Goal: Transaction & Acquisition: Complete application form

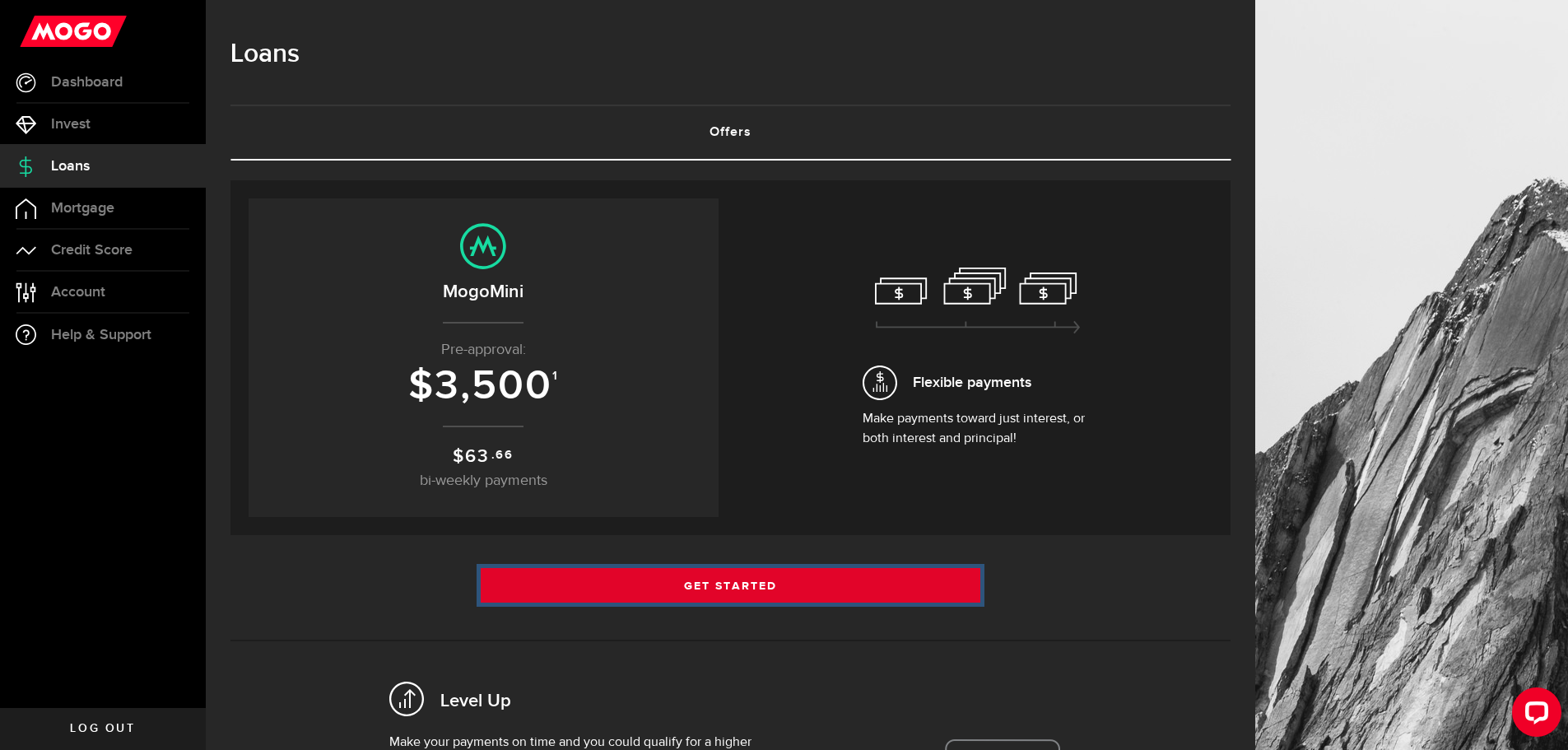
click at [823, 577] on link "Get Started" at bounding box center [731, 586] width 500 height 35
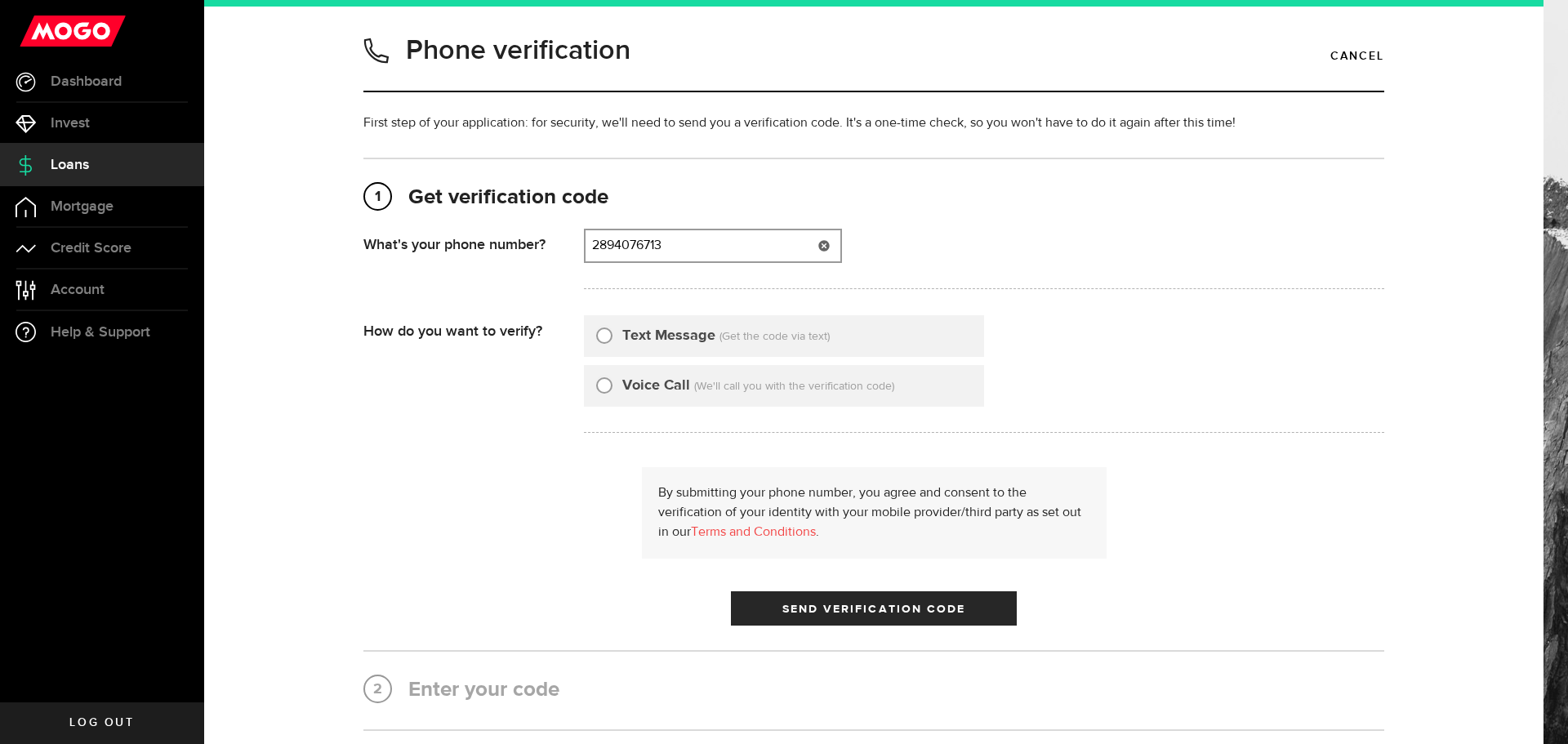
type input "2894076713"
click at [656, 340] on label "Text Message" at bounding box center [668, 336] width 93 height 22
click at [612, 340] on input "Text Message" at bounding box center [604, 333] width 16 height 16
radio input "true"
click at [842, 615] on span "Send Verification Code" at bounding box center [874, 609] width 184 height 12
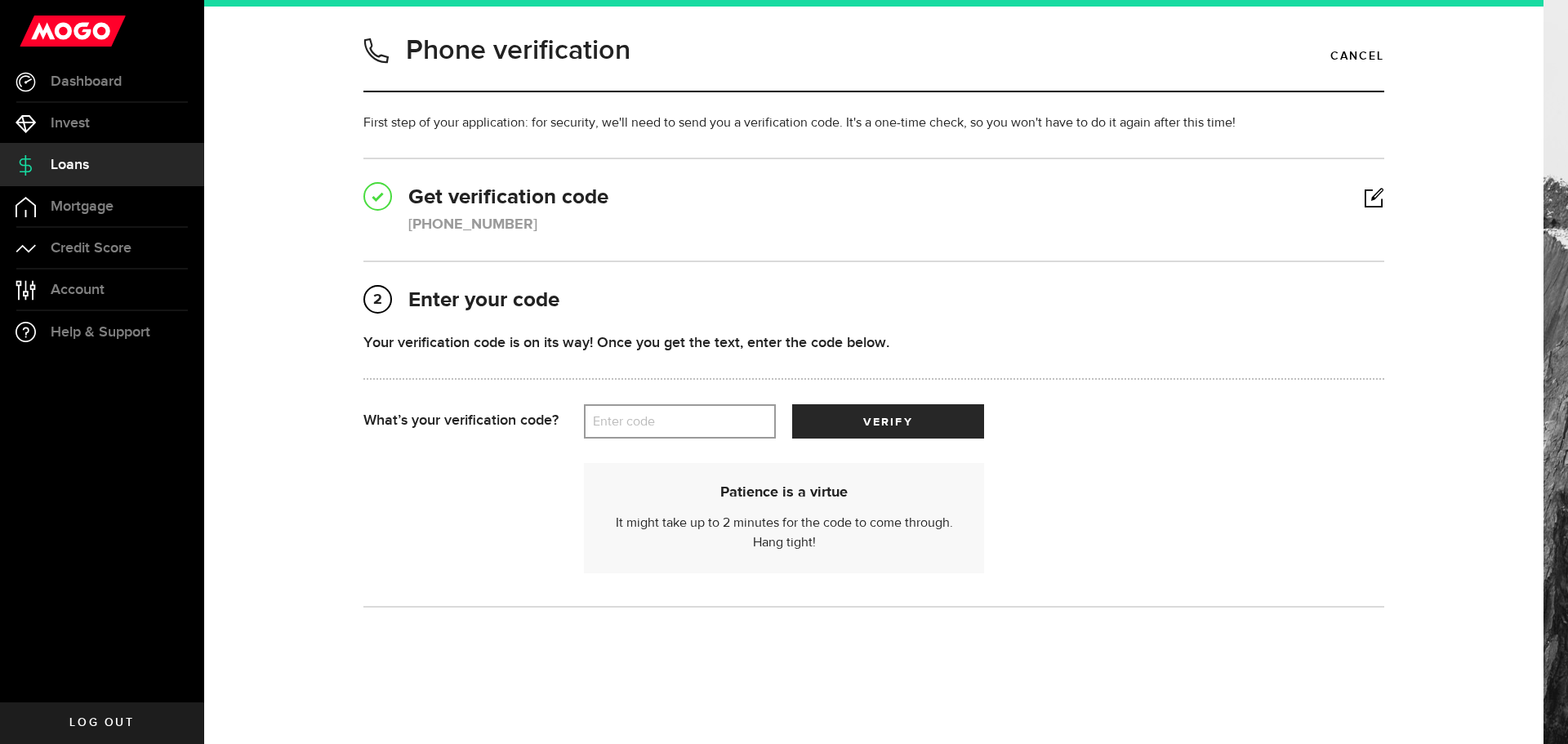
click at [722, 414] on label "Enter code" at bounding box center [680, 421] width 192 height 34
click at [722, 414] on input "Enter code" at bounding box center [680, 421] width 192 height 35
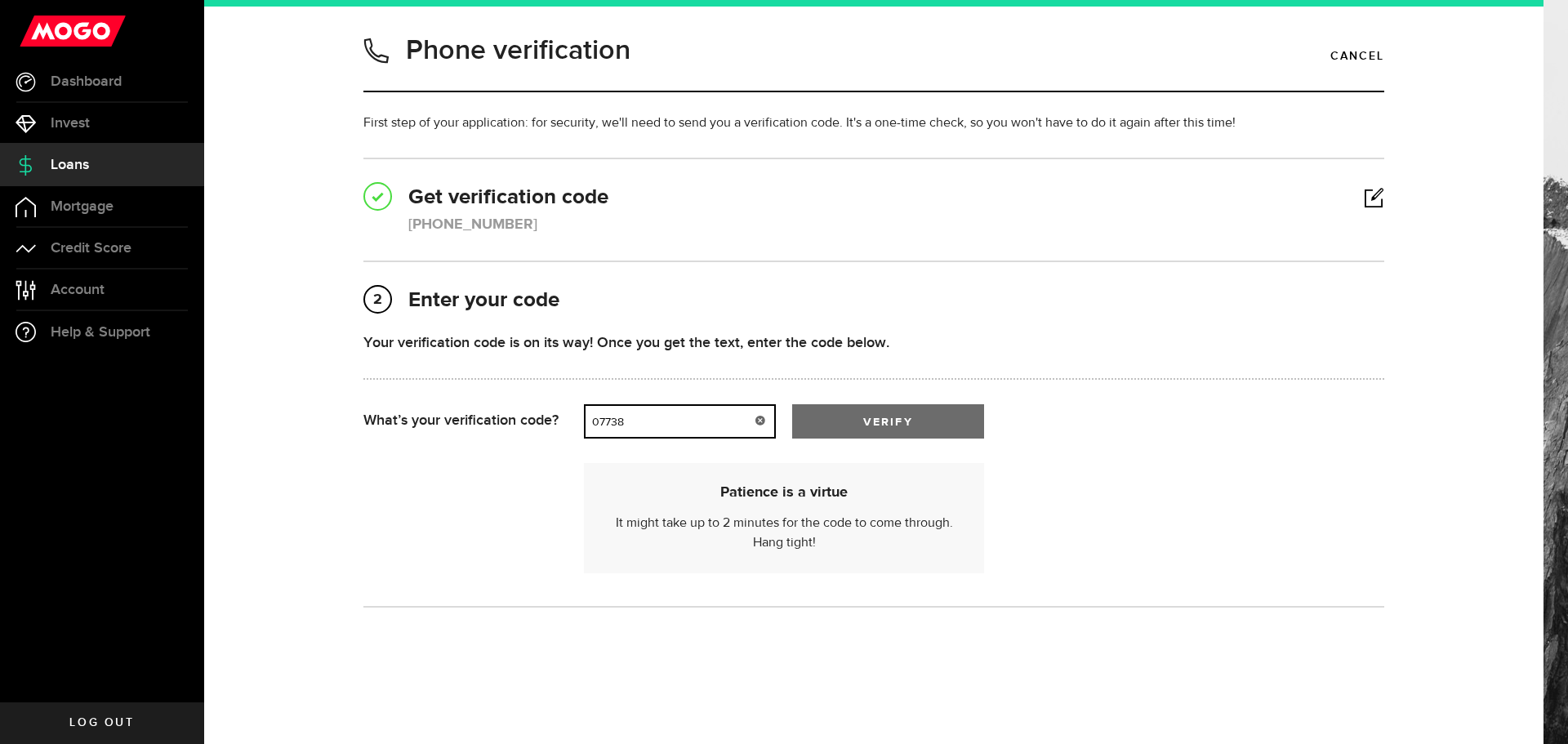
type input "07738"
click at [836, 426] on button "verify" at bounding box center [888, 421] width 192 height 35
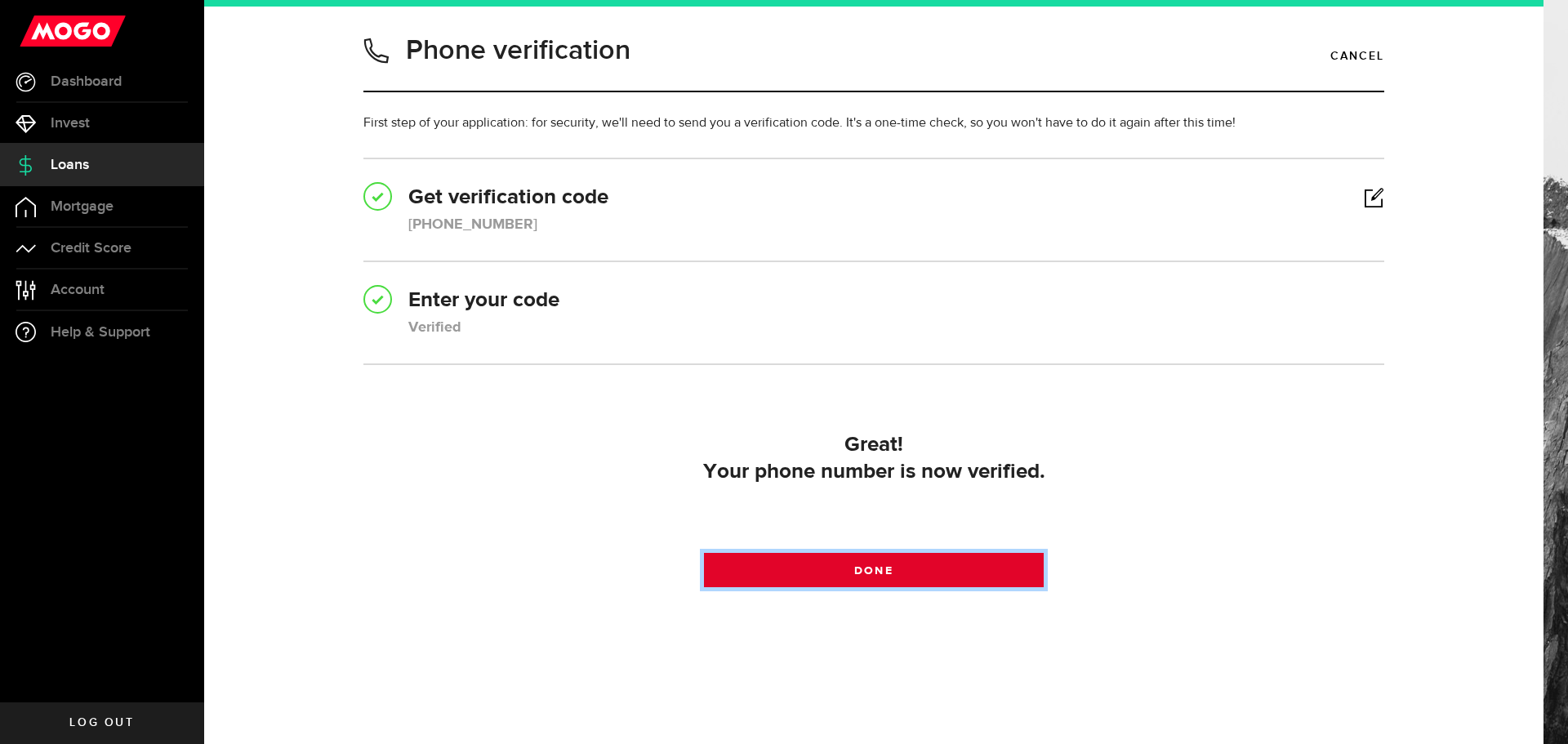
click at [910, 585] on link "Done" at bounding box center [874, 570] width 341 height 35
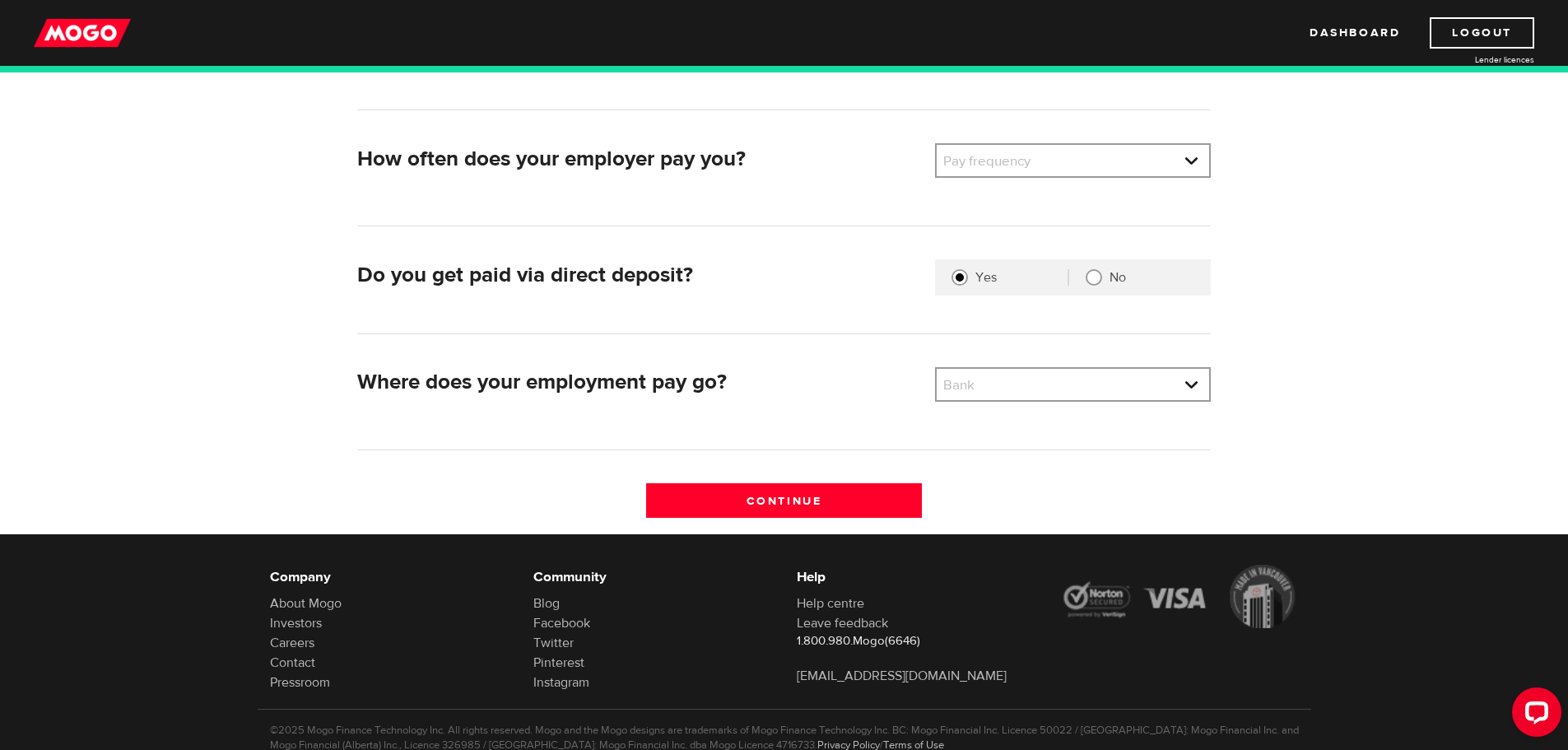
scroll to position [329, 0]
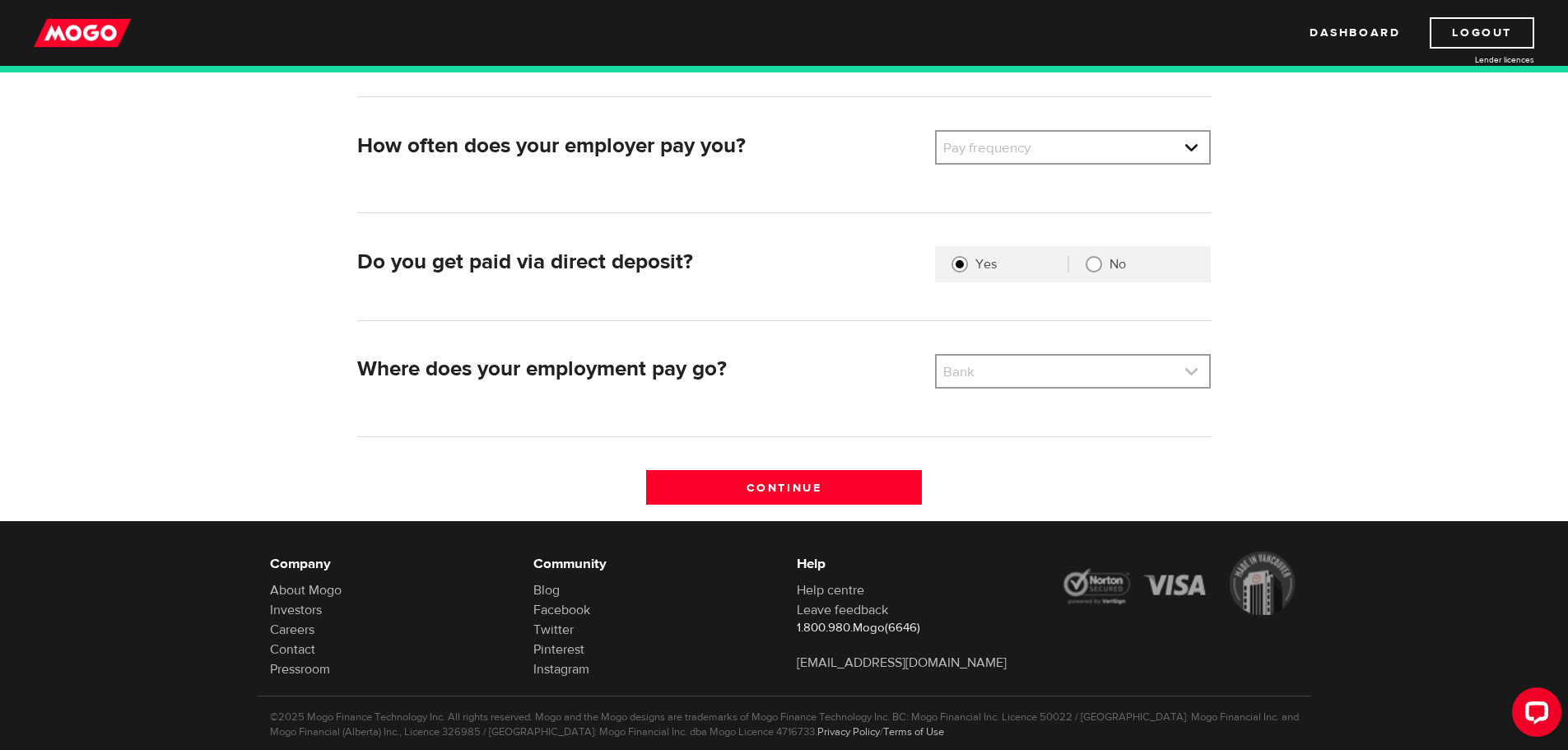
click at [1086, 368] on link at bounding box center [1072, 372] width 272 height 32
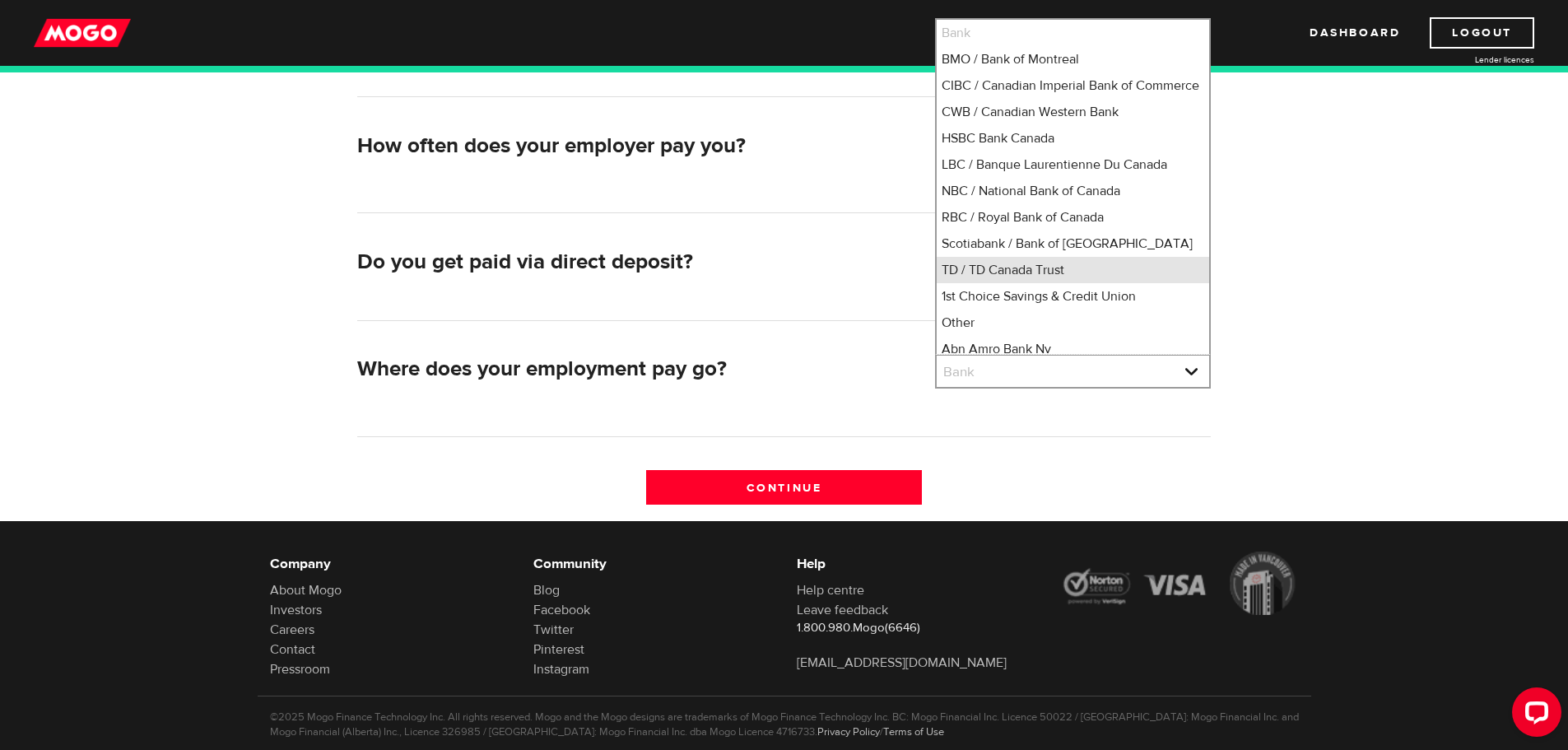
scroll to position [2, 0]
click at [1080, 249] on li "Scotiabank / Bank of Nova Scotia" at bounding box center [1072, 242] width 272 height 27
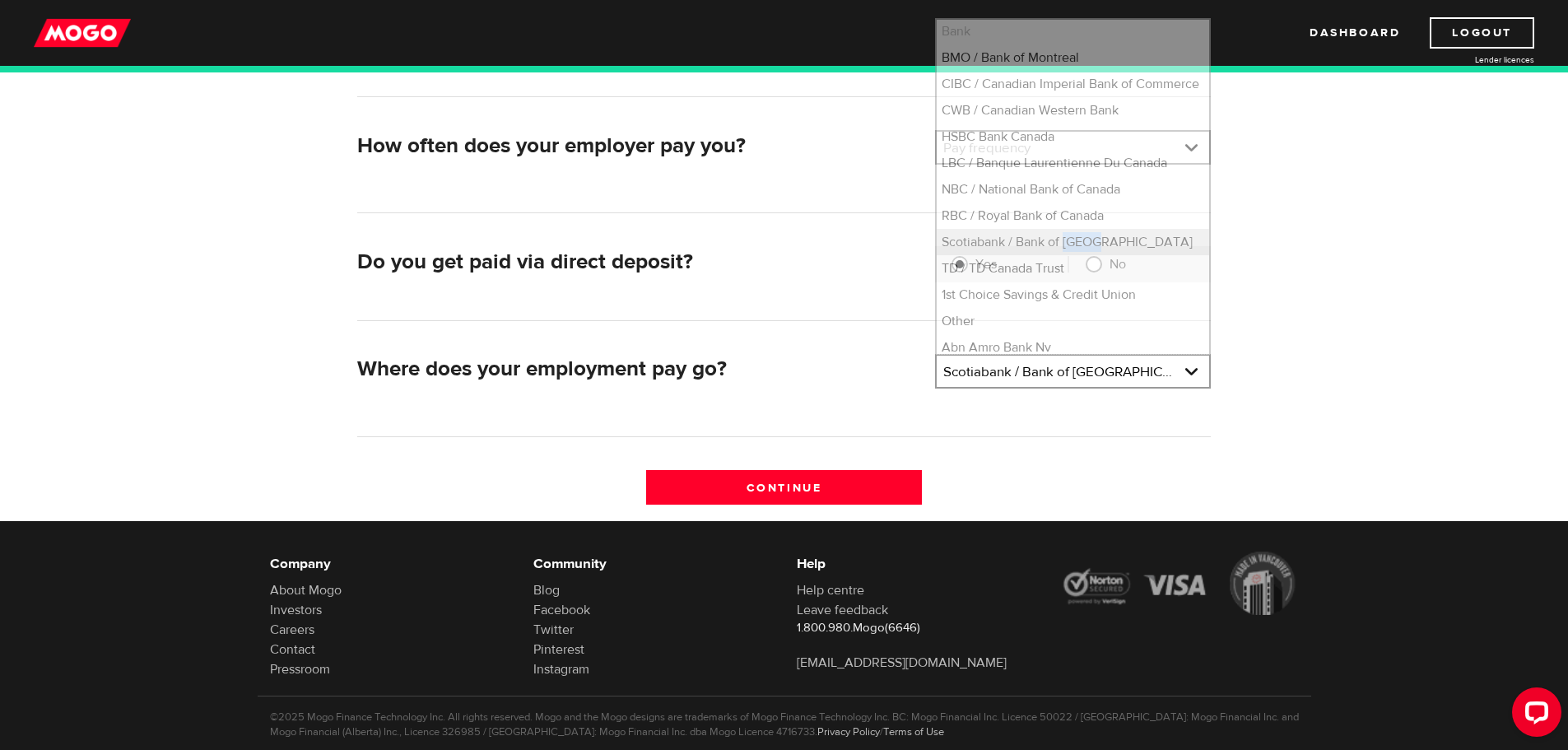
click at [1080, 249] on li "Scotiabank / Bank of Nova Scotia" at bounding box center [1072, 242] width 272 height 27
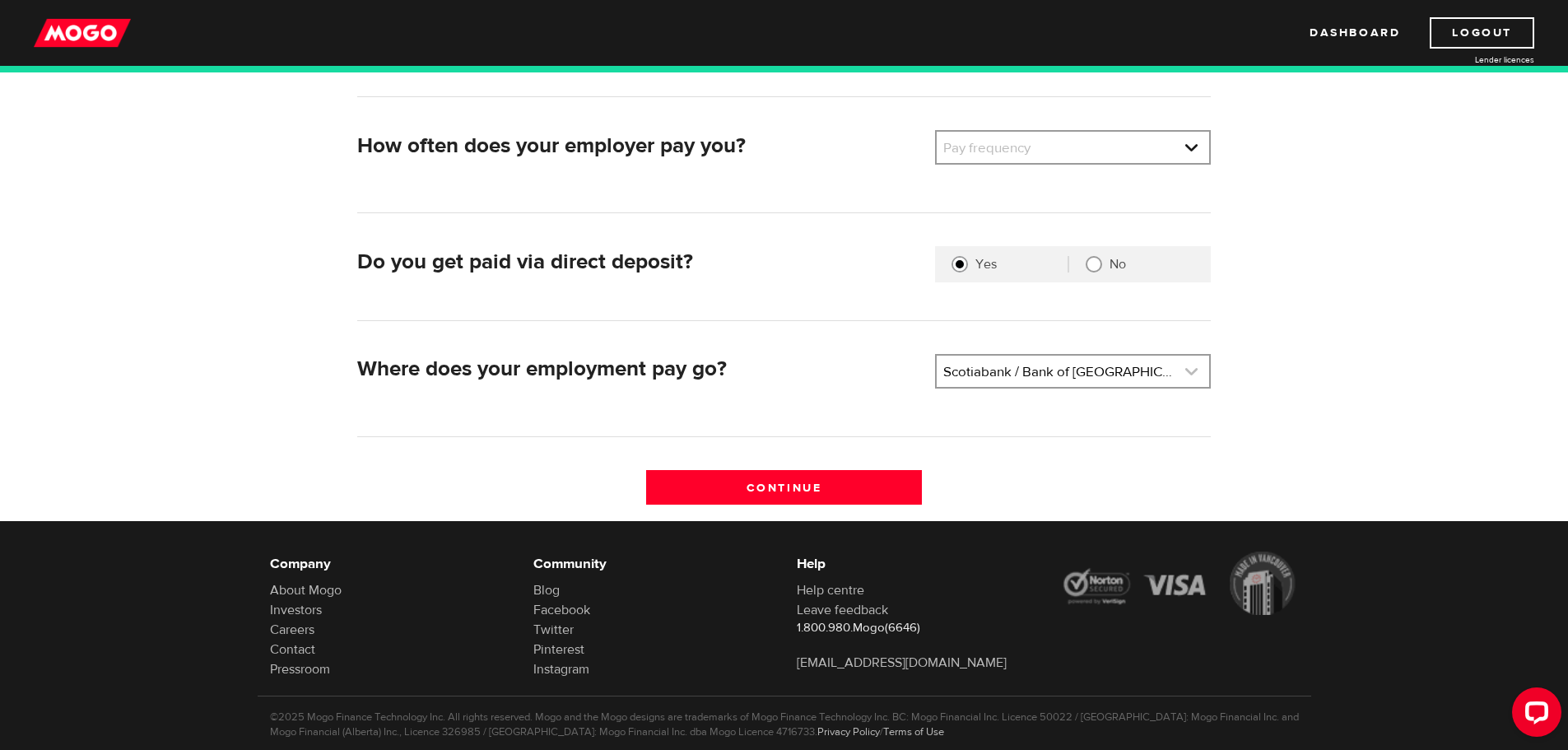
click at [1027, 379] on link at bounding box center [1072, 372] width 272 height 32
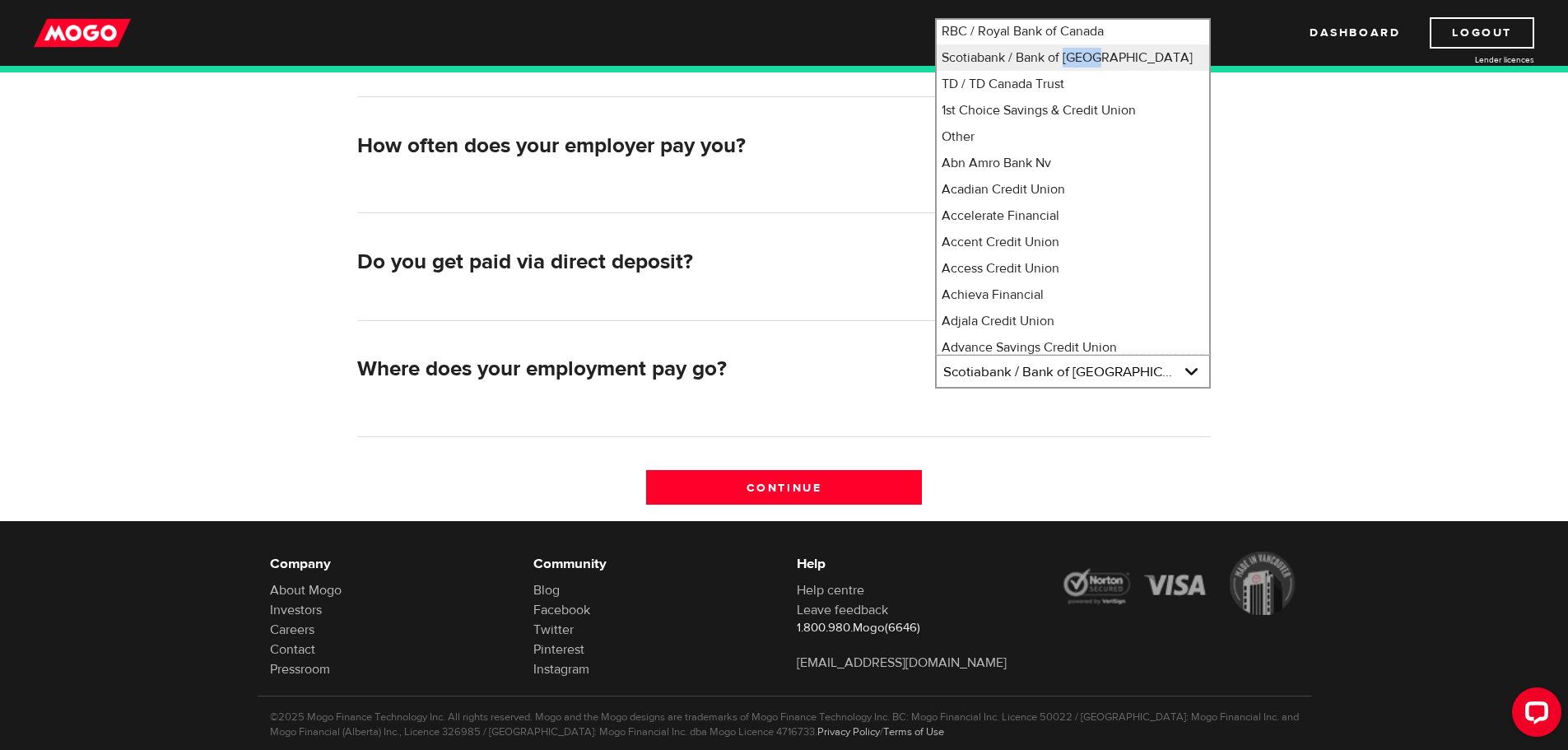
scroll to position [178, 0]
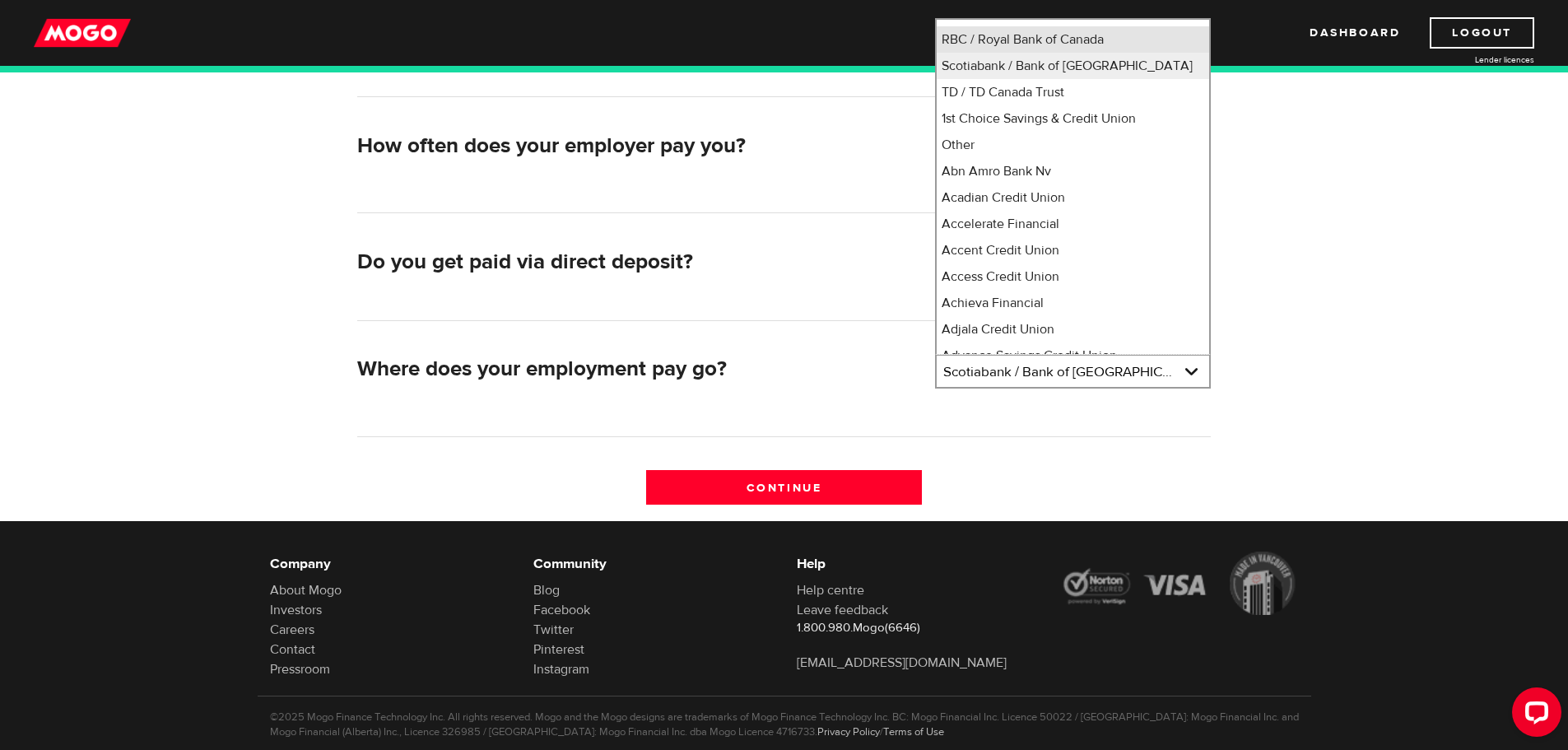
click at [1011, 53] on li "RBC / Royal Bank of Canada" at bounding box center [1072, 40] width 272 height 27
select select "8"
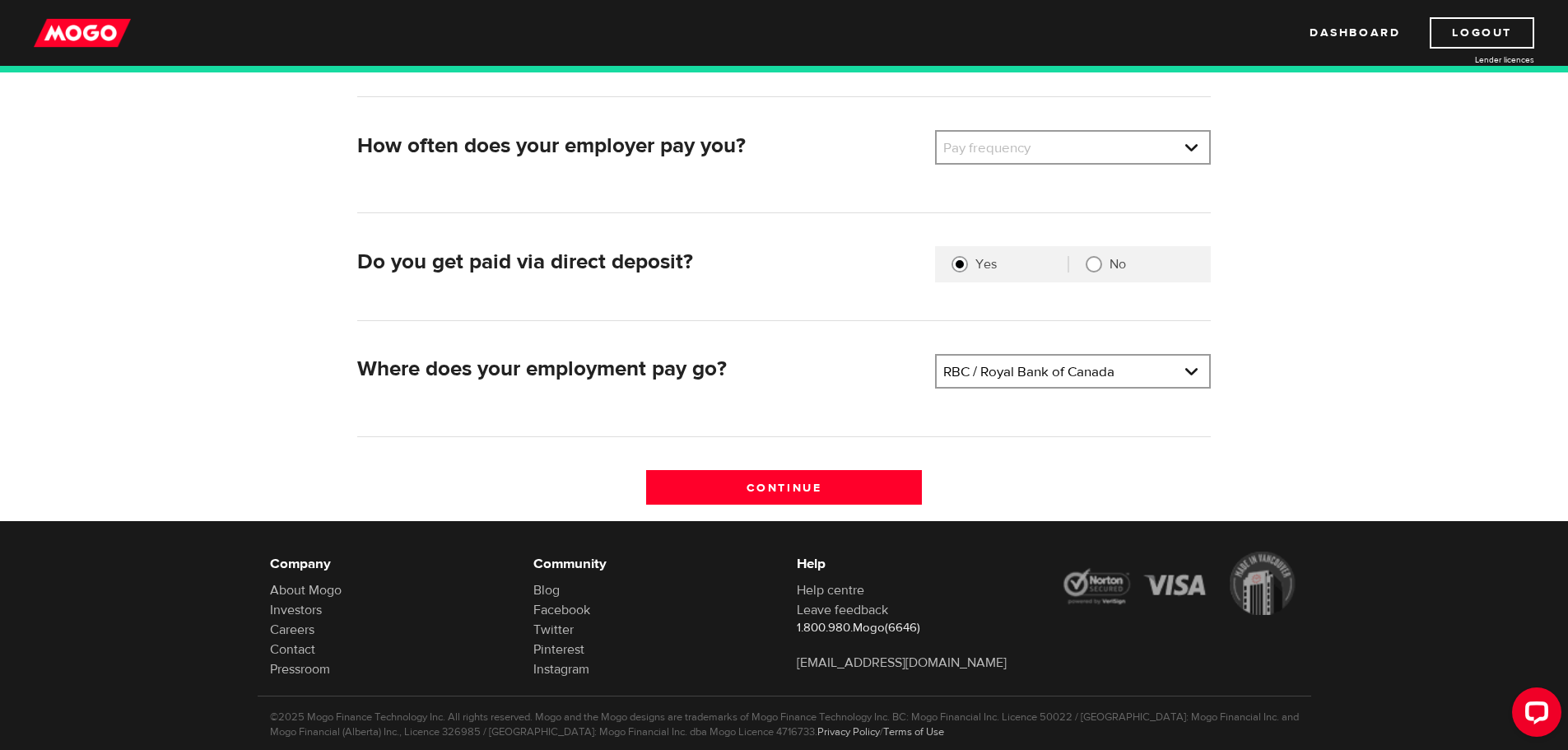
click at [1321, 395] on form "What's your employer name? Employer name Please enter your employer's name How …" at bounding box center [784, 238] width 1568 height 563
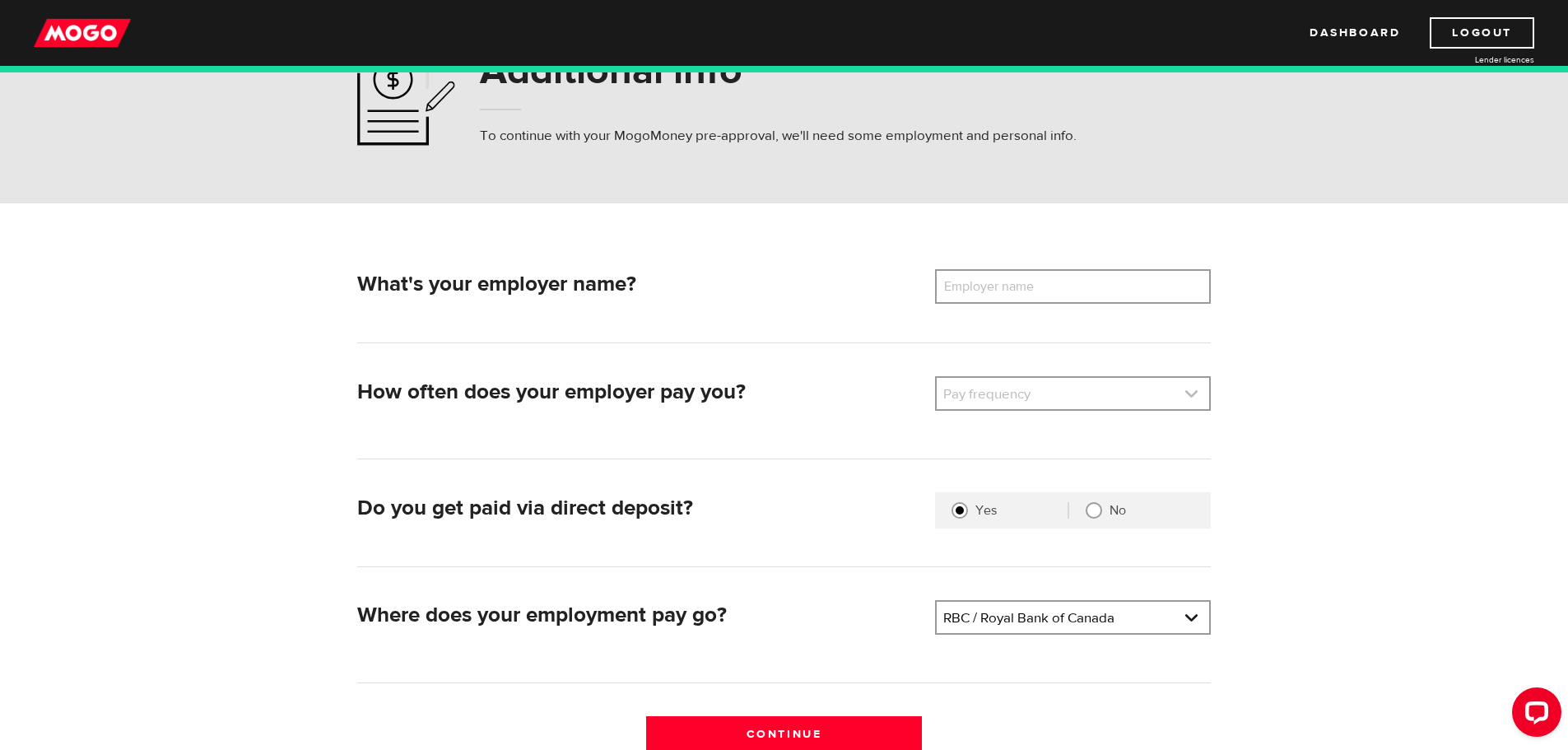
scroll to position [82, 0]
click at [1029, 385] on link at bounding box center [1072, 395] width 272 height 32
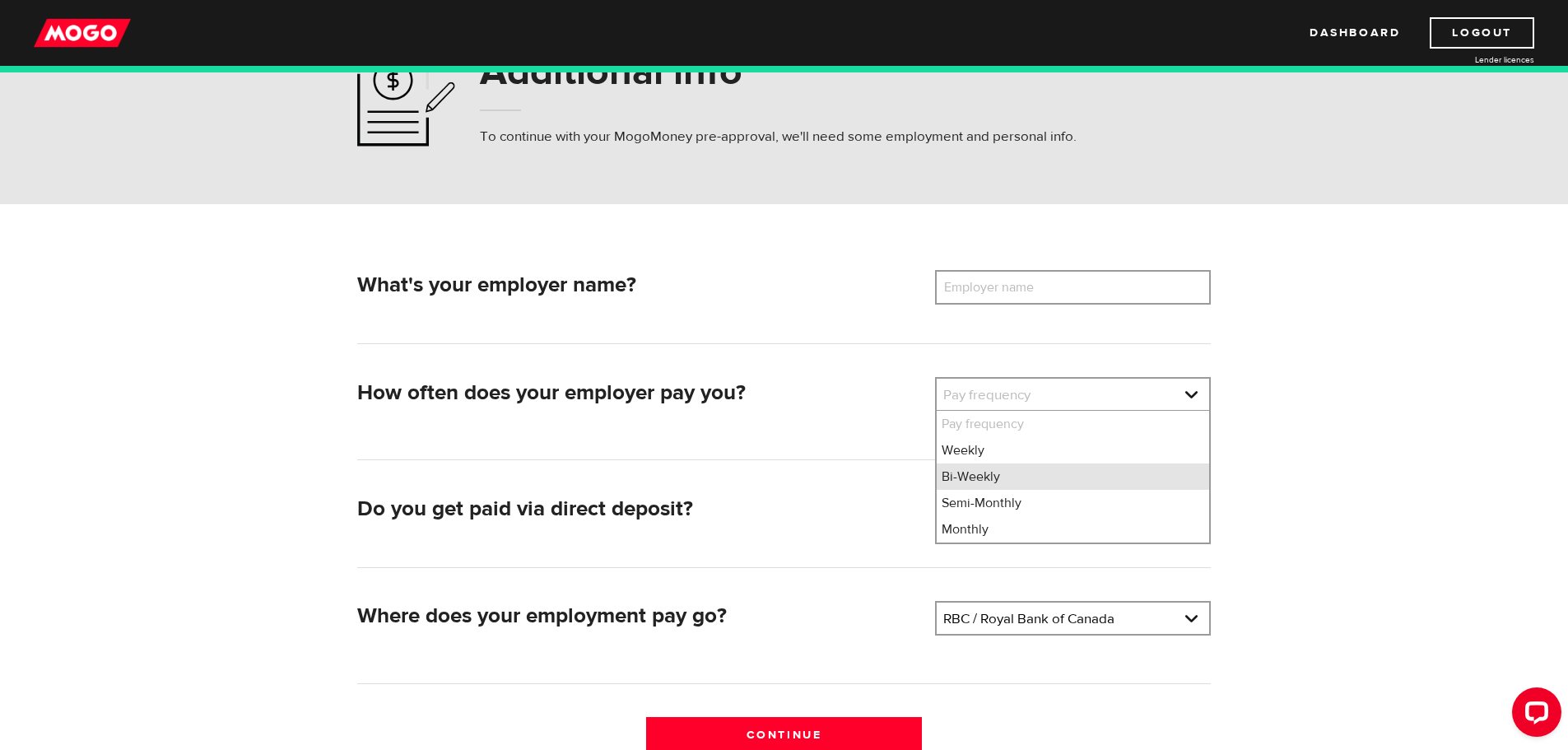
click at [1019, 484] on li "Bi-Weekly" at bounding box center [1072, 477] width 272 height 27
select select "2"
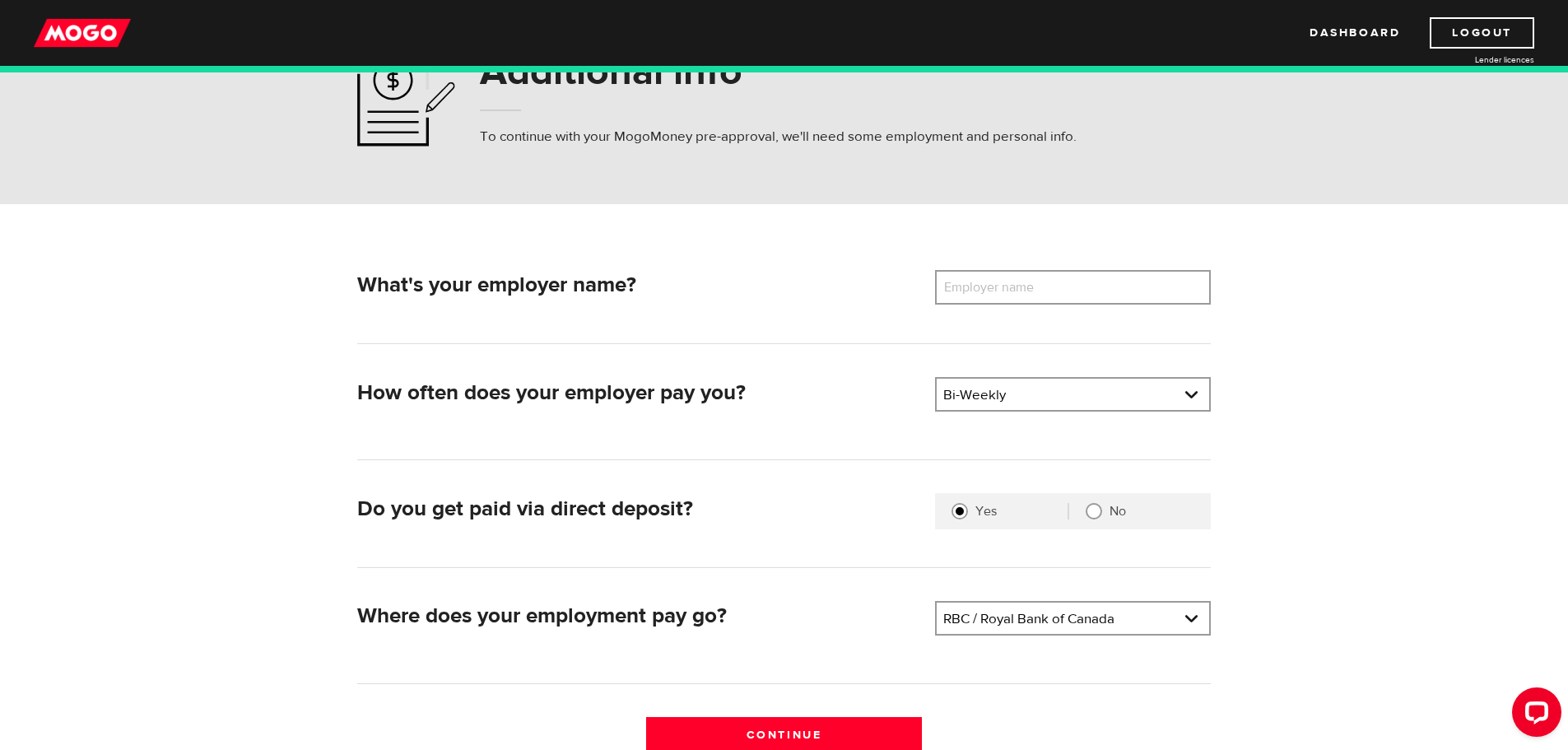
click at [1011, 317] on div "What's your employer name? Employer name Please enter your employer's name" at bounding box center [784, 307] width 853 height 74
click at [1019, 295] on label "Employer name" at bounding box center [1001, 288] width 133 height 35
click at [1019, 295] on input "Employer name" at bounding box center [1072, 288] width 275 height 35
type input "Empowerment Technologies Inc."
click at [774, 718] on input "Continue" at bounding box center [784, 734] width 275 height 35
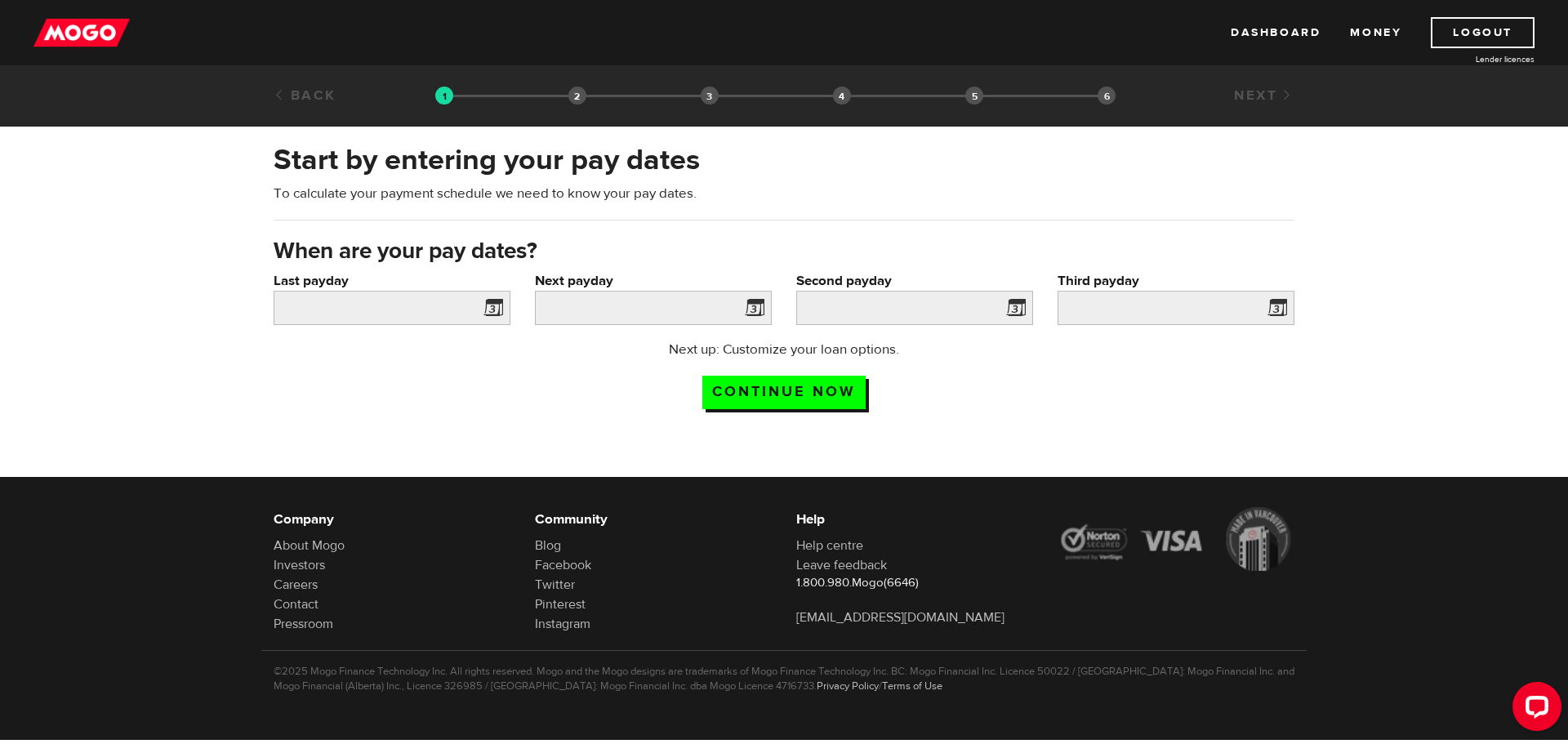
click at [493, 311] on span at bounding box center [491, 310] width 25 height 26
click at [828, 390] on input "Continue now" at bounding box center [784, 393] width 163 height 34
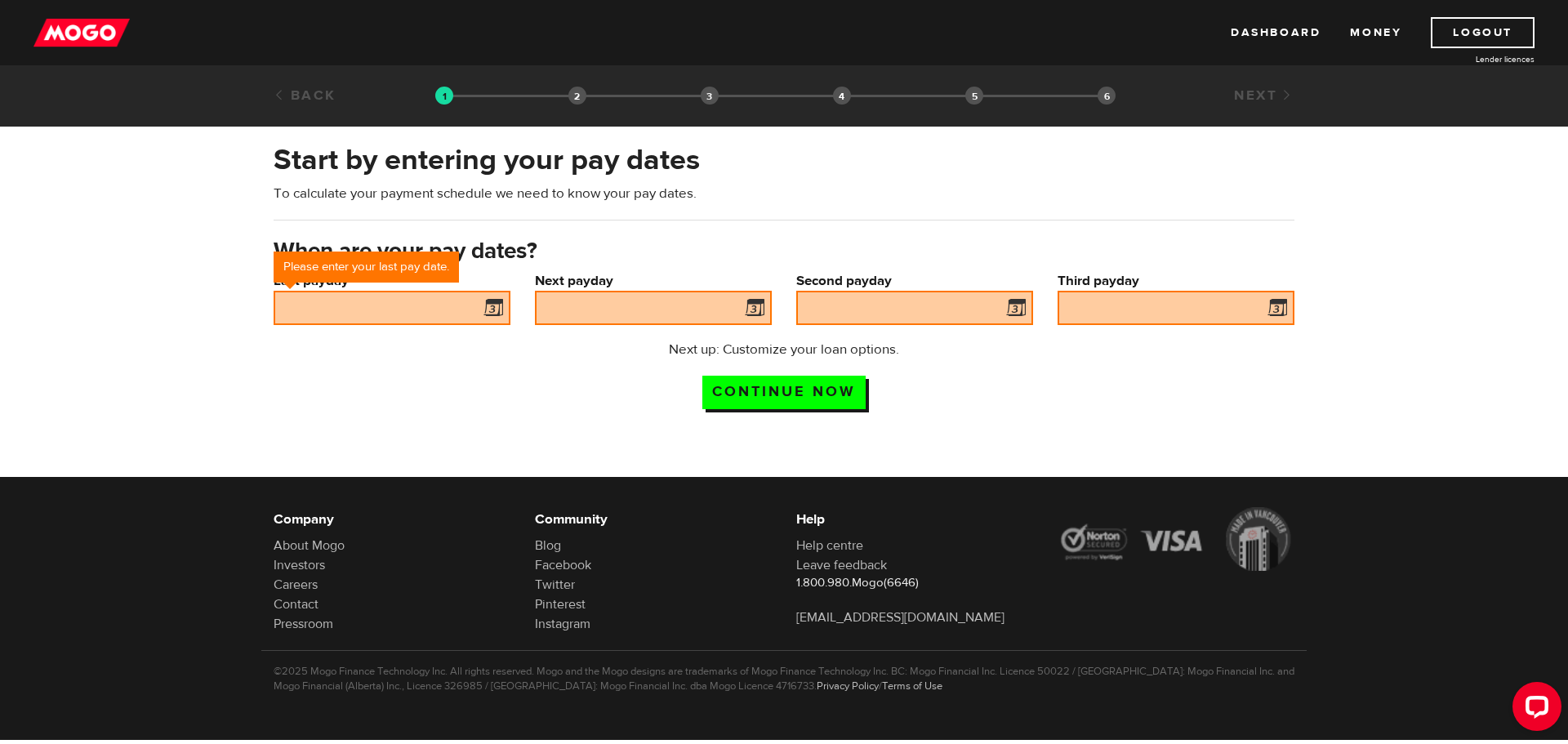
click at [483, 313] on span at bounding box center [491, 310] width 25 height 26
click at [329, 304] on input "Last payday" at bounding box center [392, 308] width 237 height 35
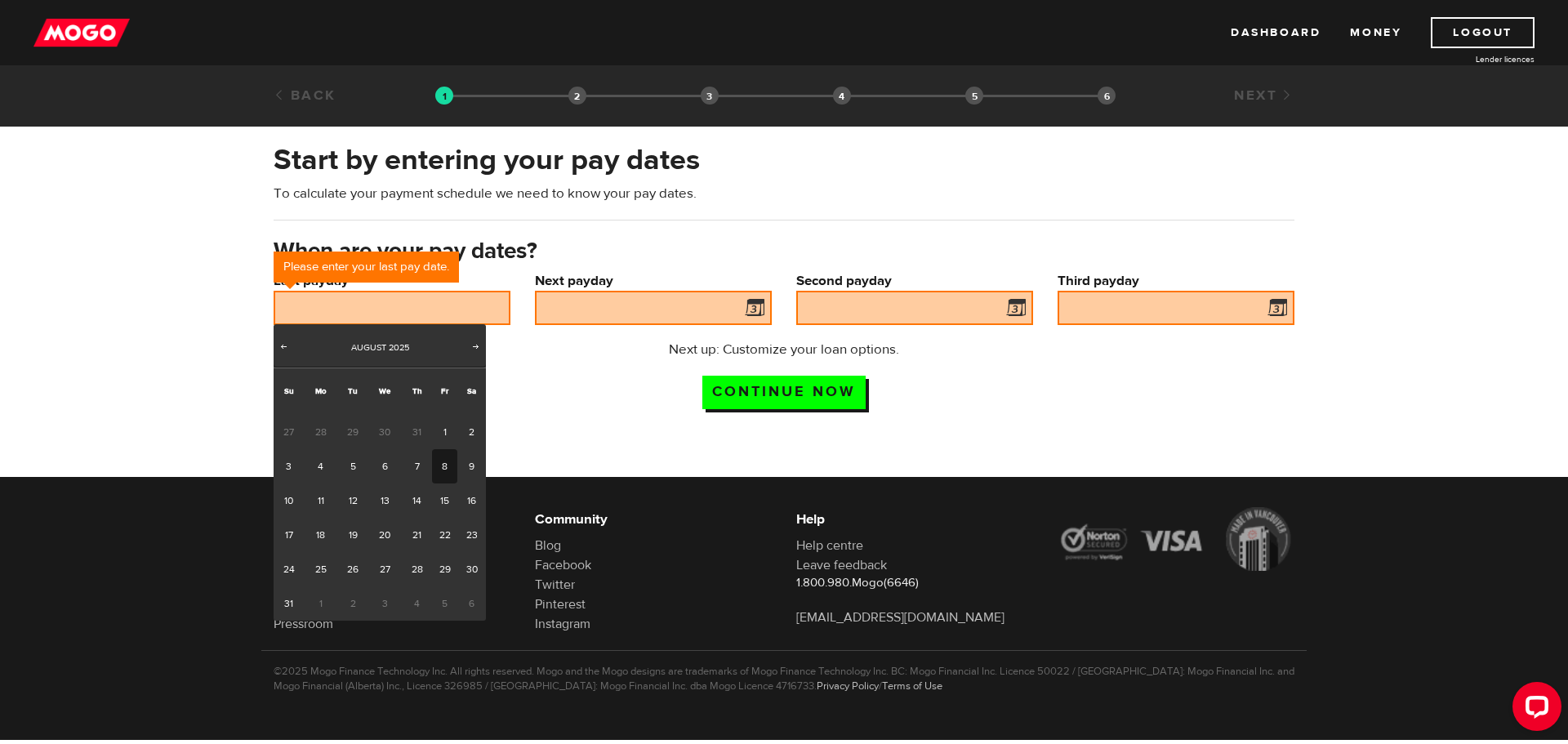
click at [445, 467] on link "8" at bounding box center [444, 467] width 26 height 35
type input "2025/08/08"
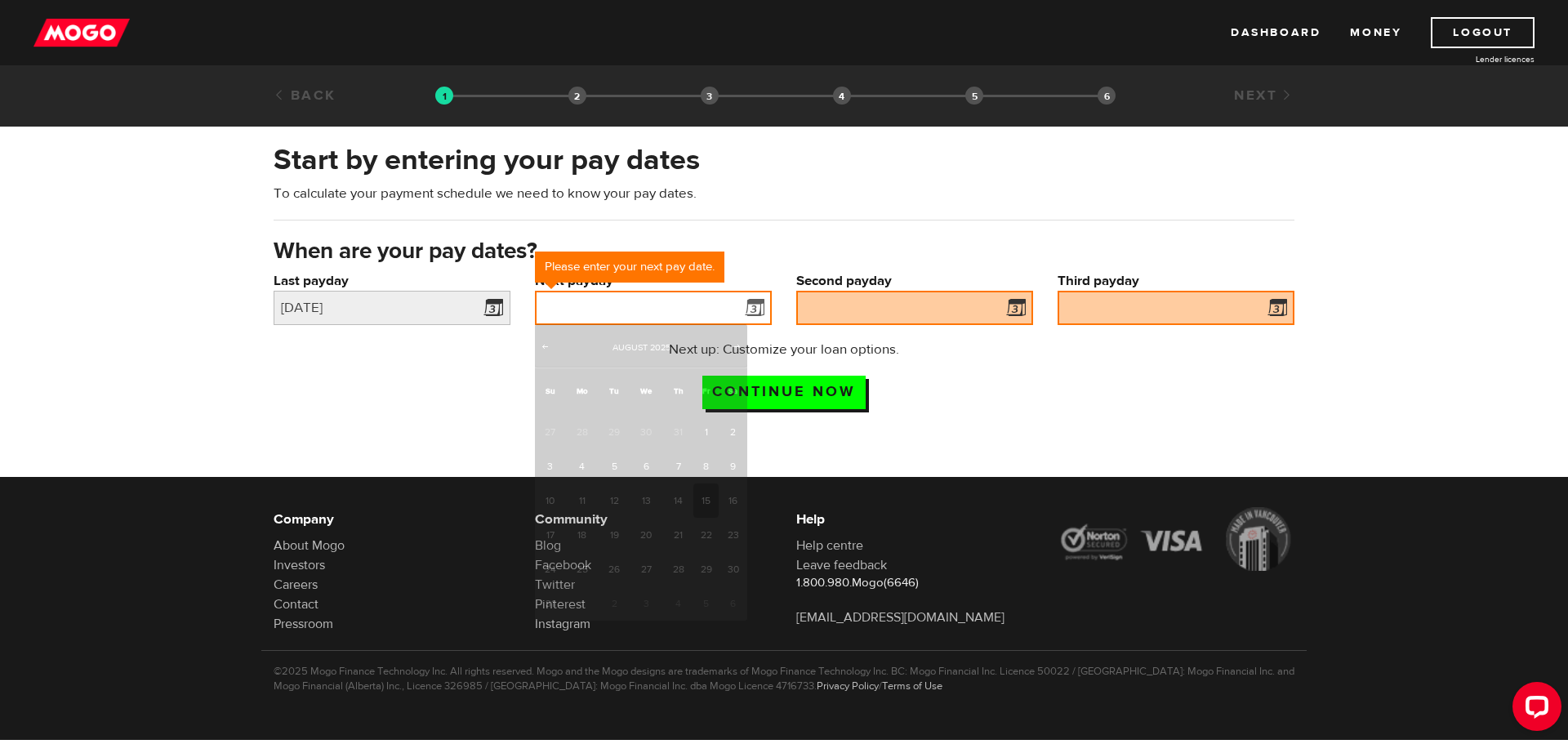
click at [672, 297] on input "Next payday" at bounding box center [654, 308] width 237 height 35
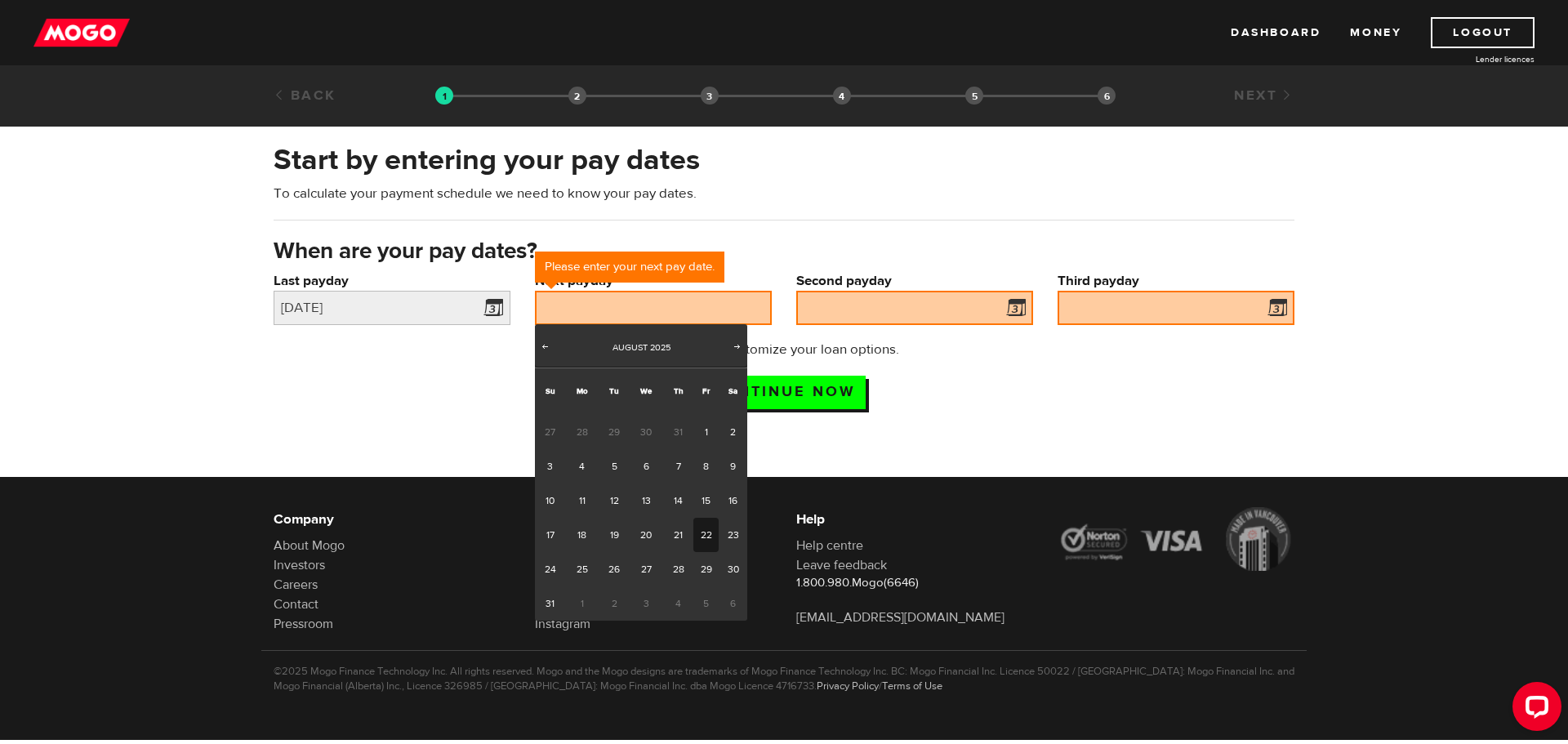
click at [698, 523] on link "22" at bounding box center [706, 535] width 26 height 35
type input "2025/08/22"
type input "2025/9/5"
type input "2025/9/19"
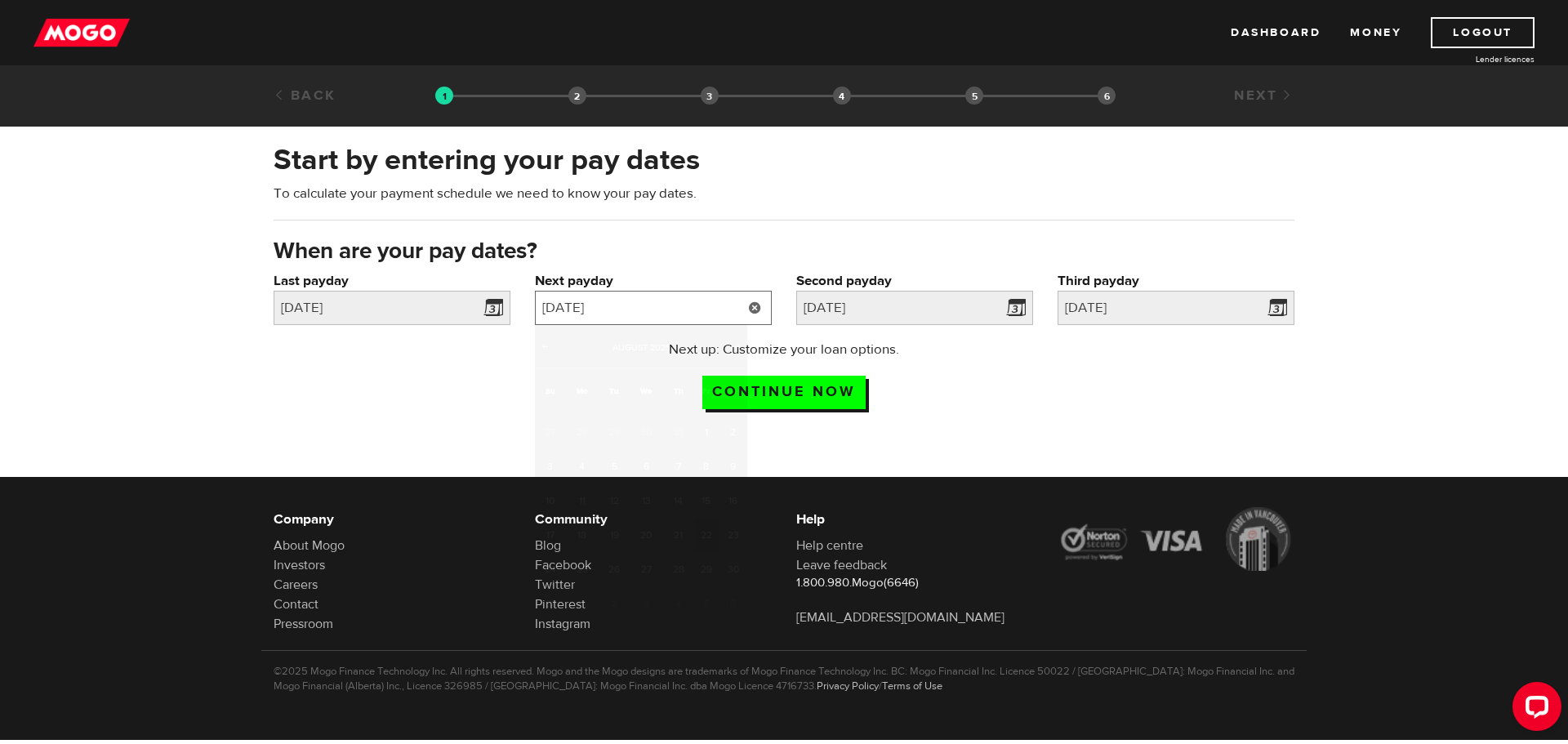
click at [666, 309] on input "2025/08/22" at bounding box center [654, 308] width 237 height 35
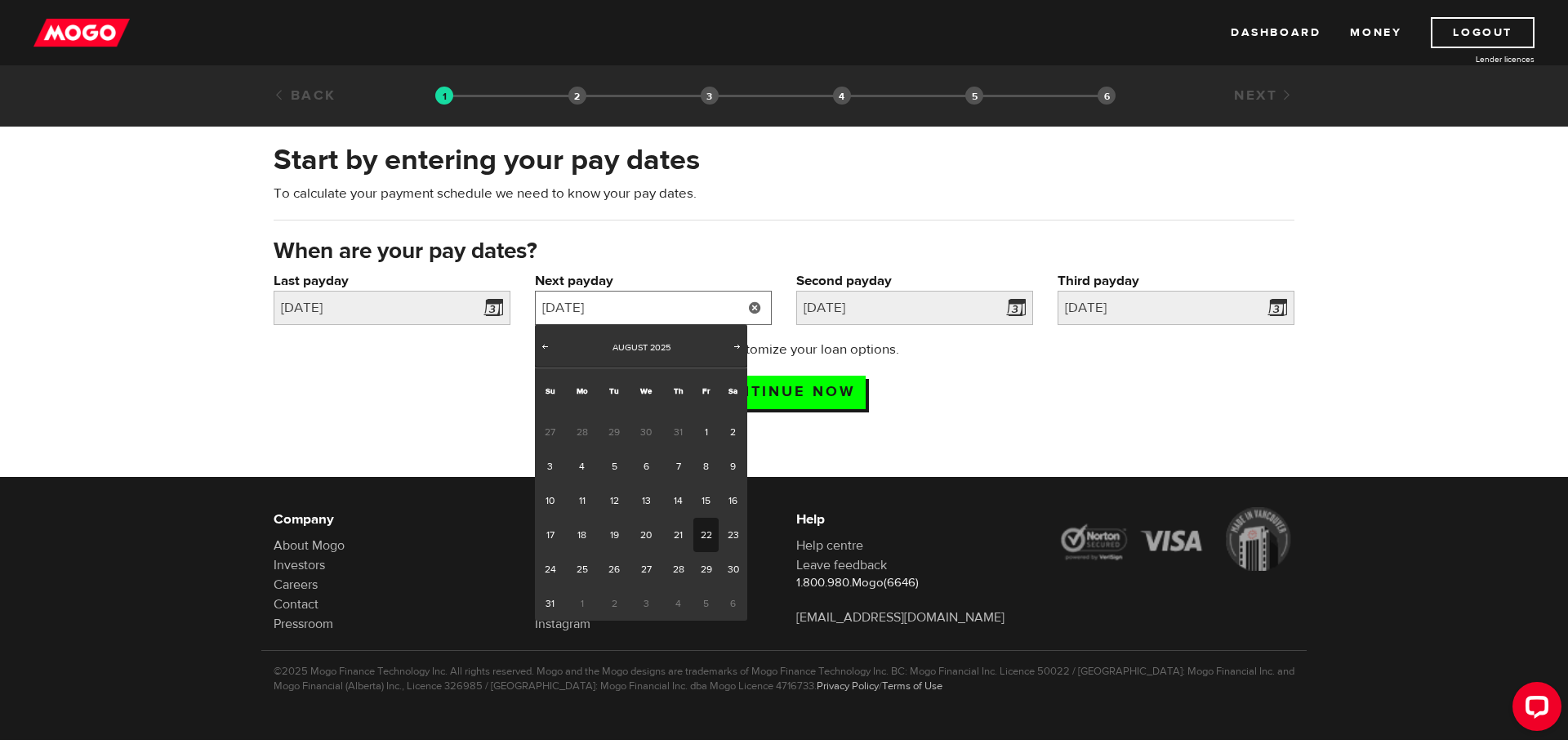
click at [666, 309] on input "2025/08/22" at bounding box center [654, 308] width 237 height 35
click at [928, 416] on div "Next up: Customize your loan options. Continue now" at bounding box center [784, 380] width 324 height 81
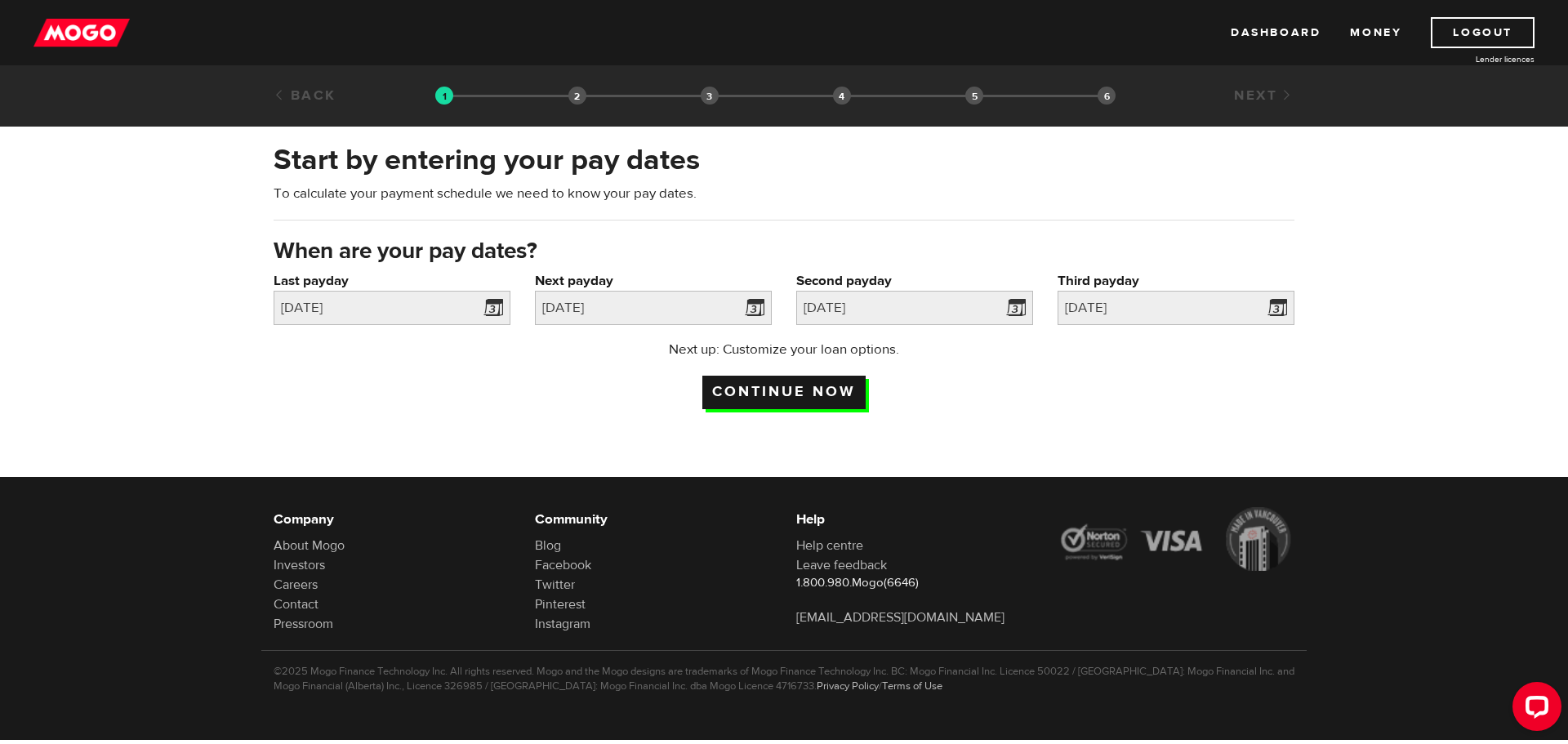
click at [803, 384] on input "Continue now" at bounding box center [784, 393] width 163 height 34
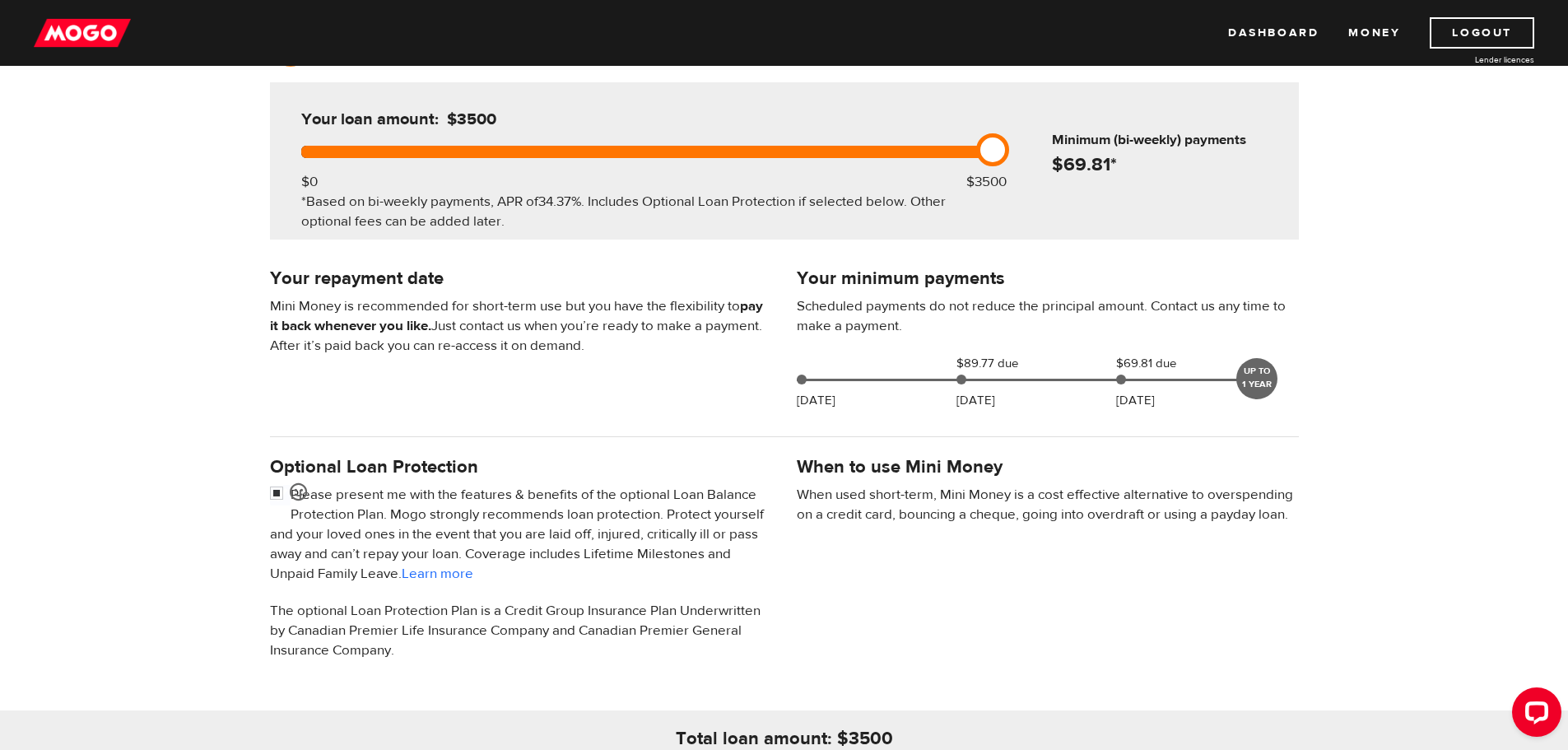
scroll to position [247, 0]
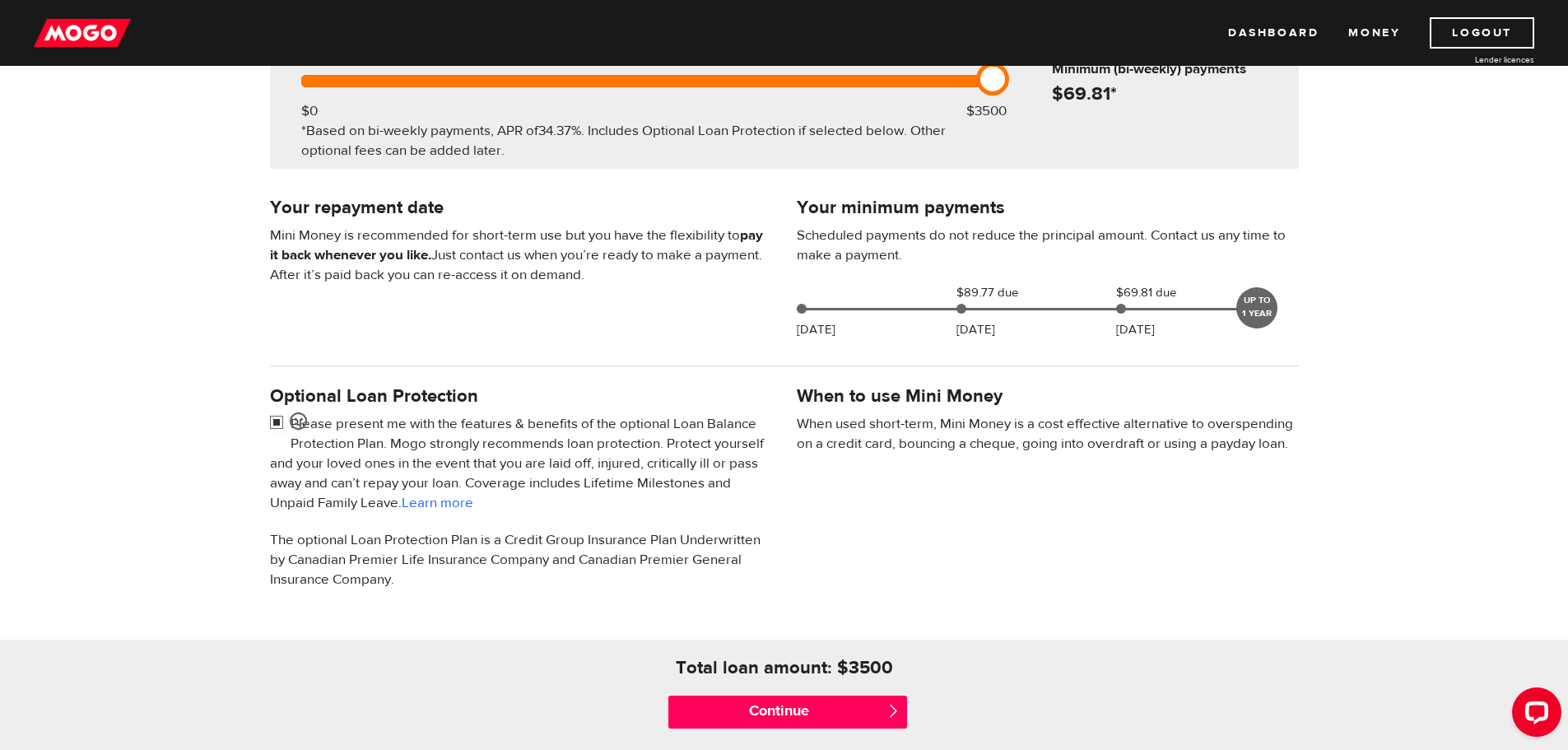
click at [274, 428] on input "checkbox" at bounding box center [280, 424] width 21 height 21
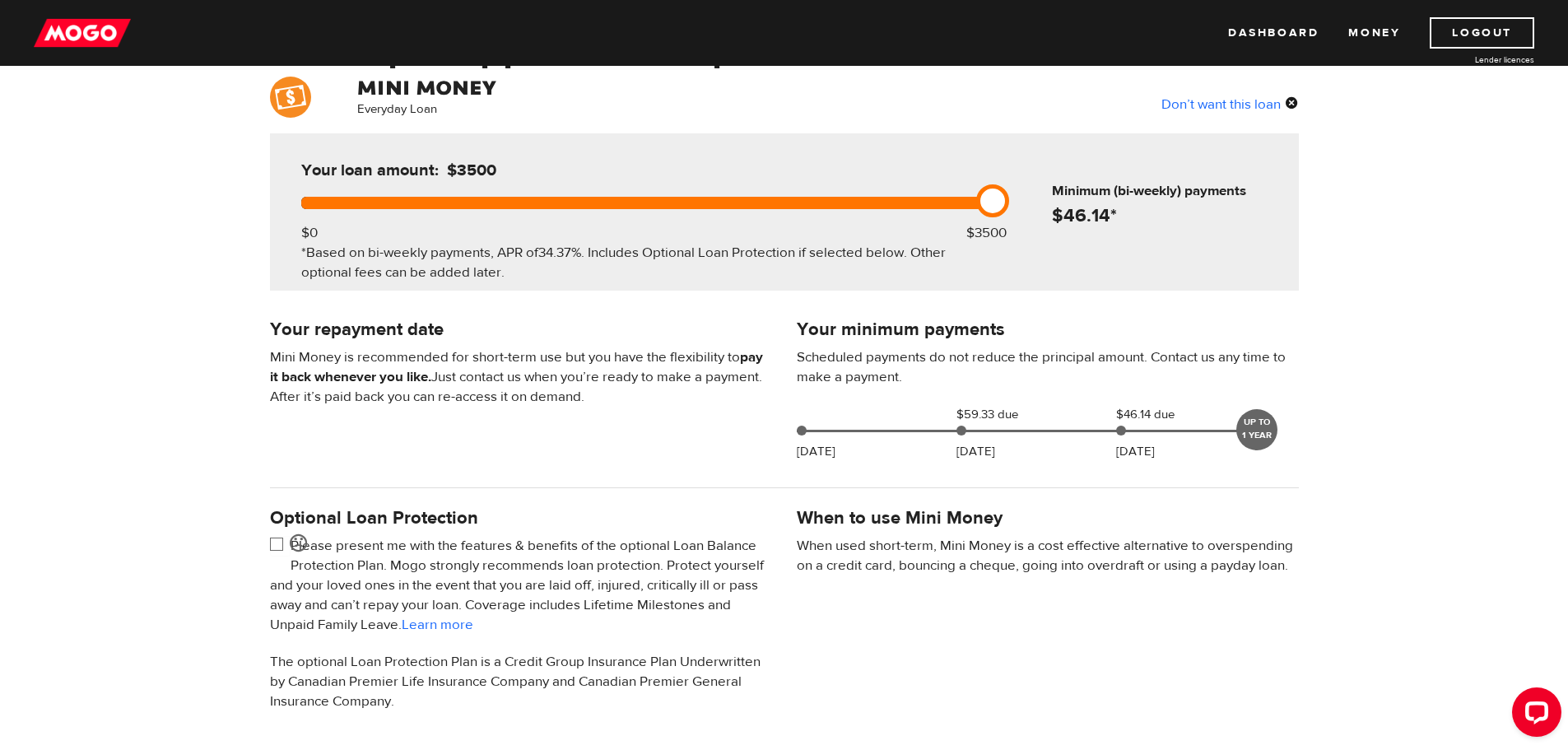
scroll to position [164, 0]
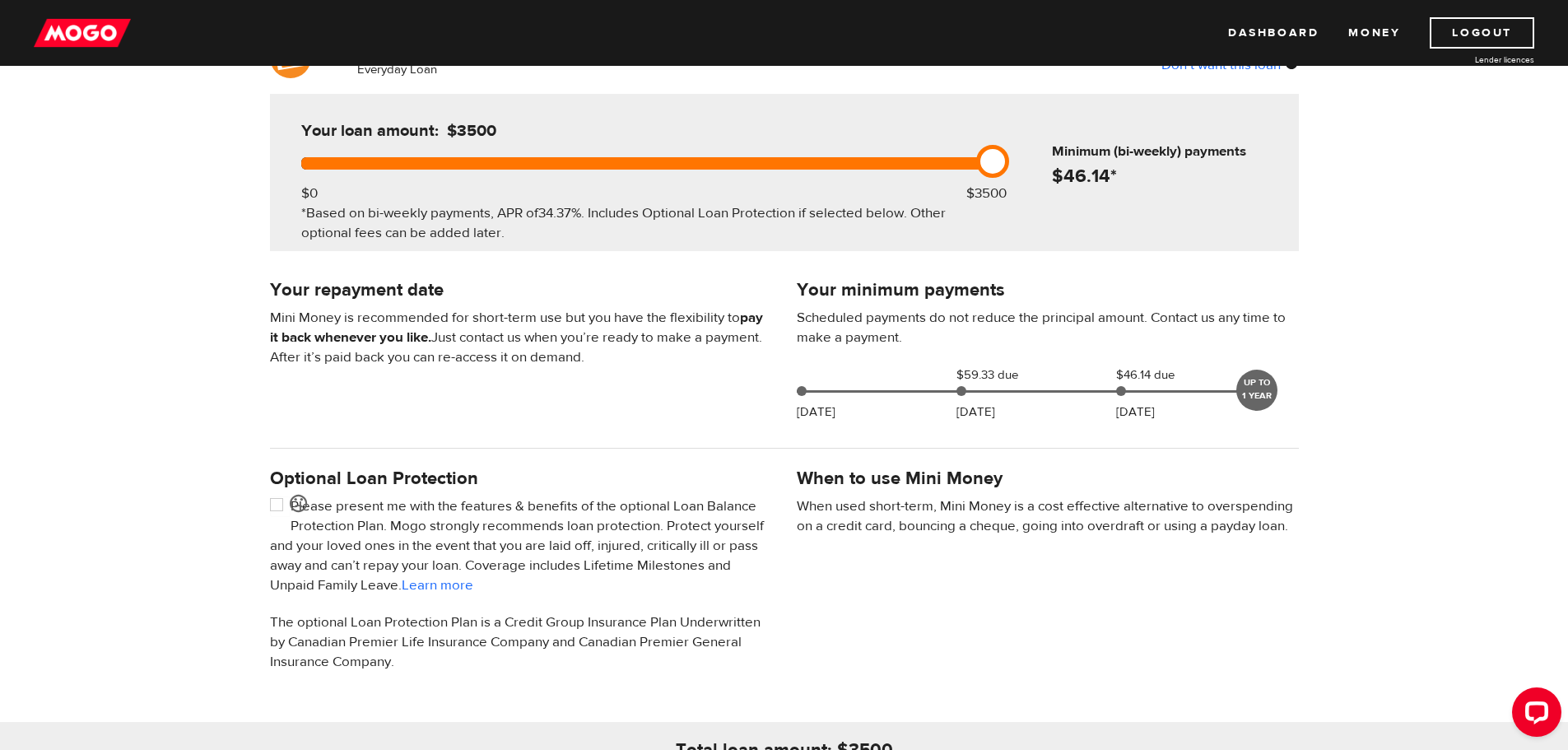
click at [268, 502] on div "Optional Loan Protection Please present me with the features & benefits of the …" at bounding box center [521, 577] width 527 height 226
click at [274, 502] on input "checkbox" at bounding box center [280, 506] width 21 height 21
checkbox input "false"
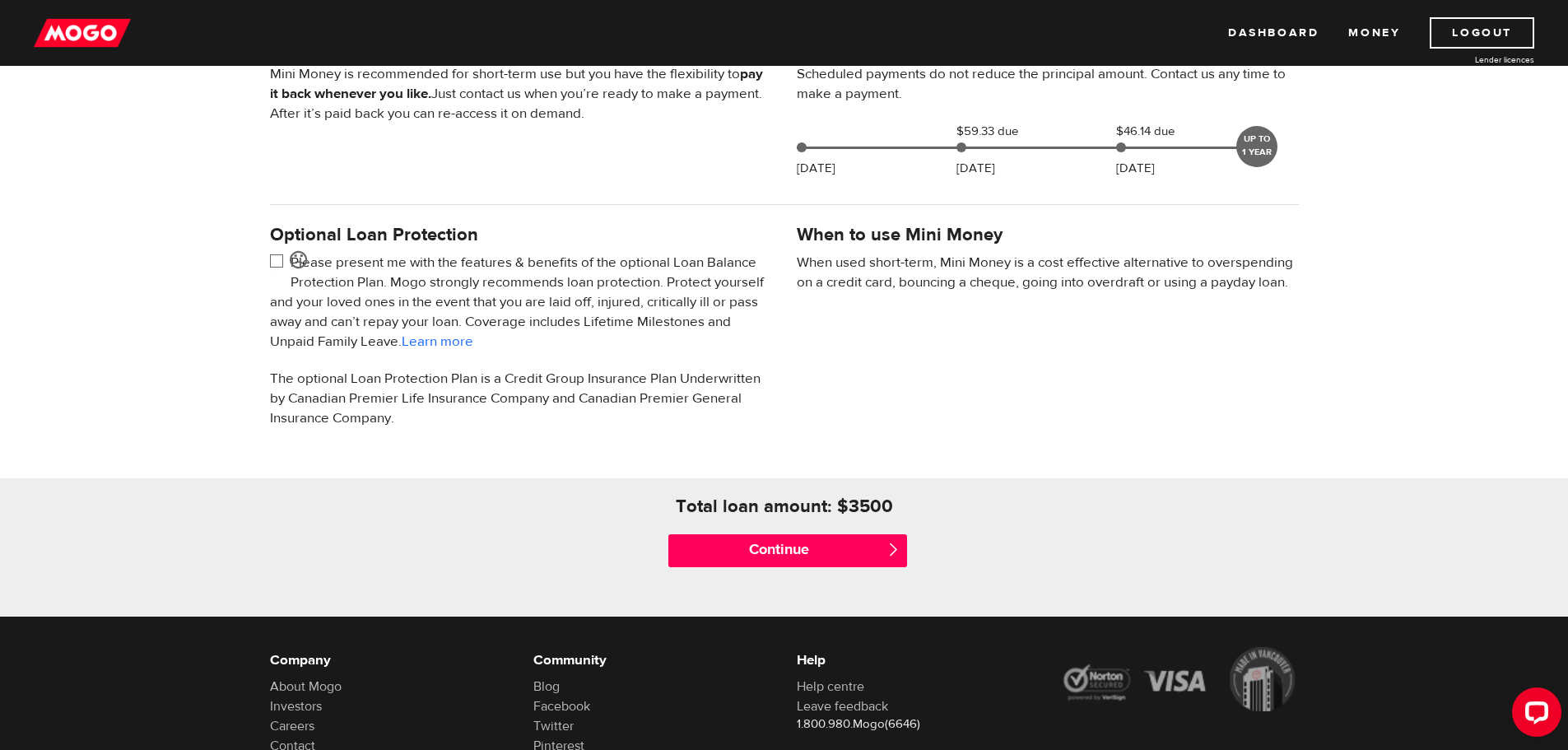
scroll to position [412, 0]
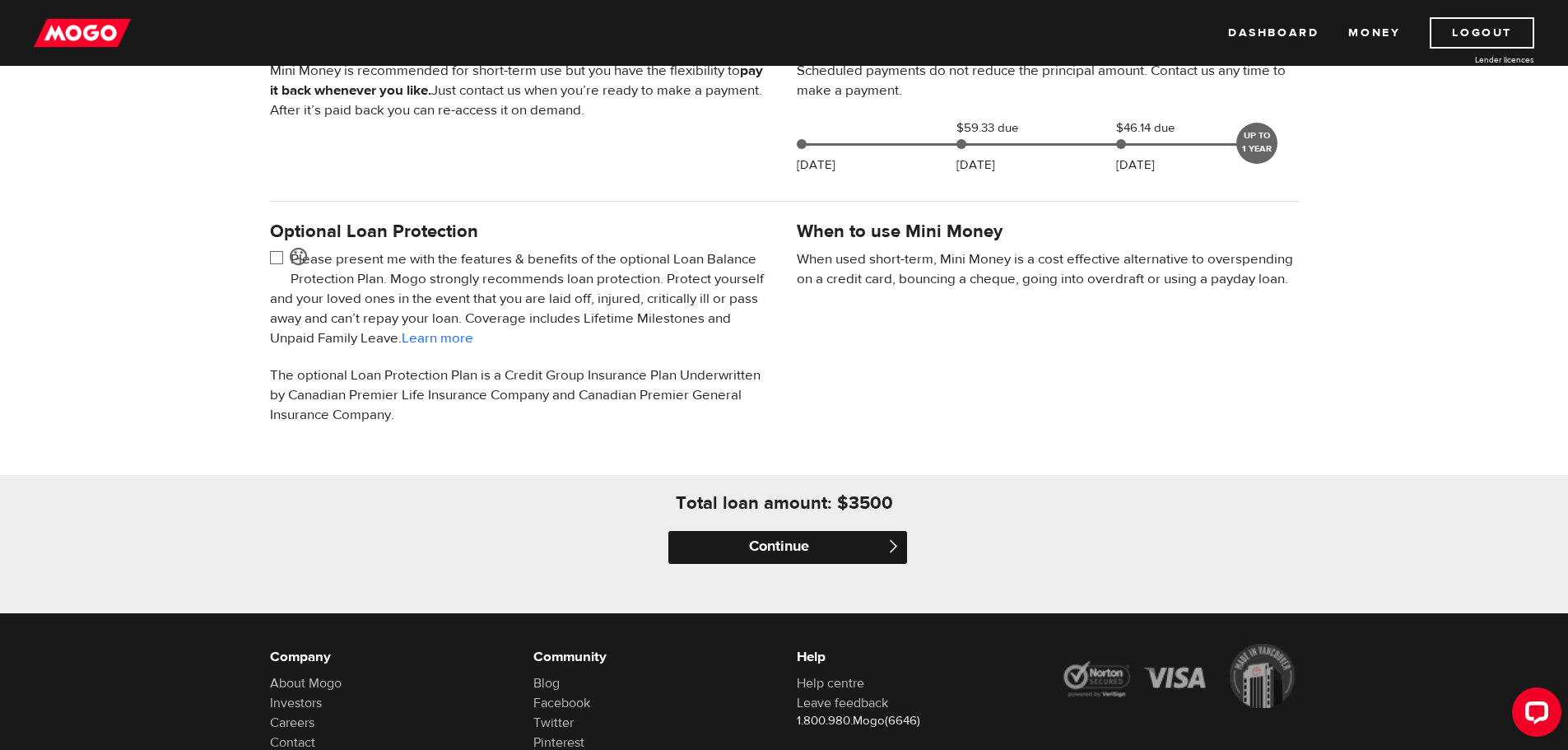
click at [792, 551] on input "Continue" at bounding box center [788, 548] width 239 height 33
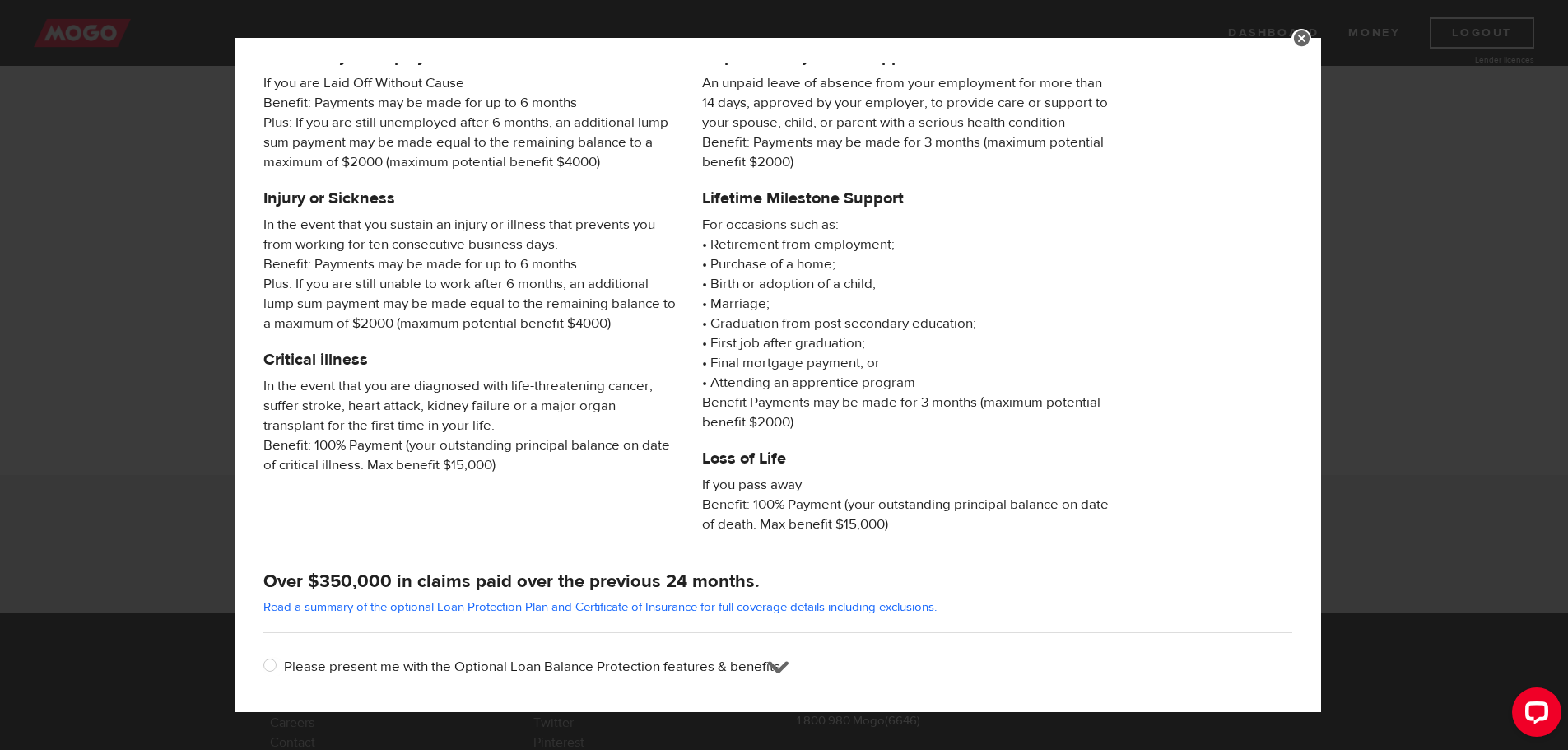
scroll to position [158, 0]
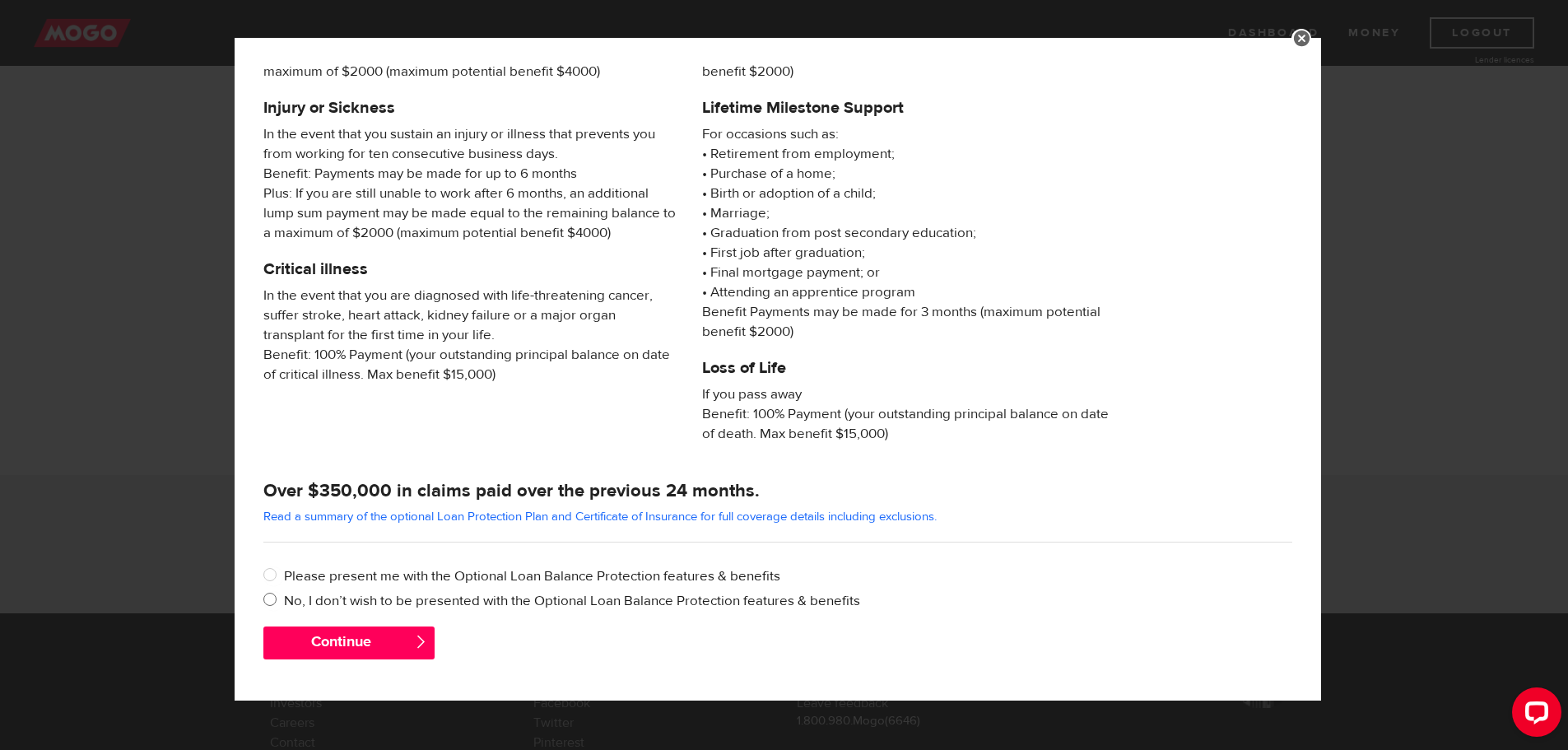
click at [450, 605] on label "No, I don’t wish to be presented with the Optional Loan Balance Protection feat…" at bounding box center [788, 601] width 1008 height 20
click at [284, 605] on input "No, I don’t wish to be presented with the Optional Loan Balance Protection feat…" at bounding box center [274, 601] width 21 height 21
radio input "true"
click at [360, 632] on button "Continue" at bounding box center [349, 643] width 171 height 33
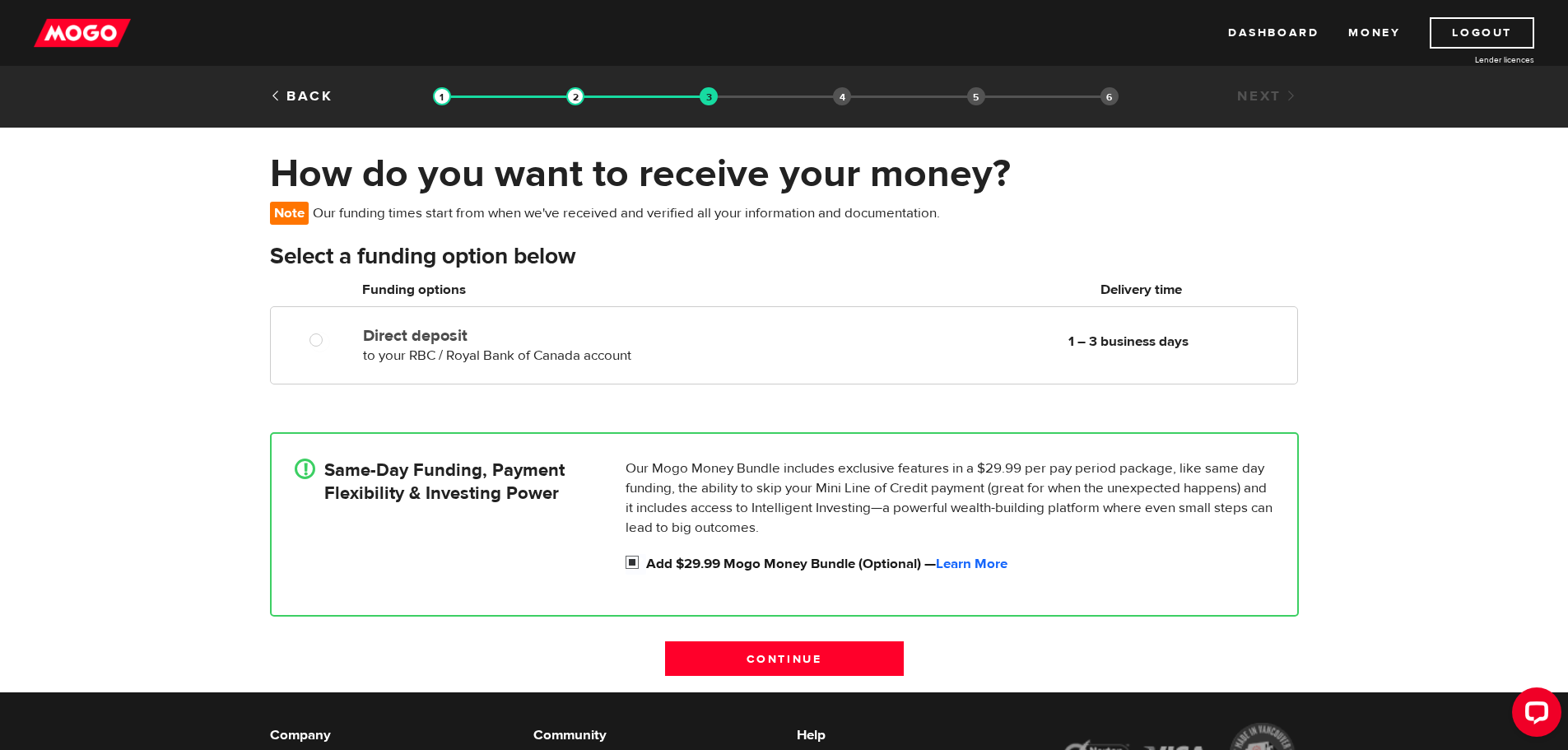
click at [633, 560] on input "Add $29.99 Mogo Money Bundle (Optional) — Learn More" at bounding box center [635, 564] width 21 height 21
click at [628, 562] on input "Add $29.99 Mogo Money Bundle (Optional) — Learn More" at bounding box center [635, 564] width 21 height 21
checkbox input "true"
click at [996, 567] on link "Learn More" at bounding box center [971, 564] width 71 height 18
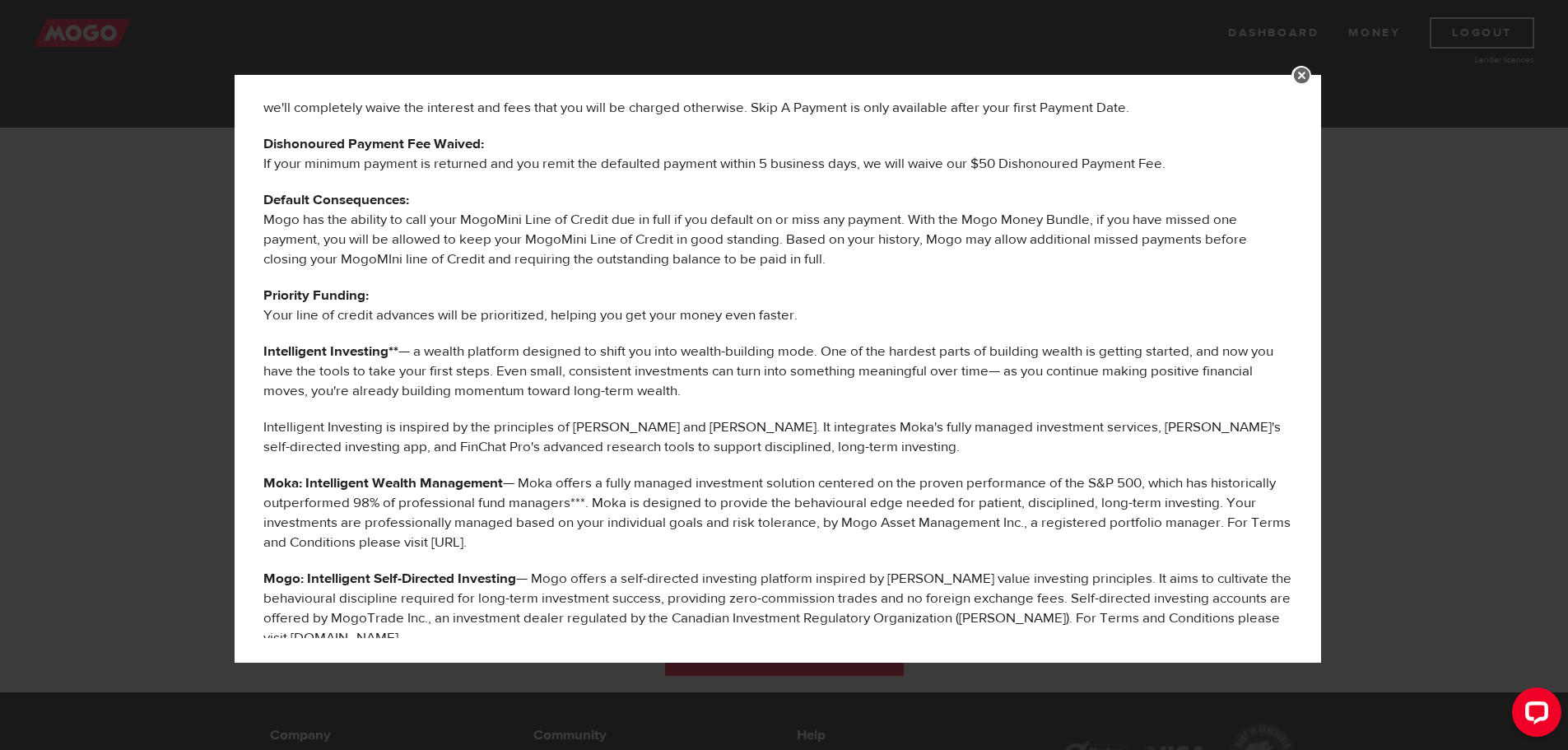
scroll to position [247, 0]
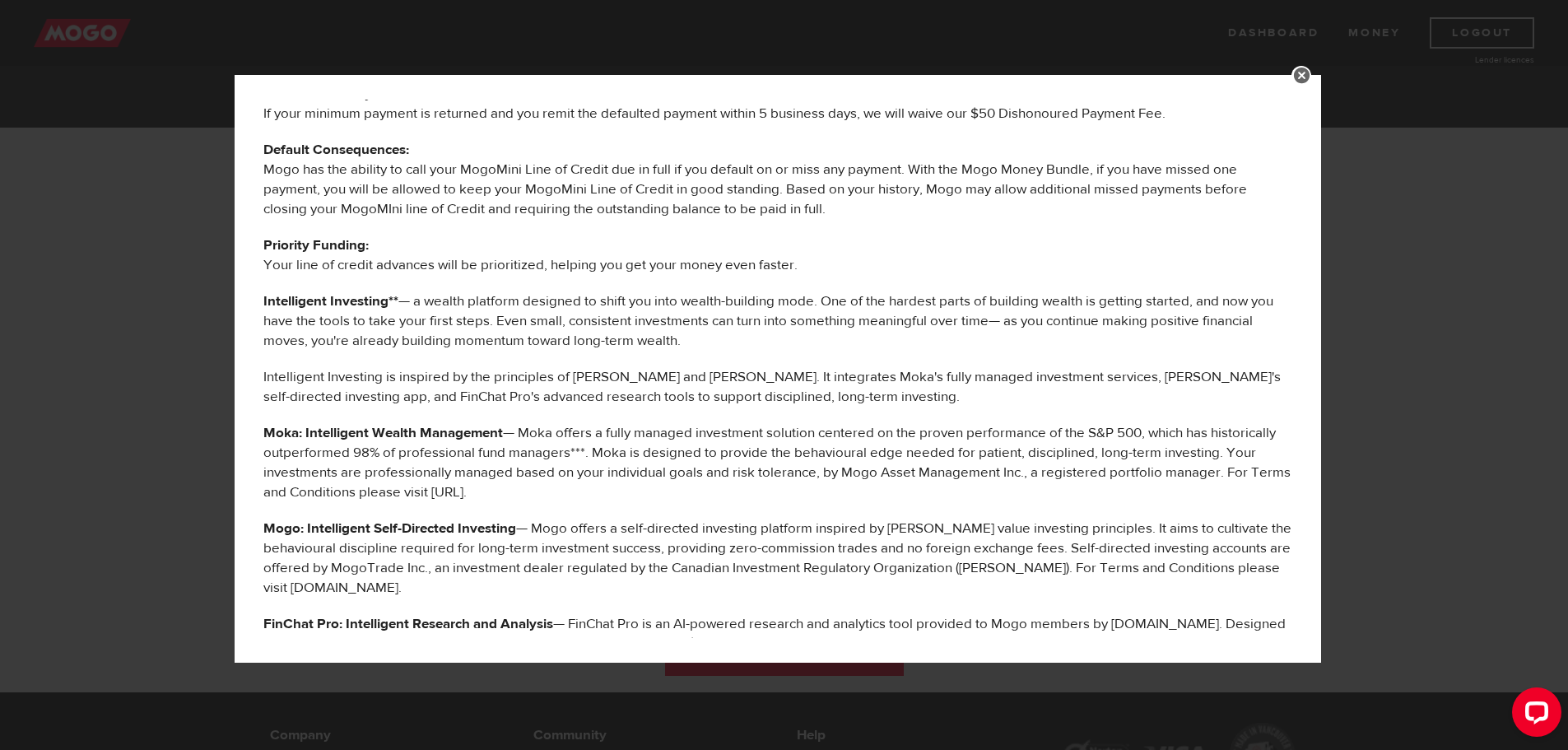
click at [1311, 76] on link at bounding box center [1301, 75] width 20 height 20
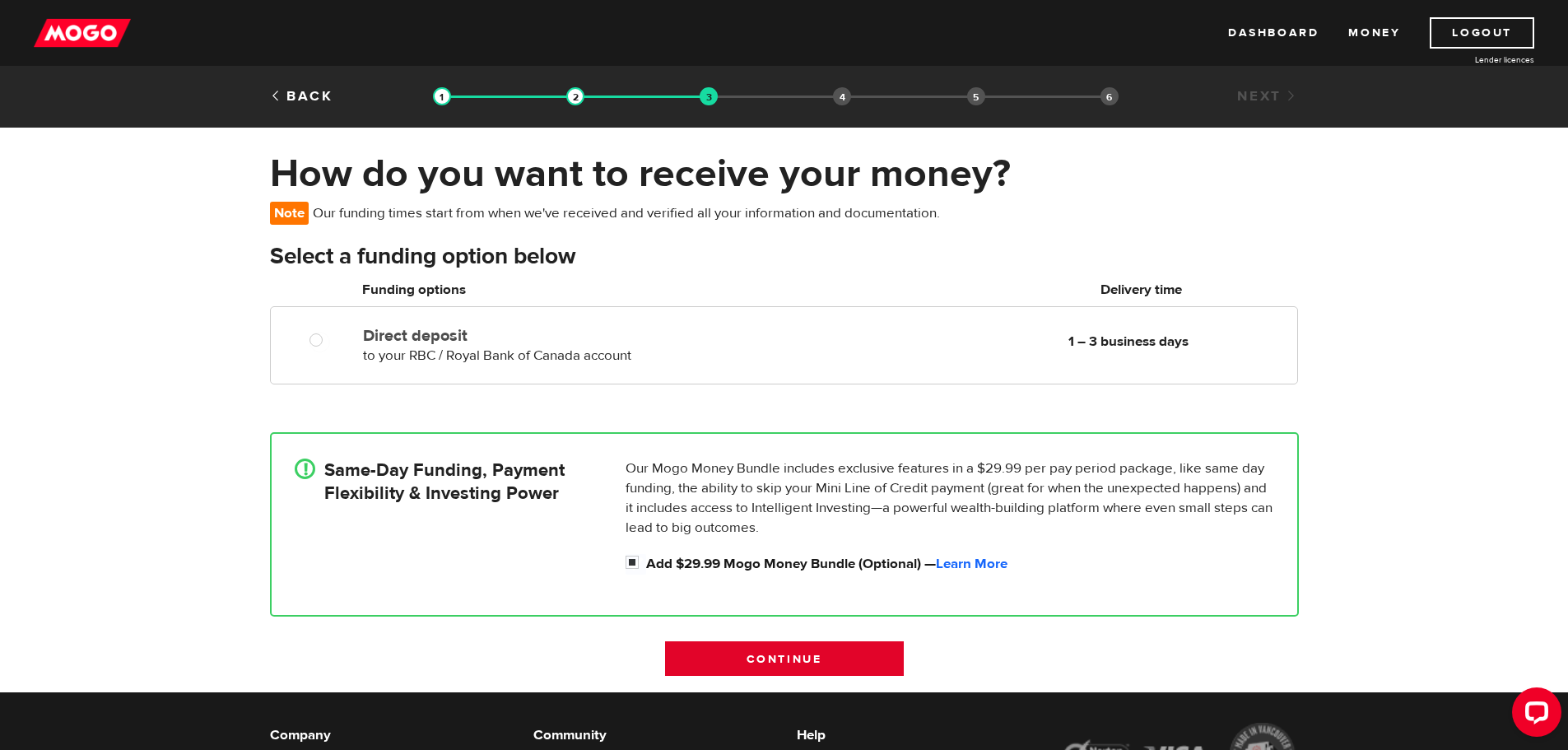
click at [879, 648] on input "Continue" at bounding box center [784, 659] width 239 height 35
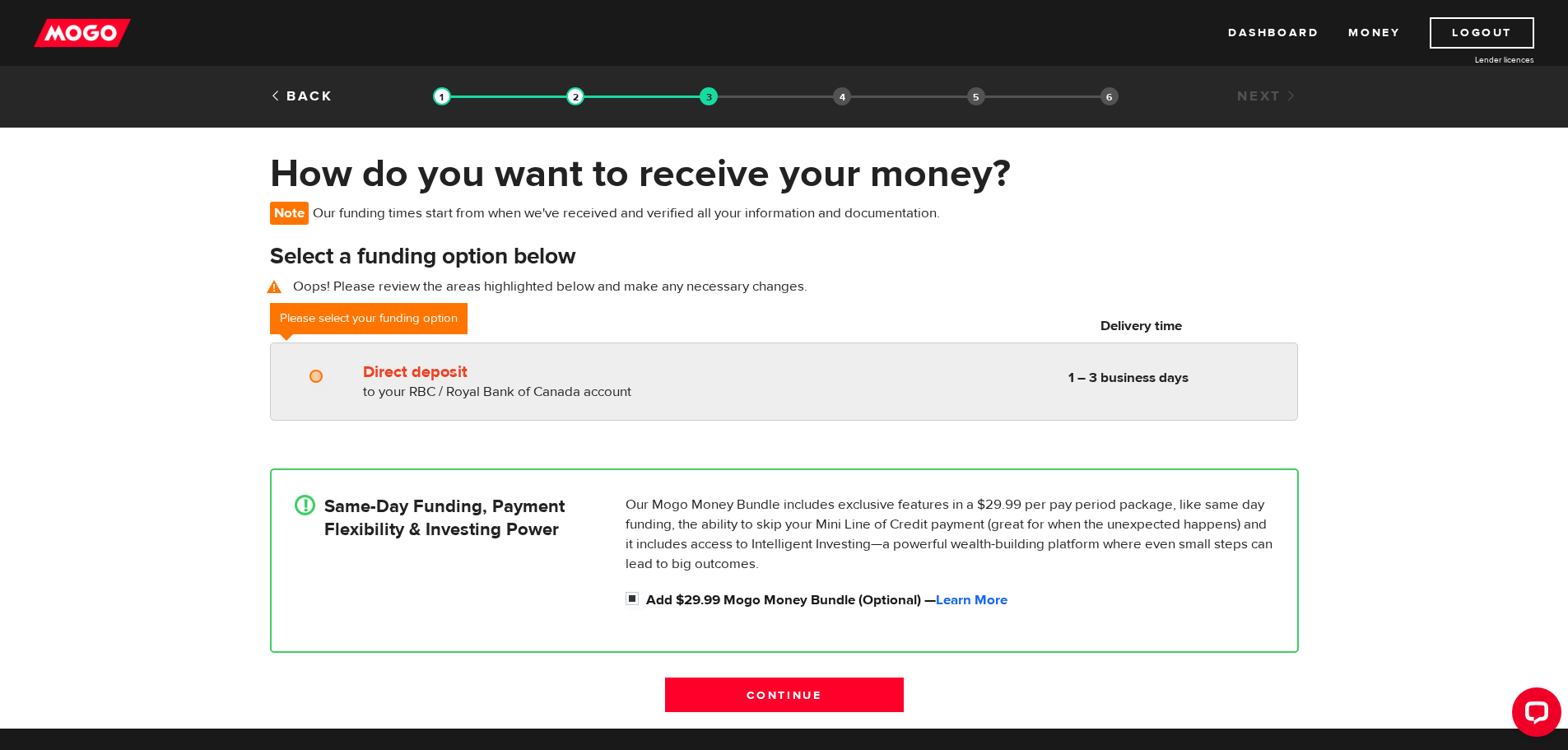
radio input "true"
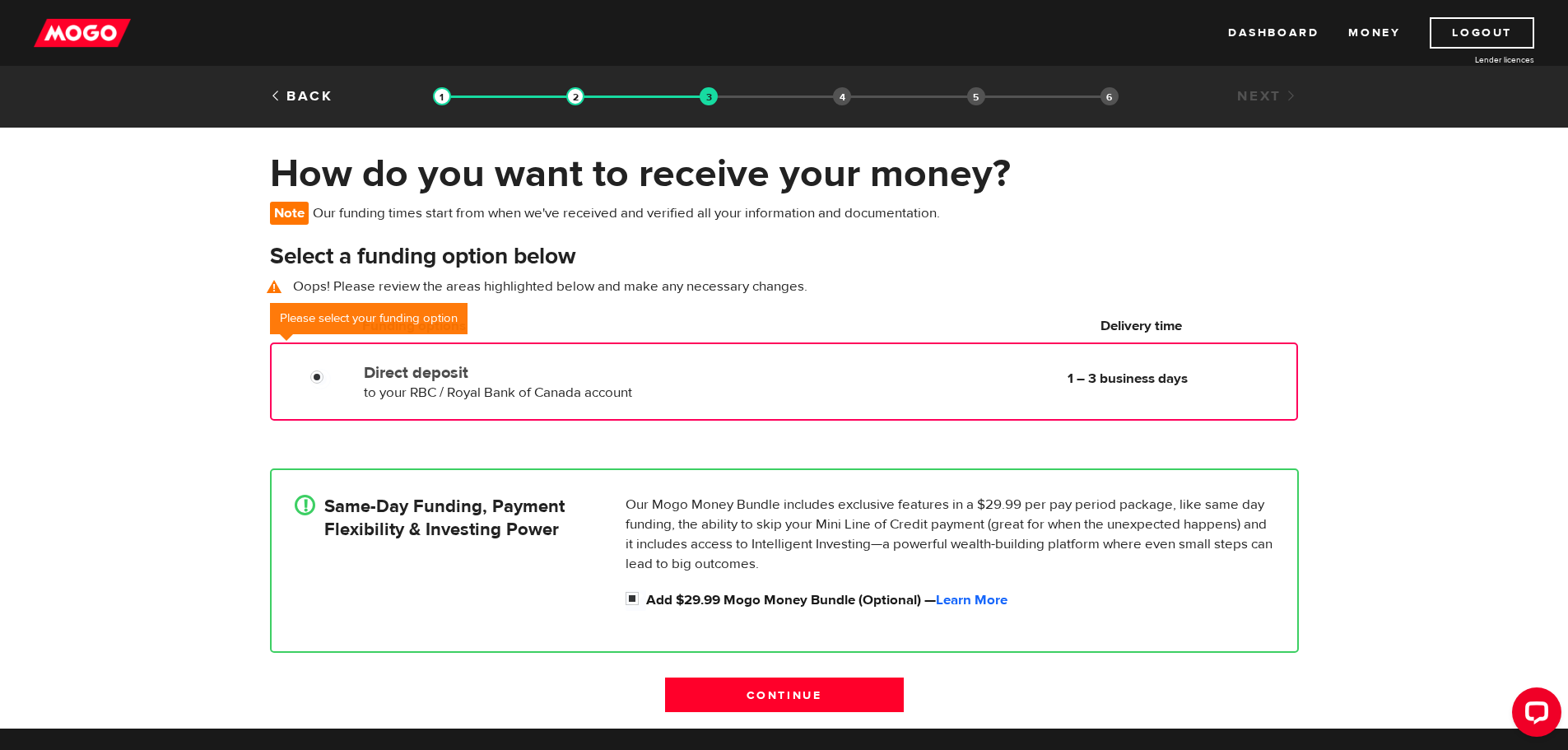
click at [671, 405] on div "Direct deposit to your RBC / Royal Bank of Canada account Delivery in 1 – 3 bus…" at bounding box center [784, 382] width 1027 height 78
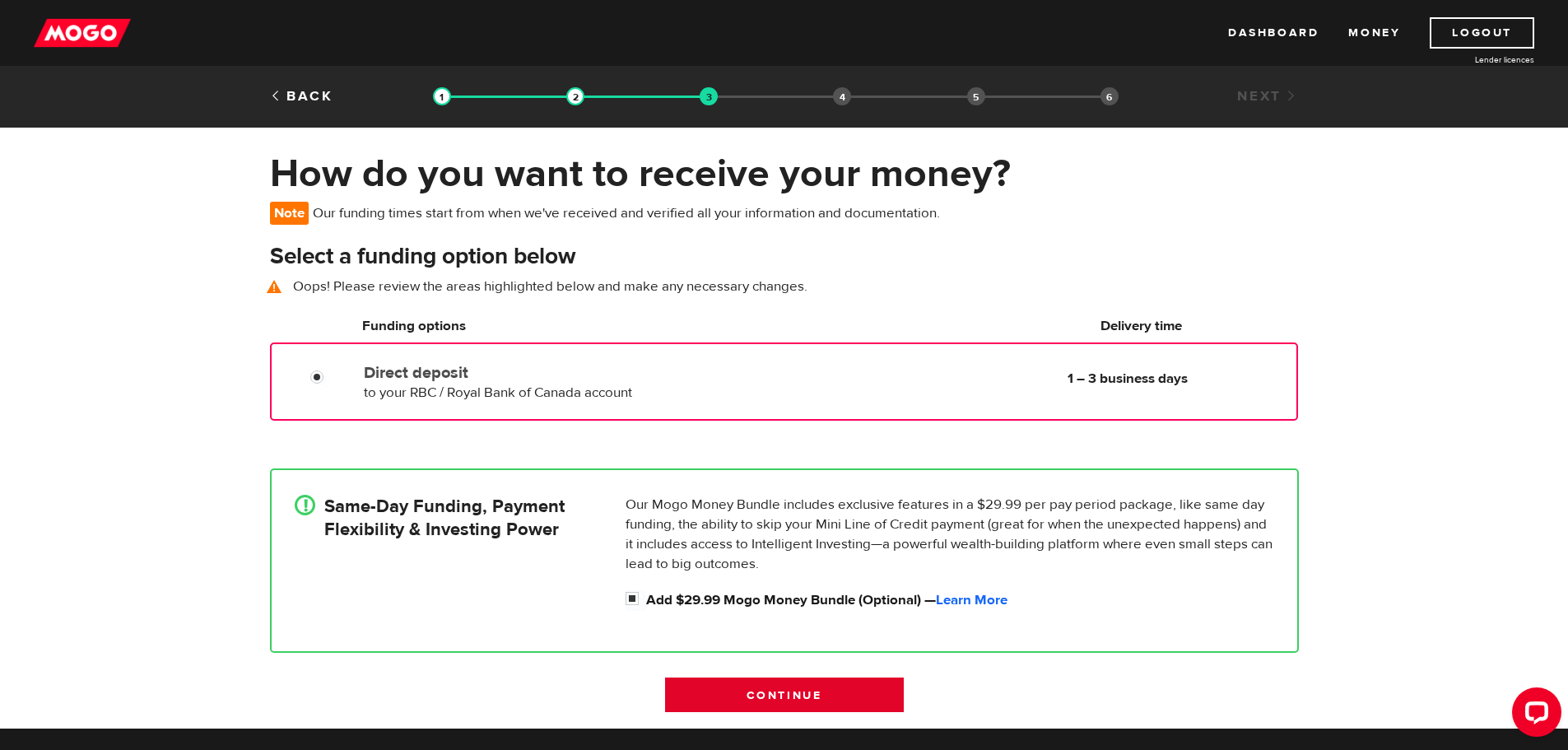
click at [815, 687] on input "Continue" at bounding box center [784, 695] width 239 height 35
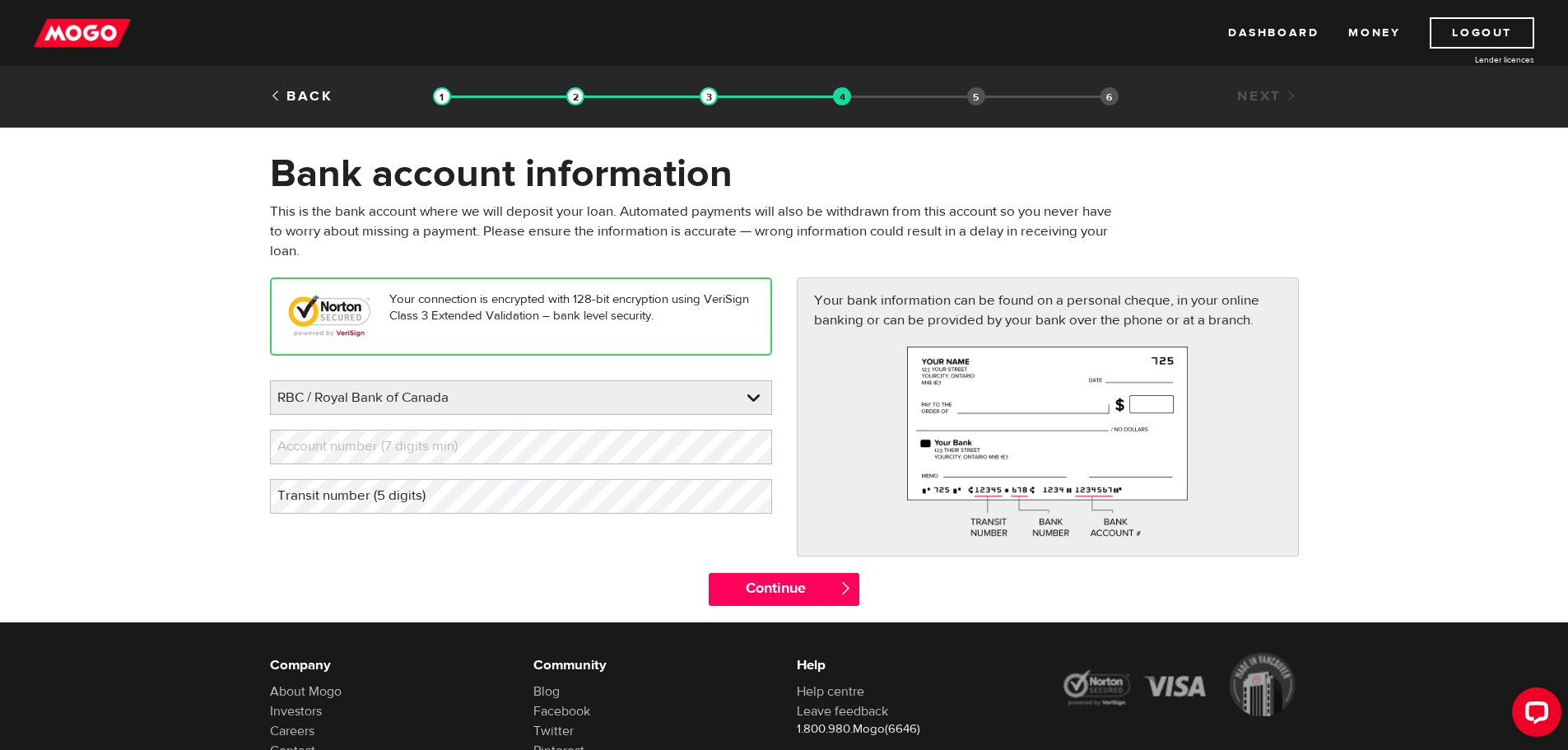
click at [544, 466] on div "Please enter your bank RBC / Royal Bank of Canada BMO / Bank of Montreal CIBC /…" at bounding box center [521, 446] width 502 height 134
click at [729, 575] on input "Continue" at bounding box center [784, 590] width 151 height 33
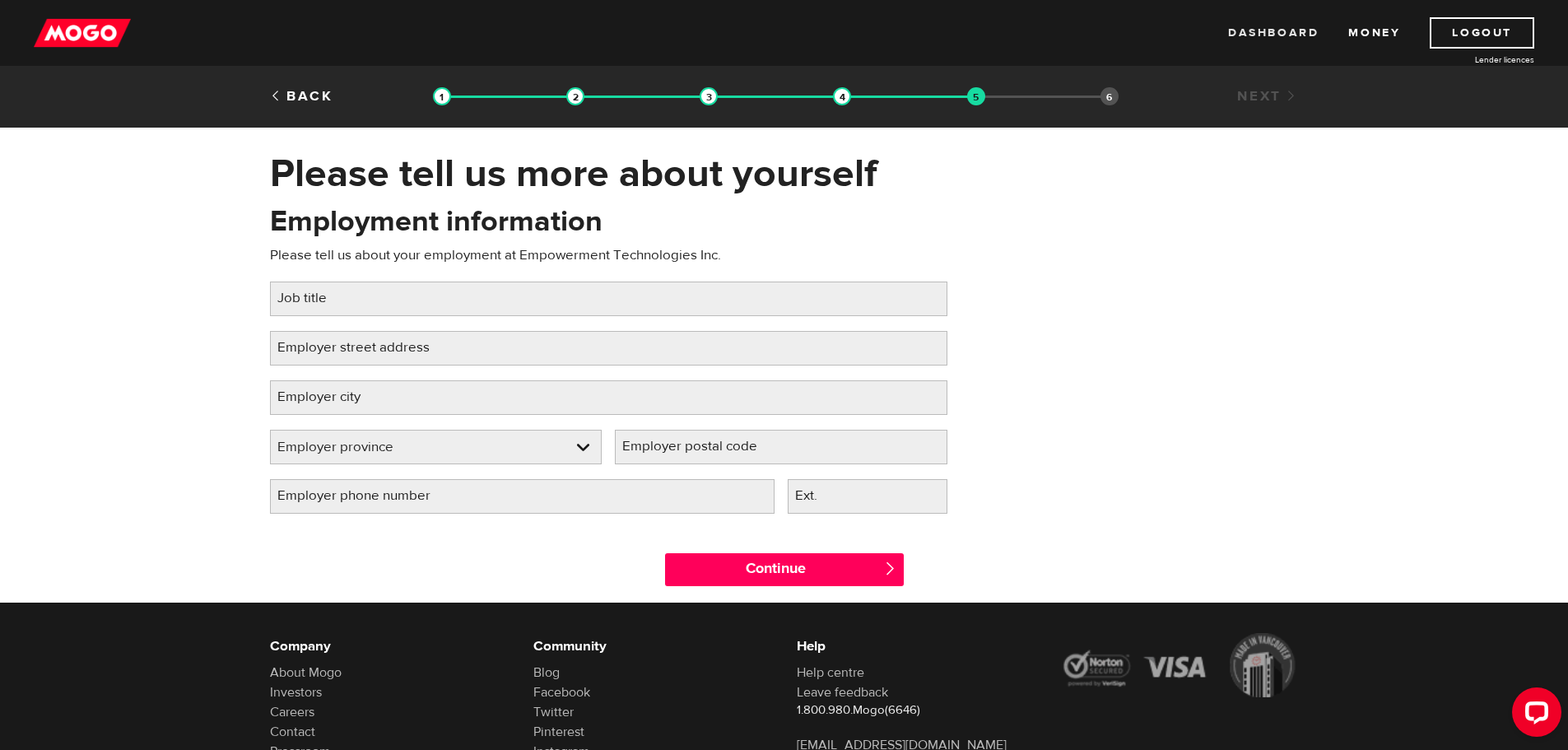
click at [1285, 37] on link "Dashboard" at bounding box center [1273, 33] width 90 height 32
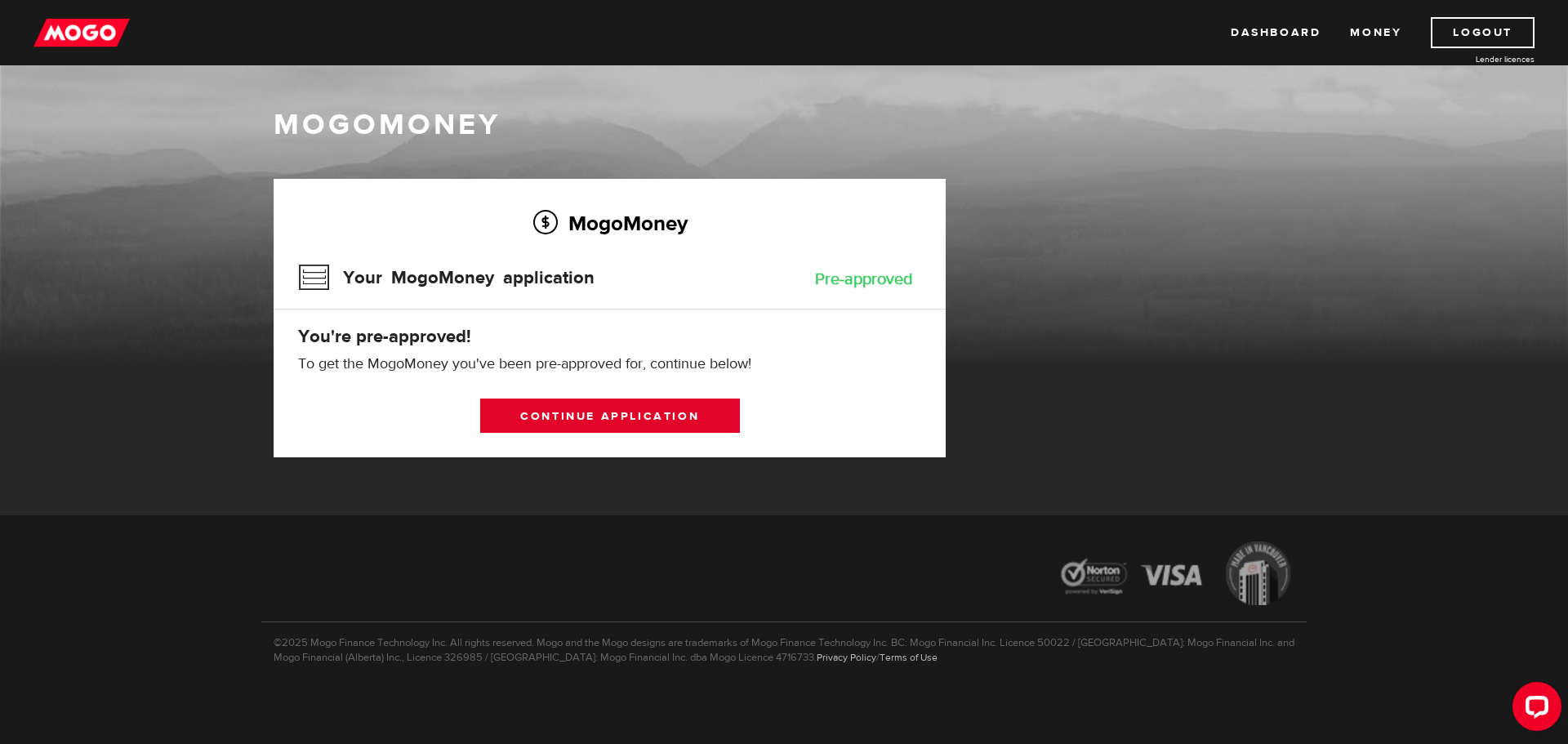
click at [553, 425] on link "Continue application" at bounding box center [611, 416] width 260 height 35
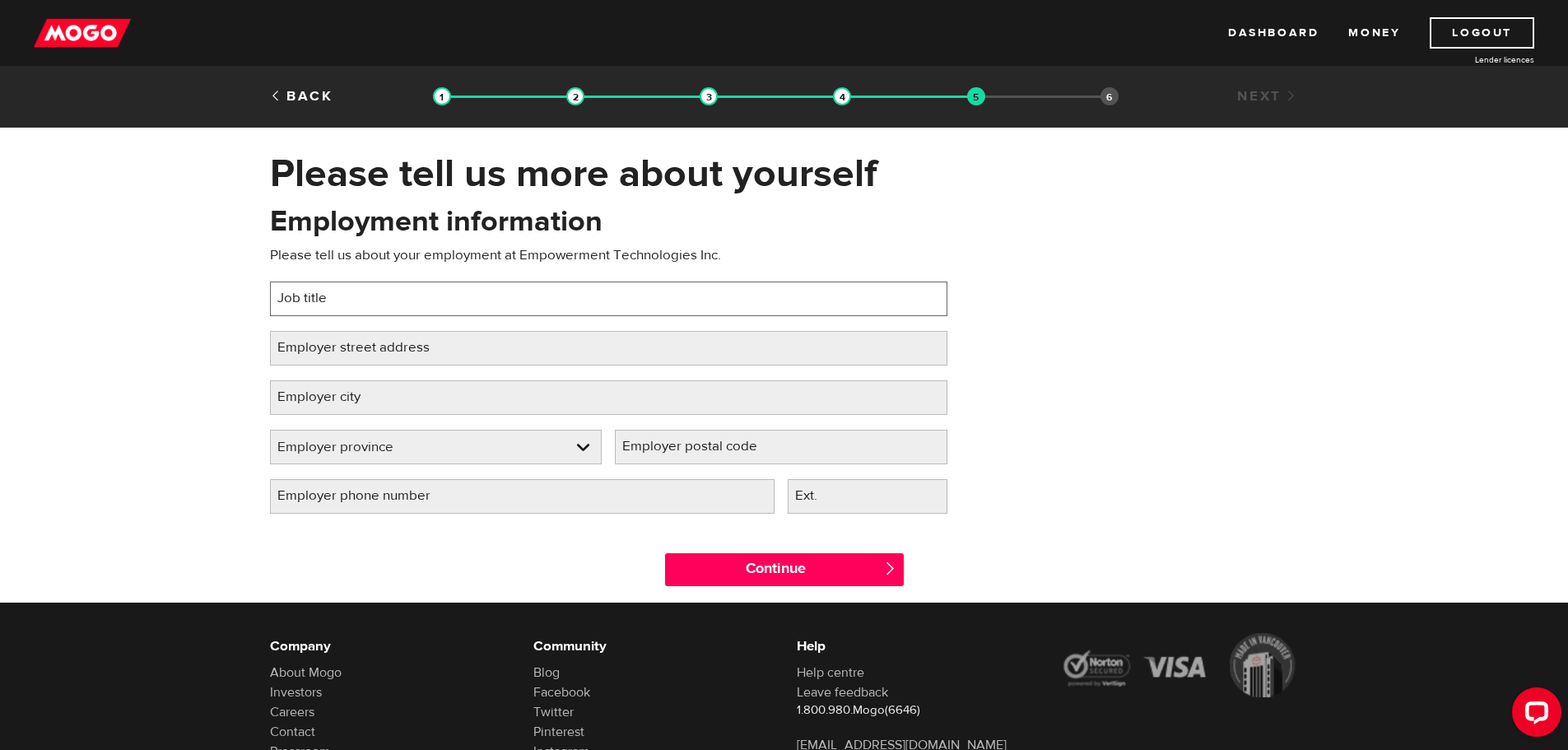
click at [591, 305] on input "Job title" at bounding box center [609, 299] width 677 height 35
type input "Controller"
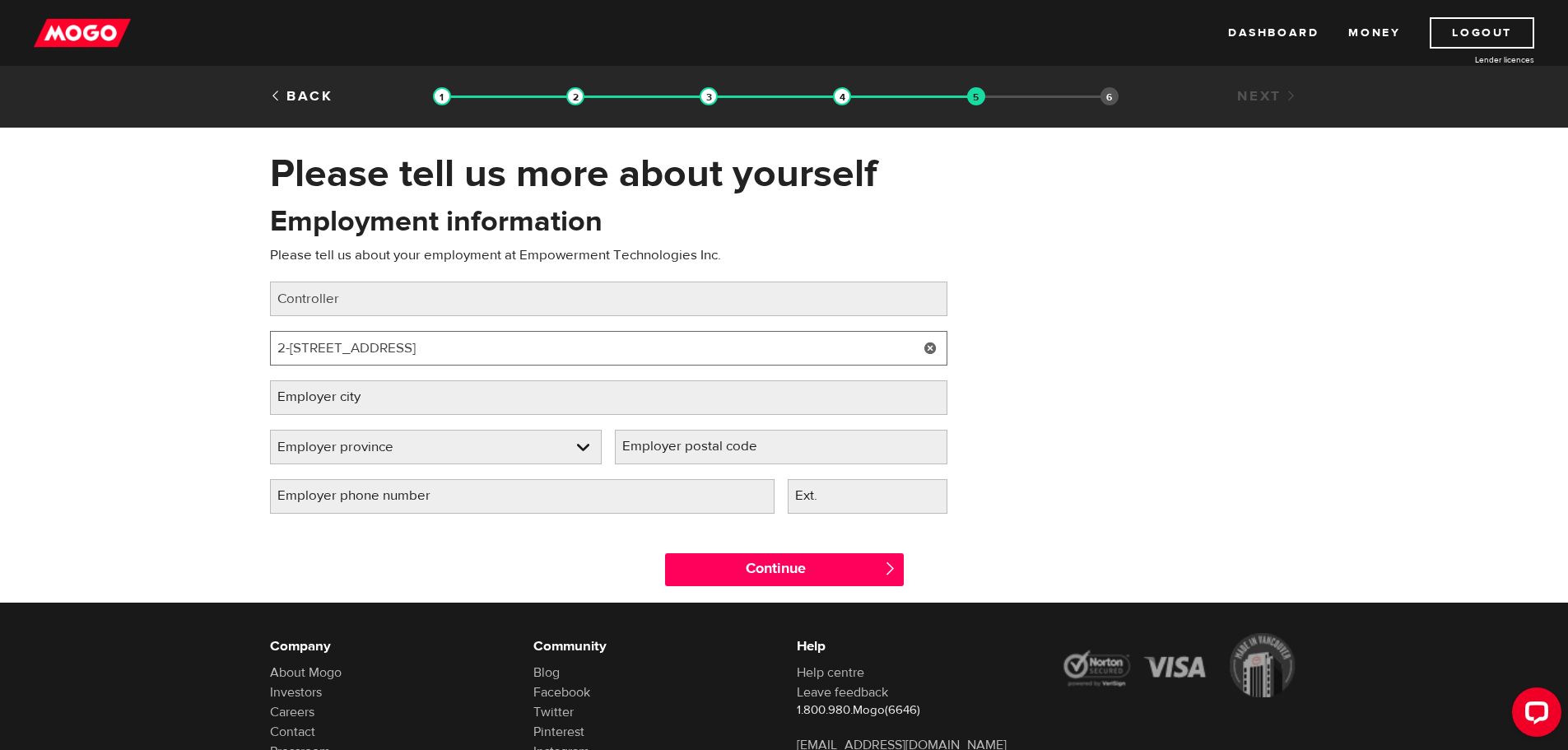
type input "2-590 York Rd"
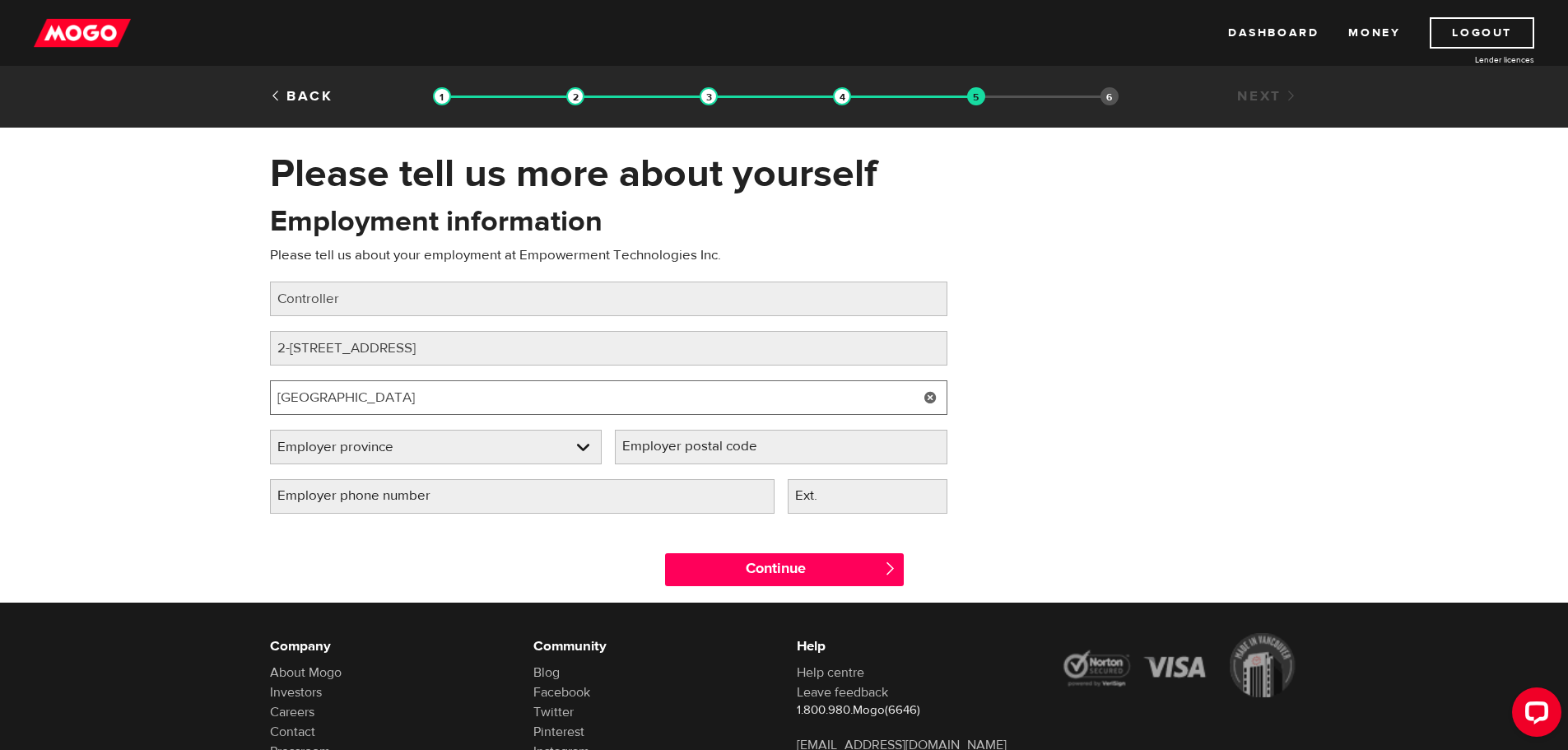
type input "Niagara-on-the-Lake"
type input "L0S1J0"
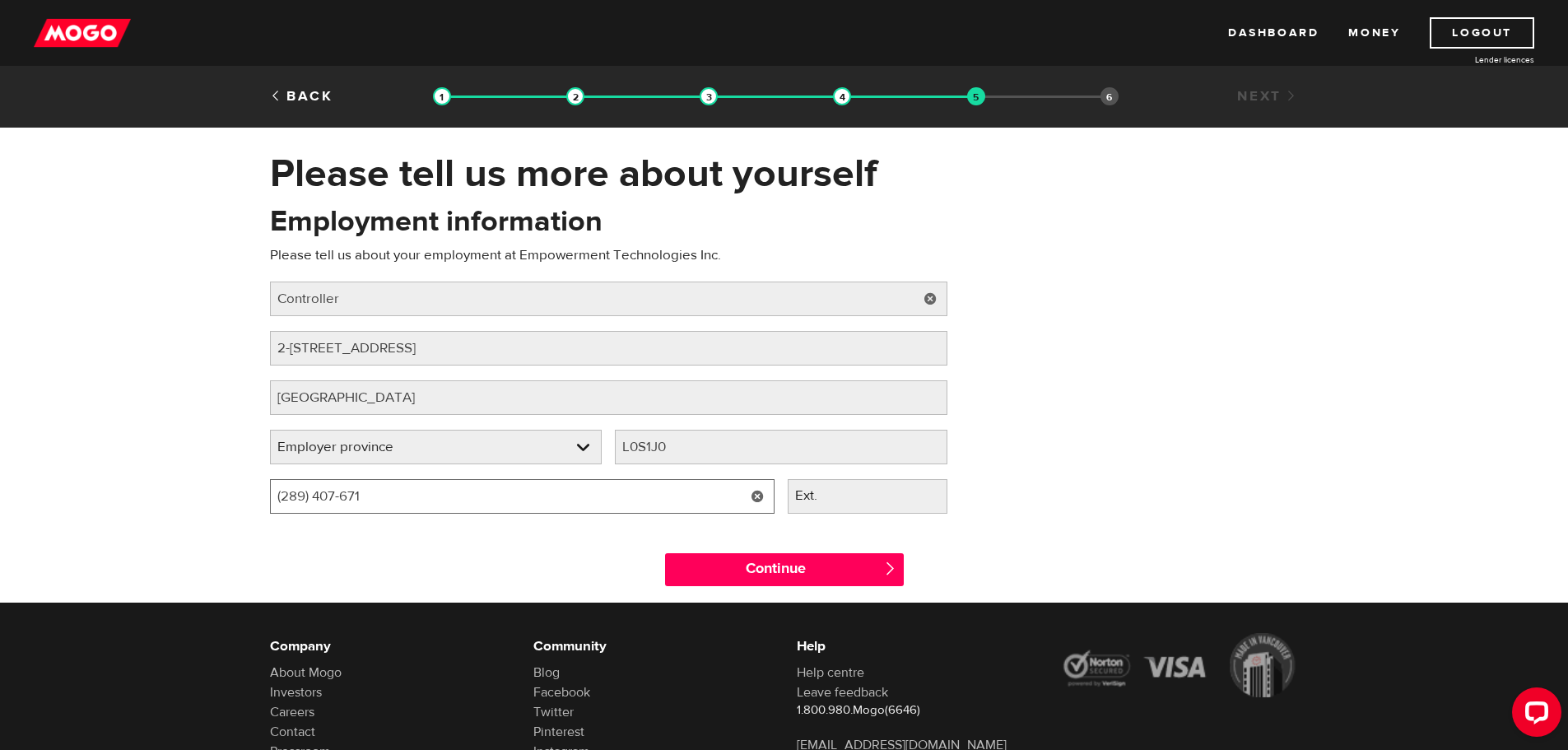
type input "[PHONE_NUMBER]"
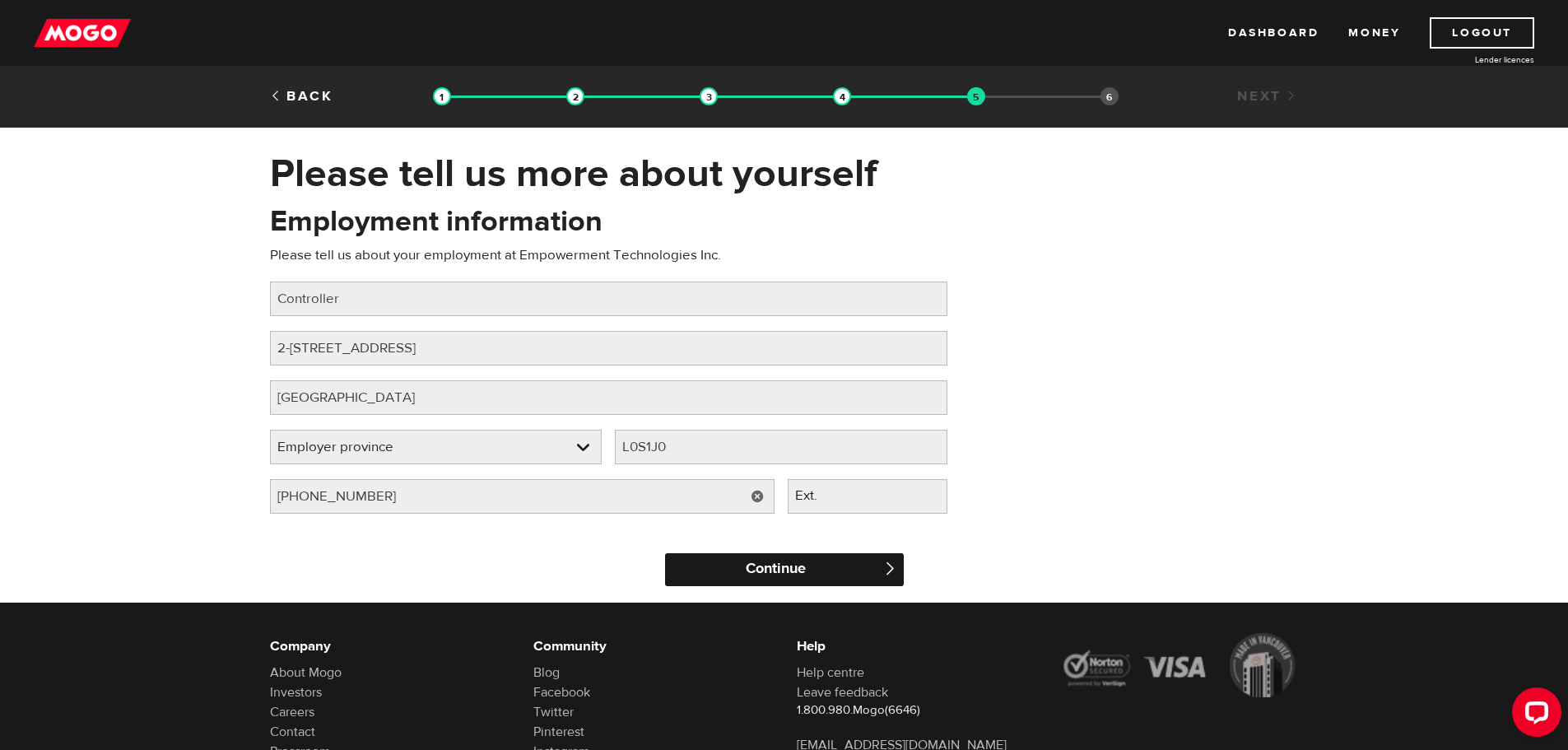
click at [765, 563] on input "Continue" at bounding box center [784, 570] width 239 height 33
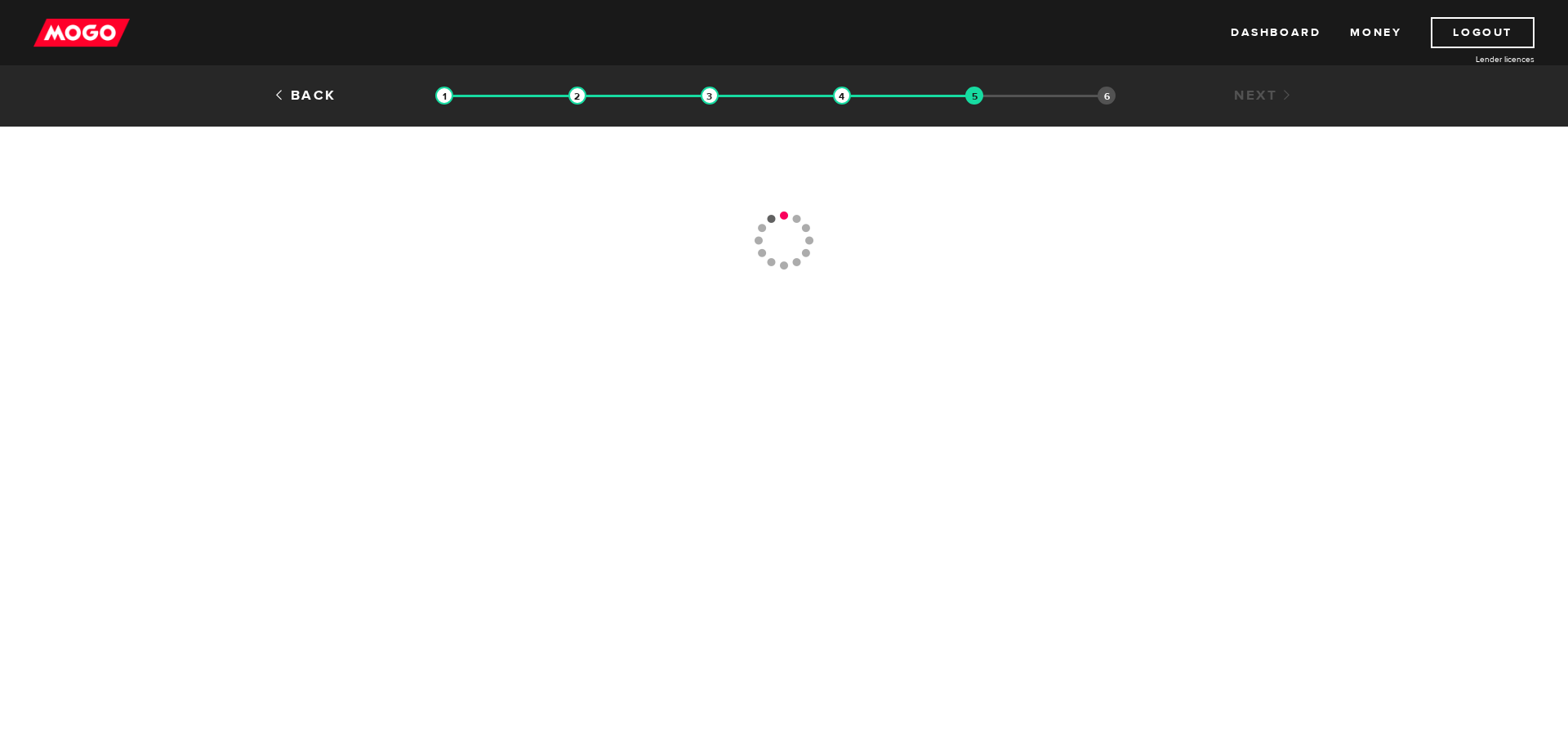
type input "(289) 407-6713"
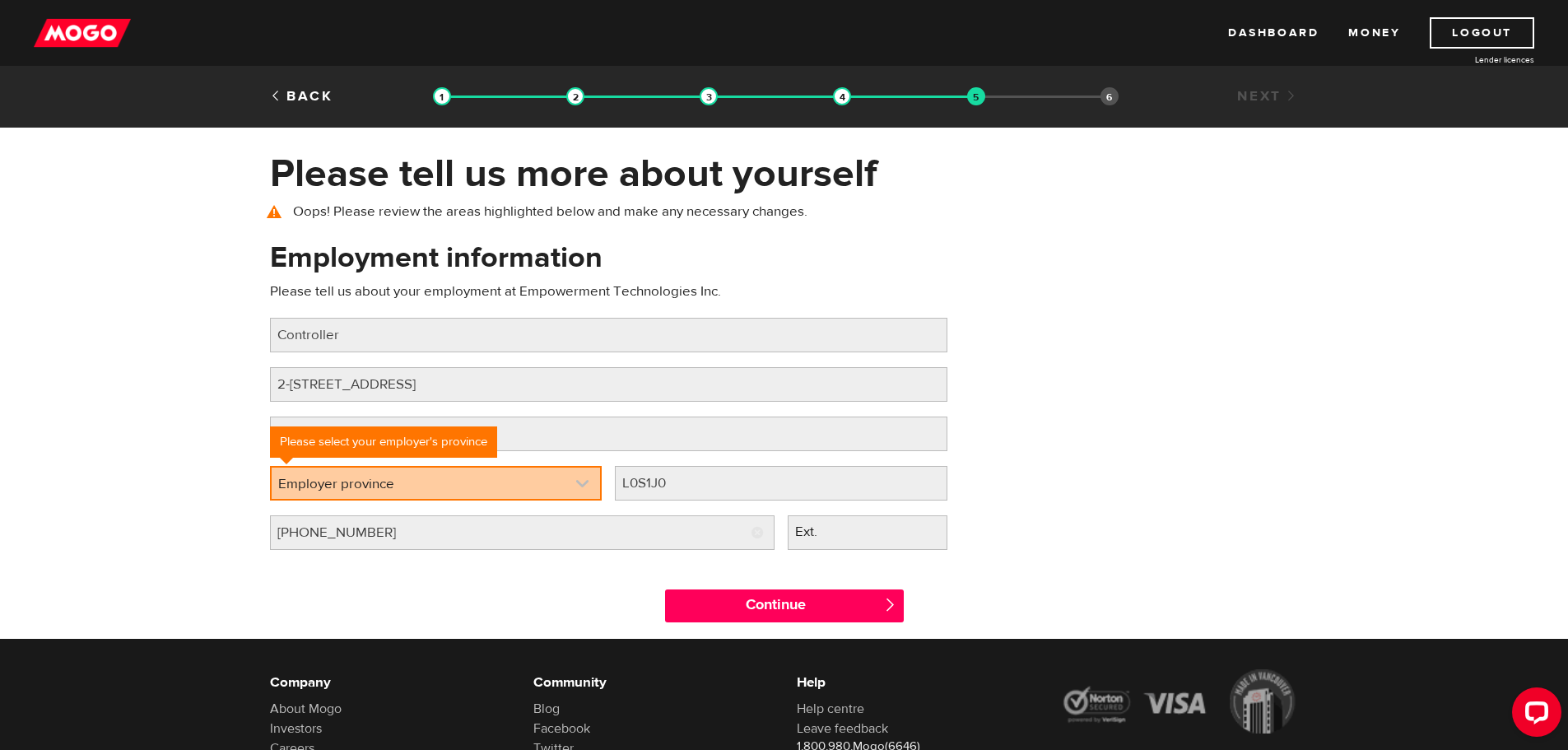
click at [357, 482] on link at bounding box center [435, 484] width 329 height 32
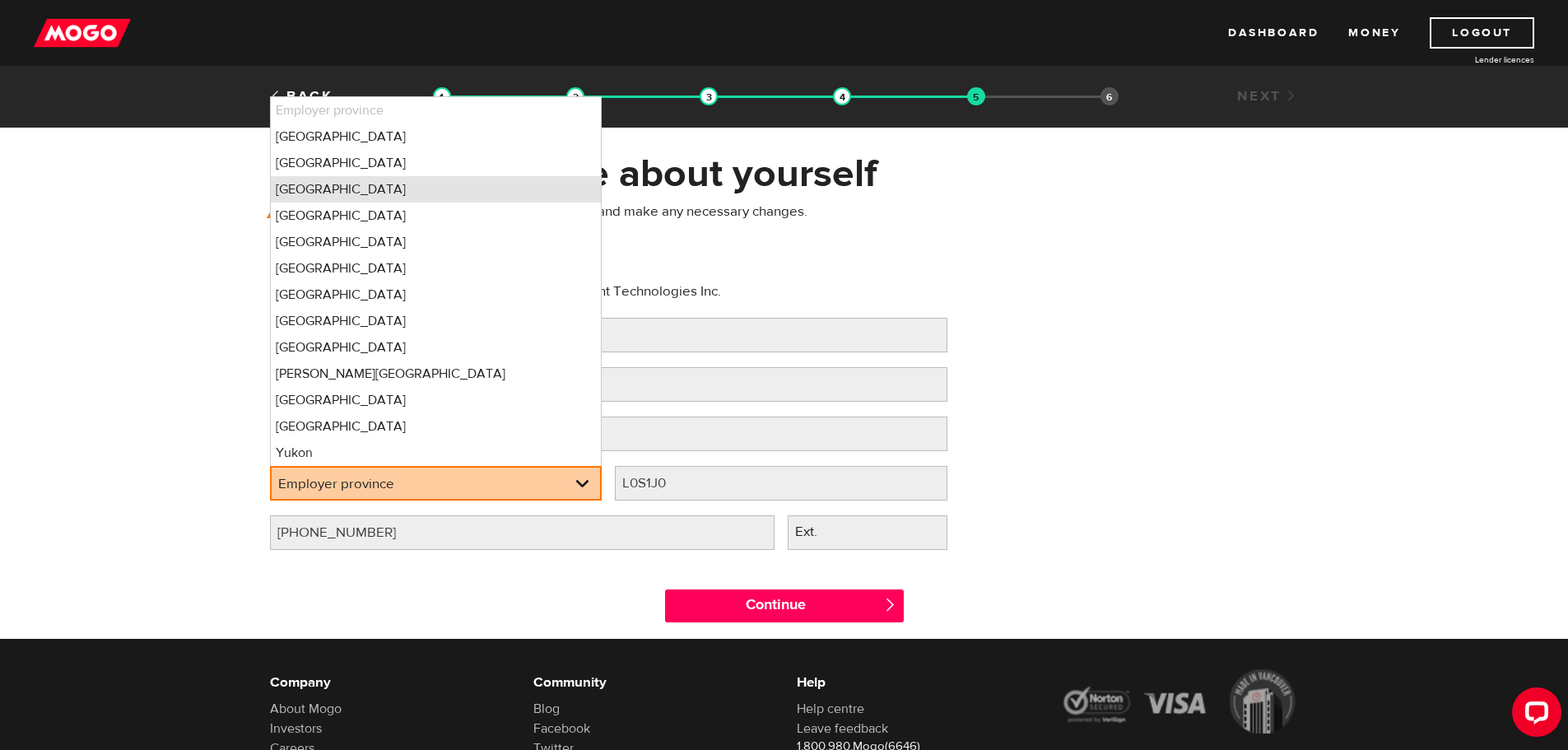
click at [361, 187] on li "[GEOGRAPHIC_DATA]" at bounding box center [435, 189] width 331 height 27
select select "ON"
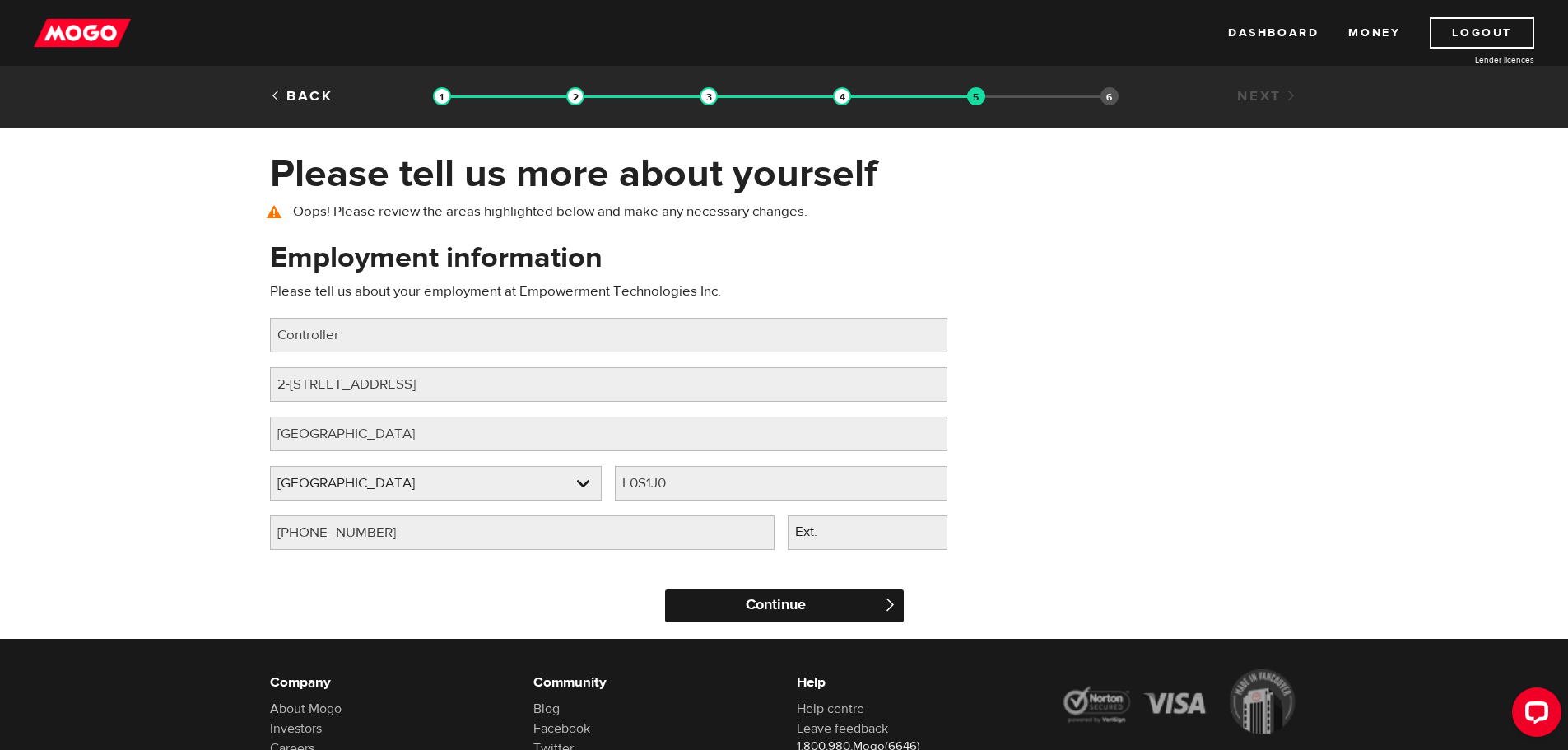
click at [792, 605] on input "Continue" at bounding box center [784, 606] width 239 height 33
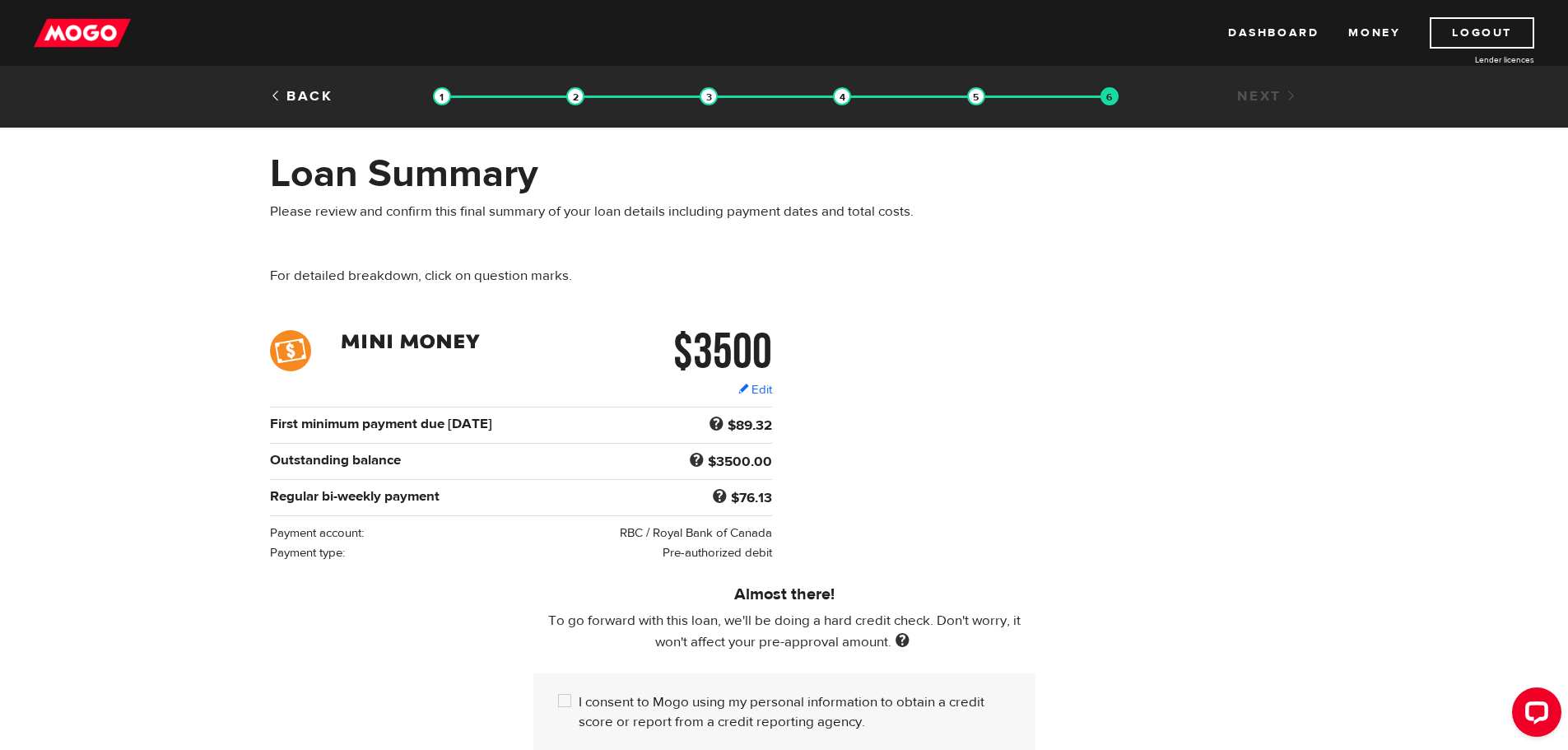
click at [1007, 377] on div "$3500 Edit $3500 Regular bi-weekly payment $76.13 First minimum payment due [DA…" at bounding box center [784, 446] width 1053 height 232
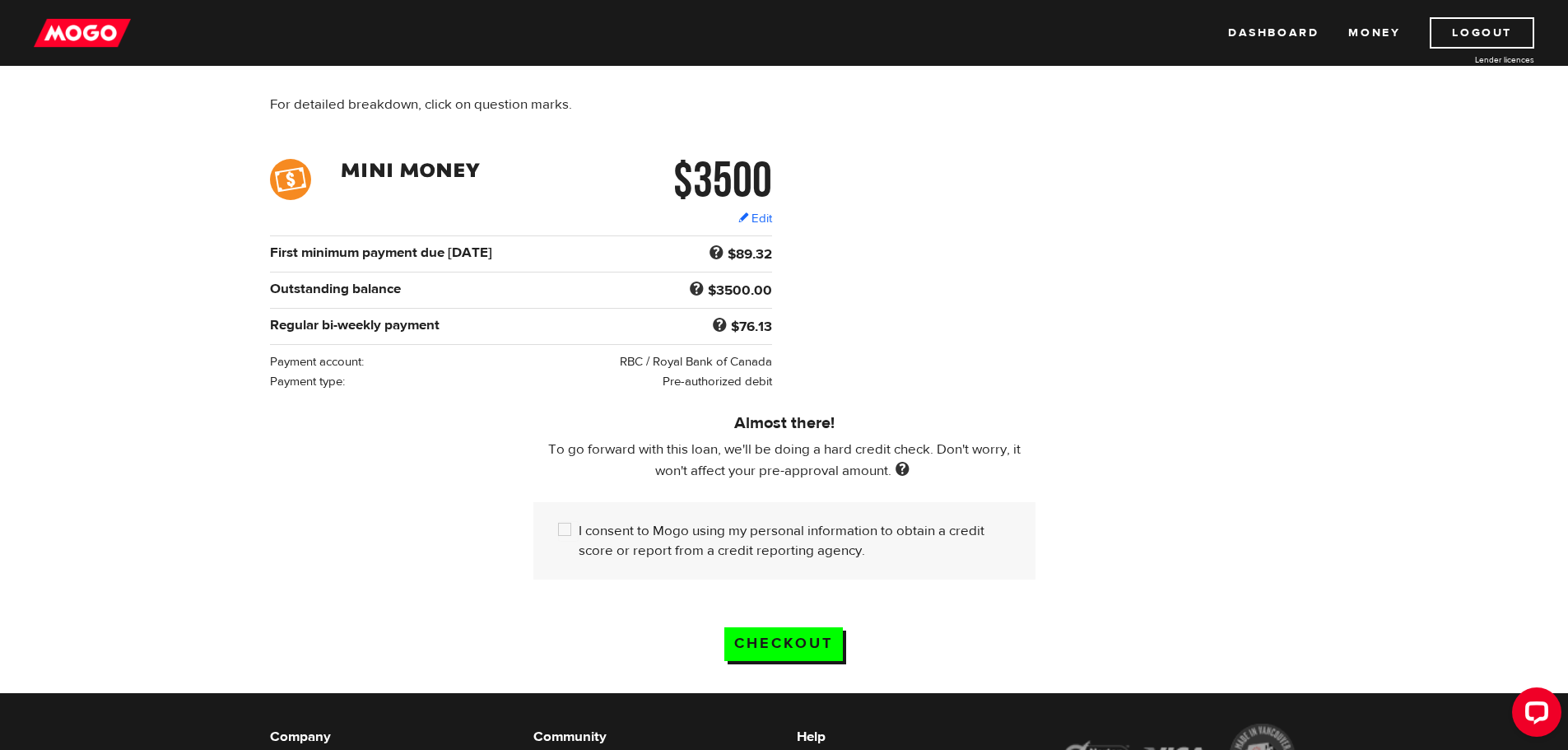
scroll to position [247, 0]
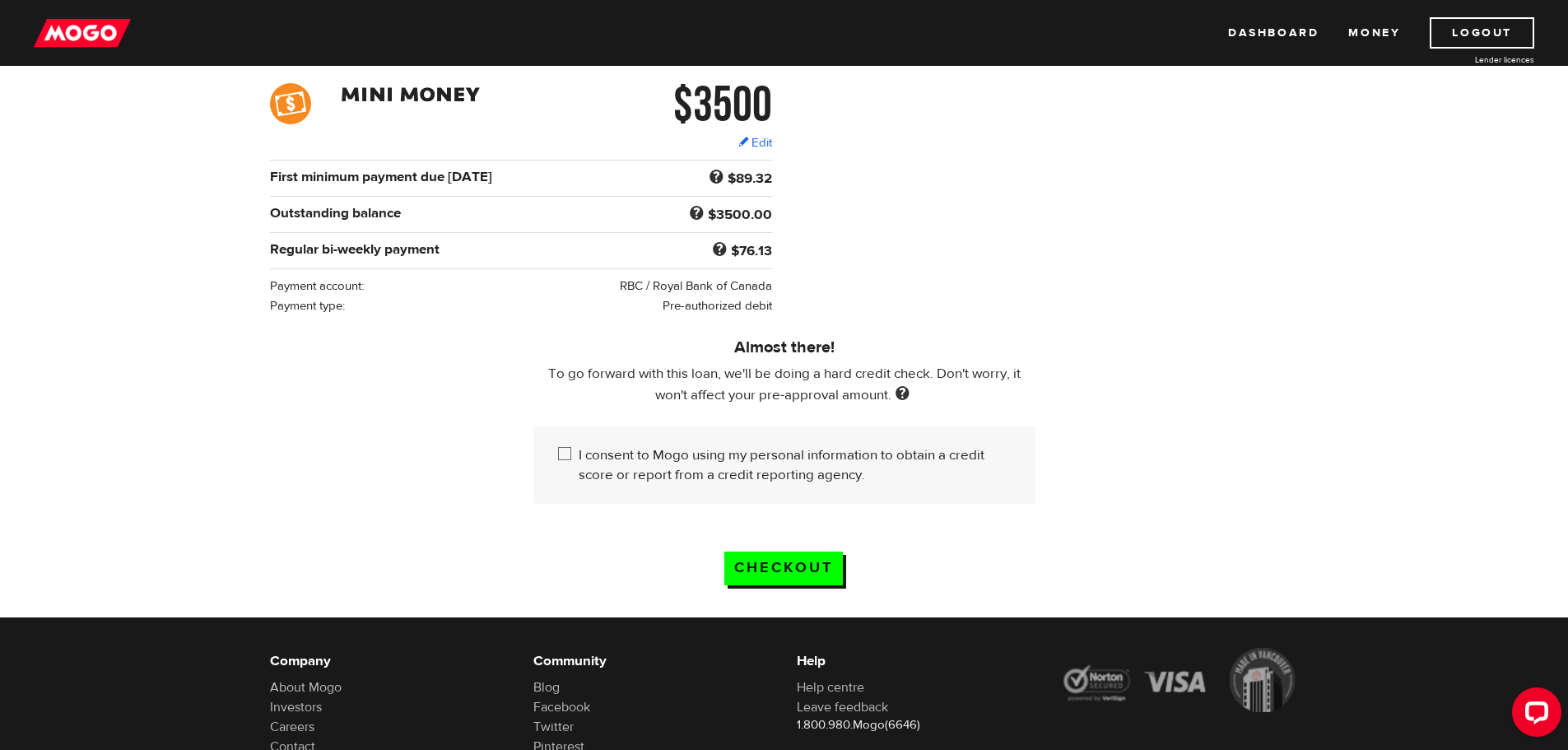
click at [641, 453] on label "I consent to Mogo using my personal information to obtain a credit score or rep…" at bounding box center [794, 465] width 432 height 40
click at [579, 453] on input "I consent to Mogo using my personal information to obtain a credit score or rep…" at bounding box center [568, 455] width 21 height 21
checkbox input "true"
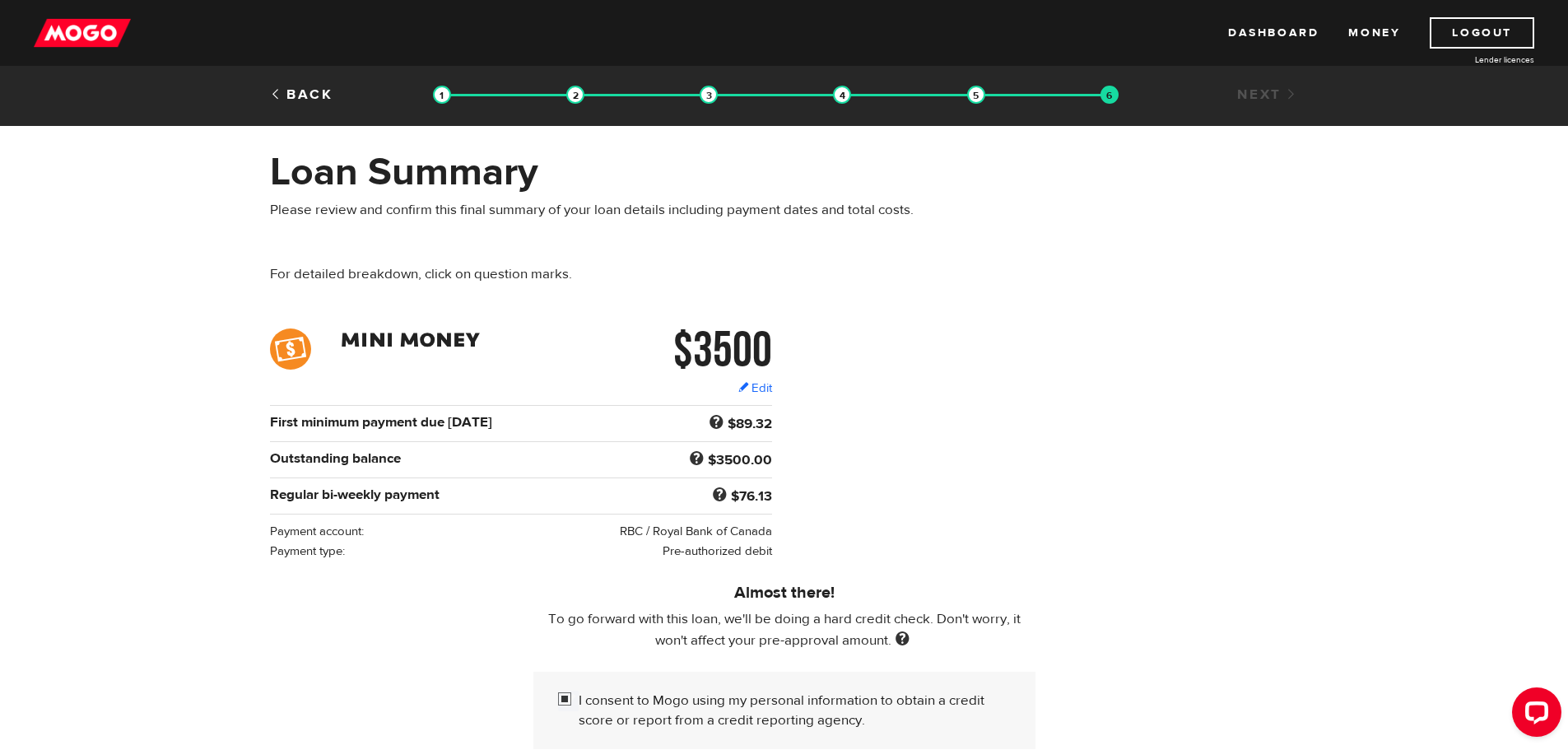
scroll to position [0, 0]
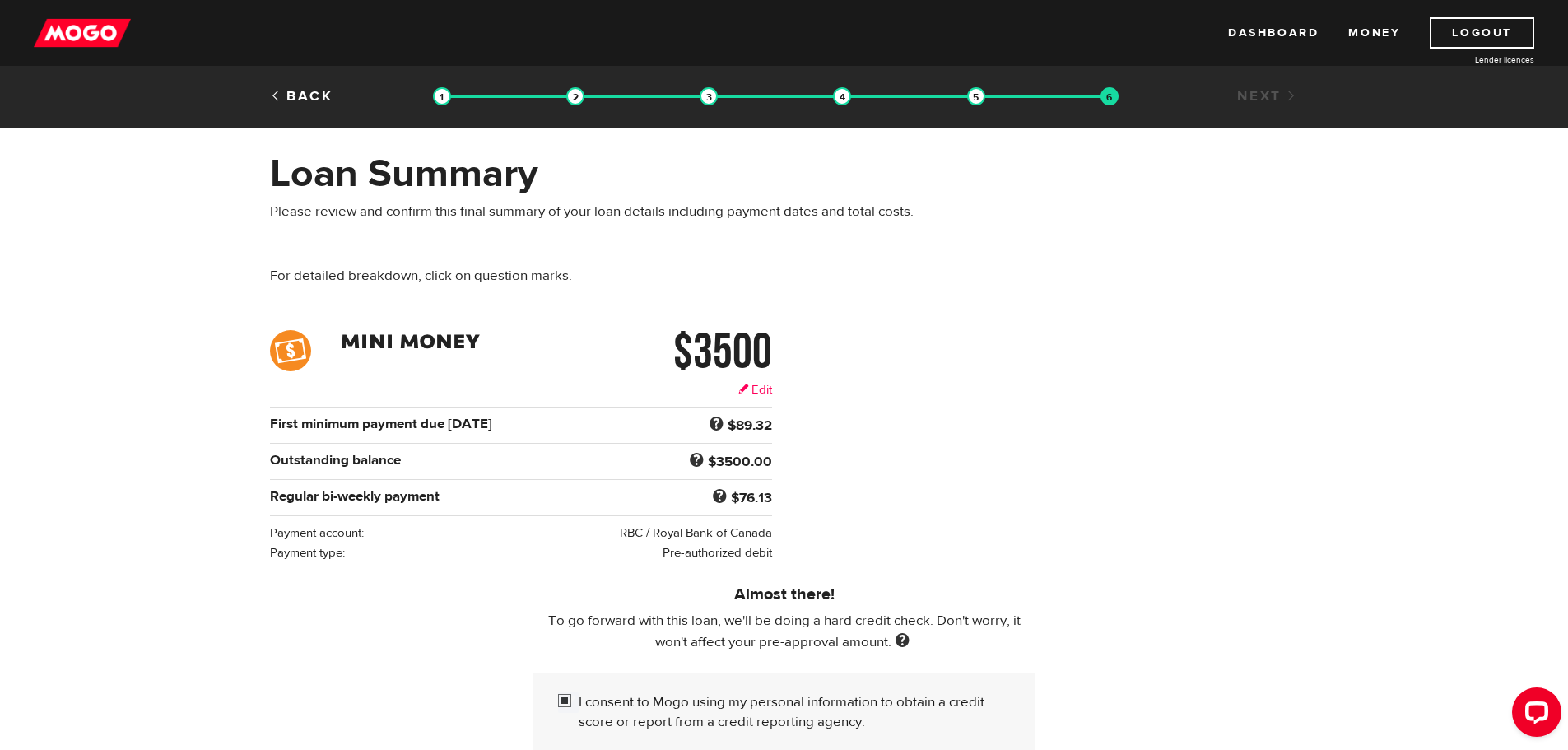
click at [755, 390] on link "Edit" at bounding box center [755, 389] width 34 height 17
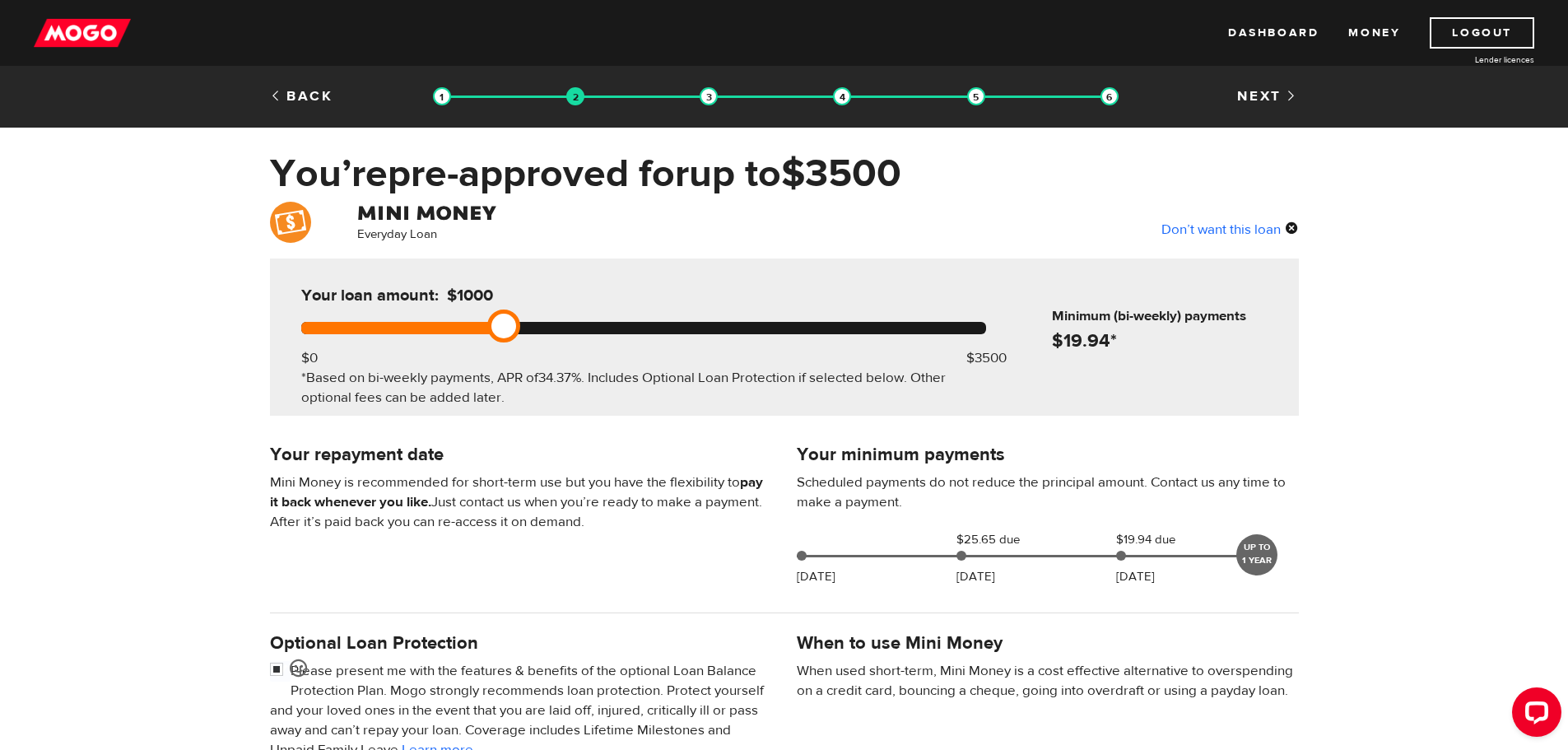
drag, startPoint x: 996, startPoint y: 326, endPoint x: 518, endPoint y: 322, distance: 478.0
click at [518, 322] on link at bounding box center [503, 326] width 33 height 33
click at [1323, 528] on div "Everyday Loan Don’t want this loan Your loan amount: $1000 $0 $3500 *Based on b…" at bounding box center [784, 613] width 1568 height 823
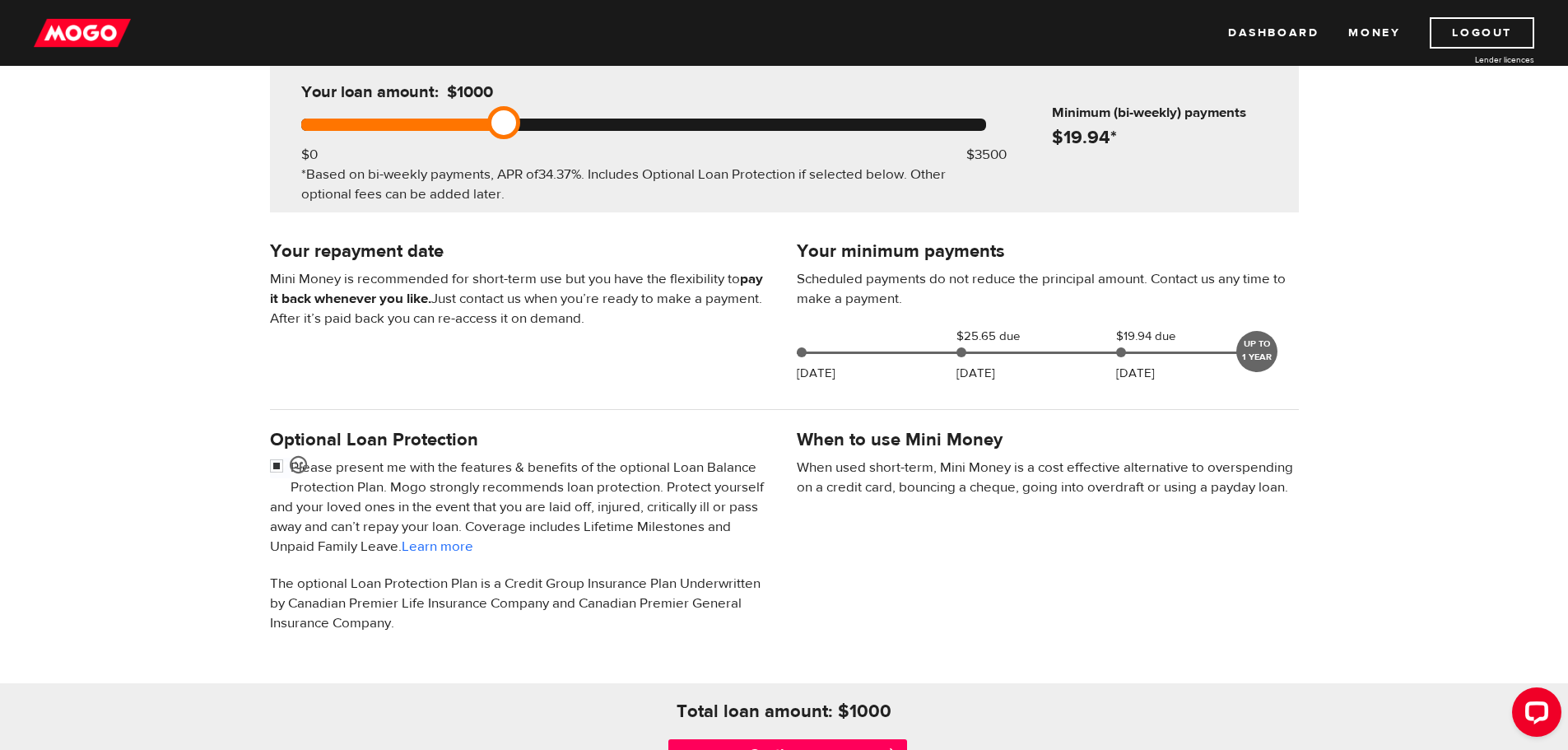
scroll to position [132, 0]
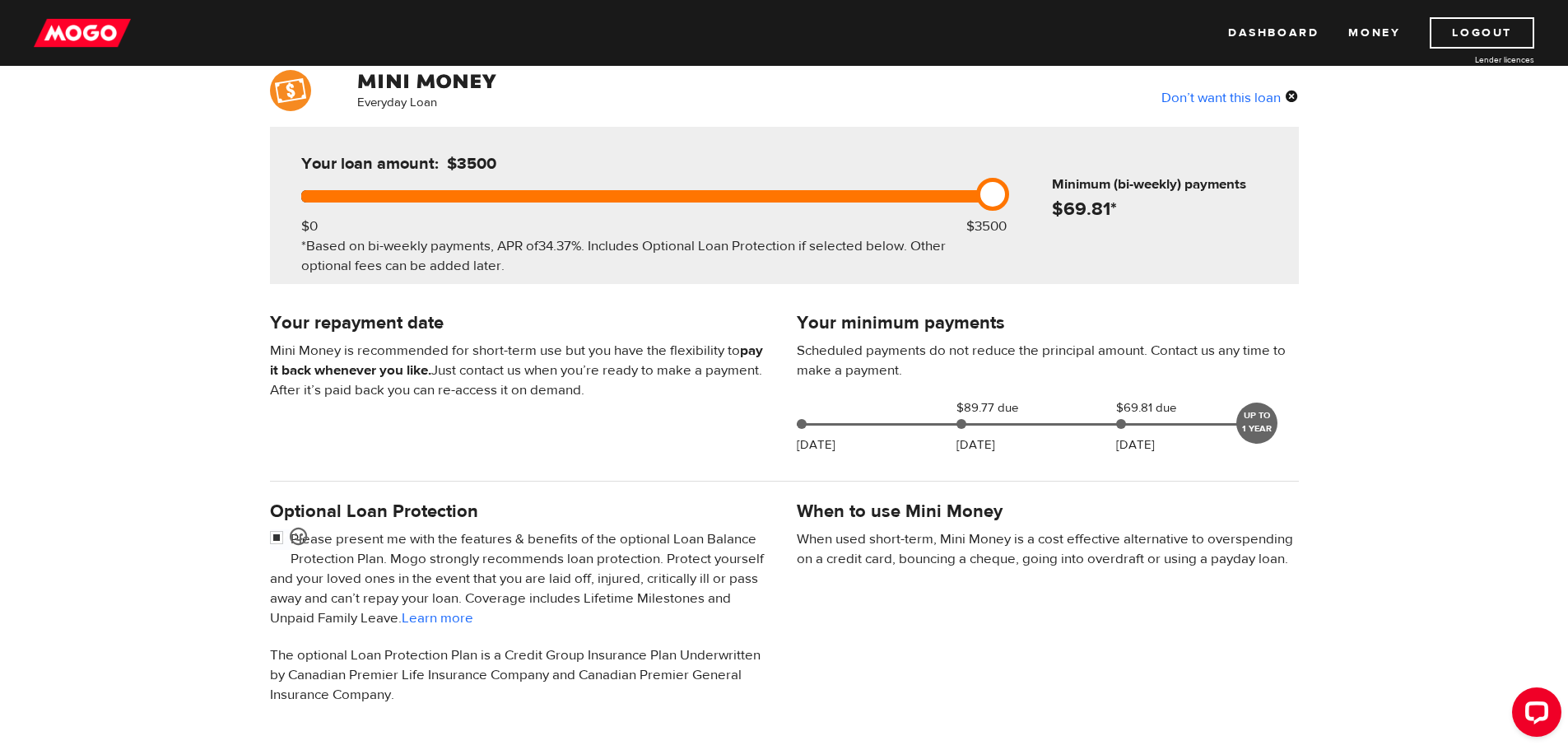
drag, startPoint x: 507, startPoint y: 192, endPoint x: 1142, endPoint y: 258, distance: 638.4
click at [1142, 258] on div "Your loan amount: $3500 $0 $3500 *Based on bi-weekly payments, APR of 34.37% . …" at bounding box center [784, 206] width 1028 height 158
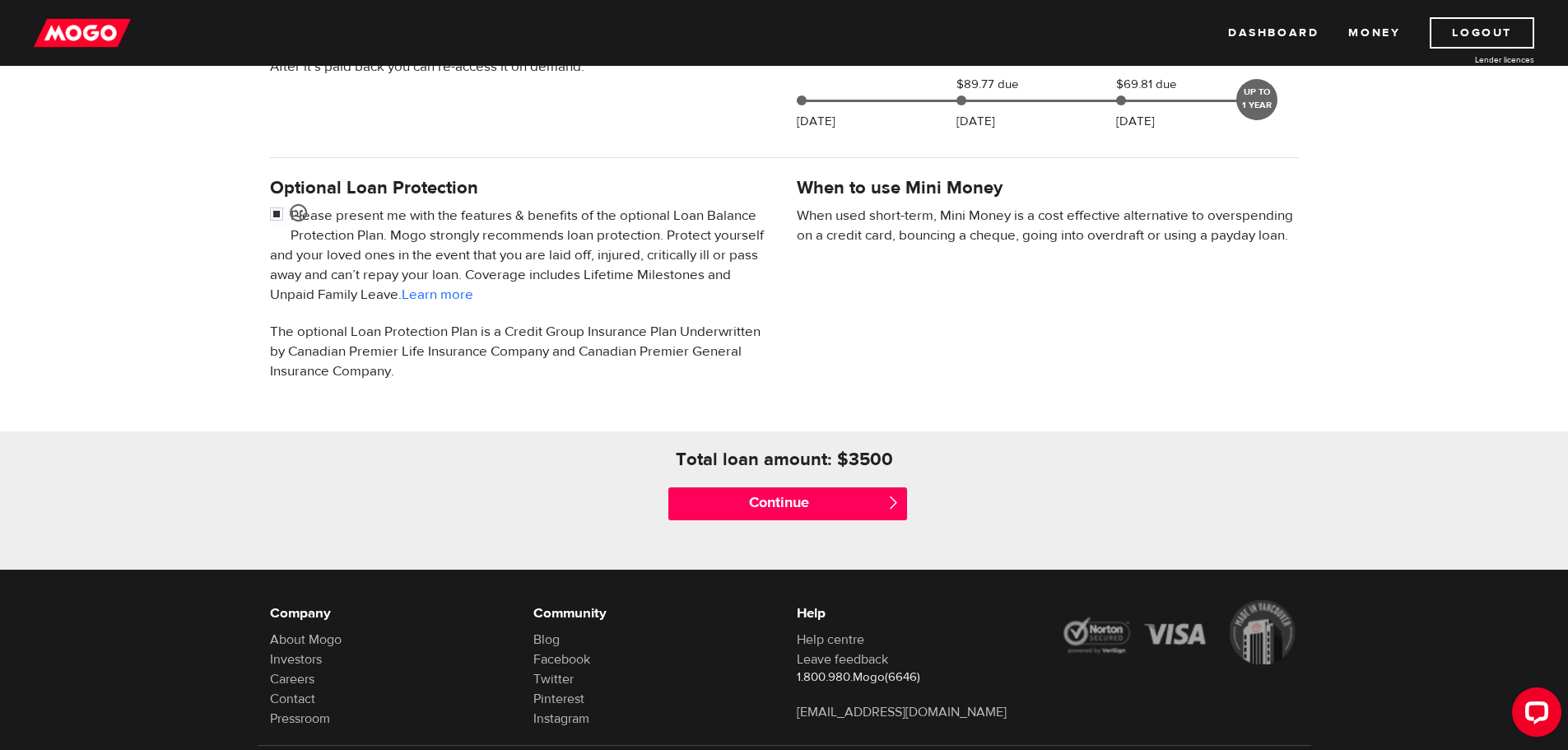
scroll to position [461, 0]
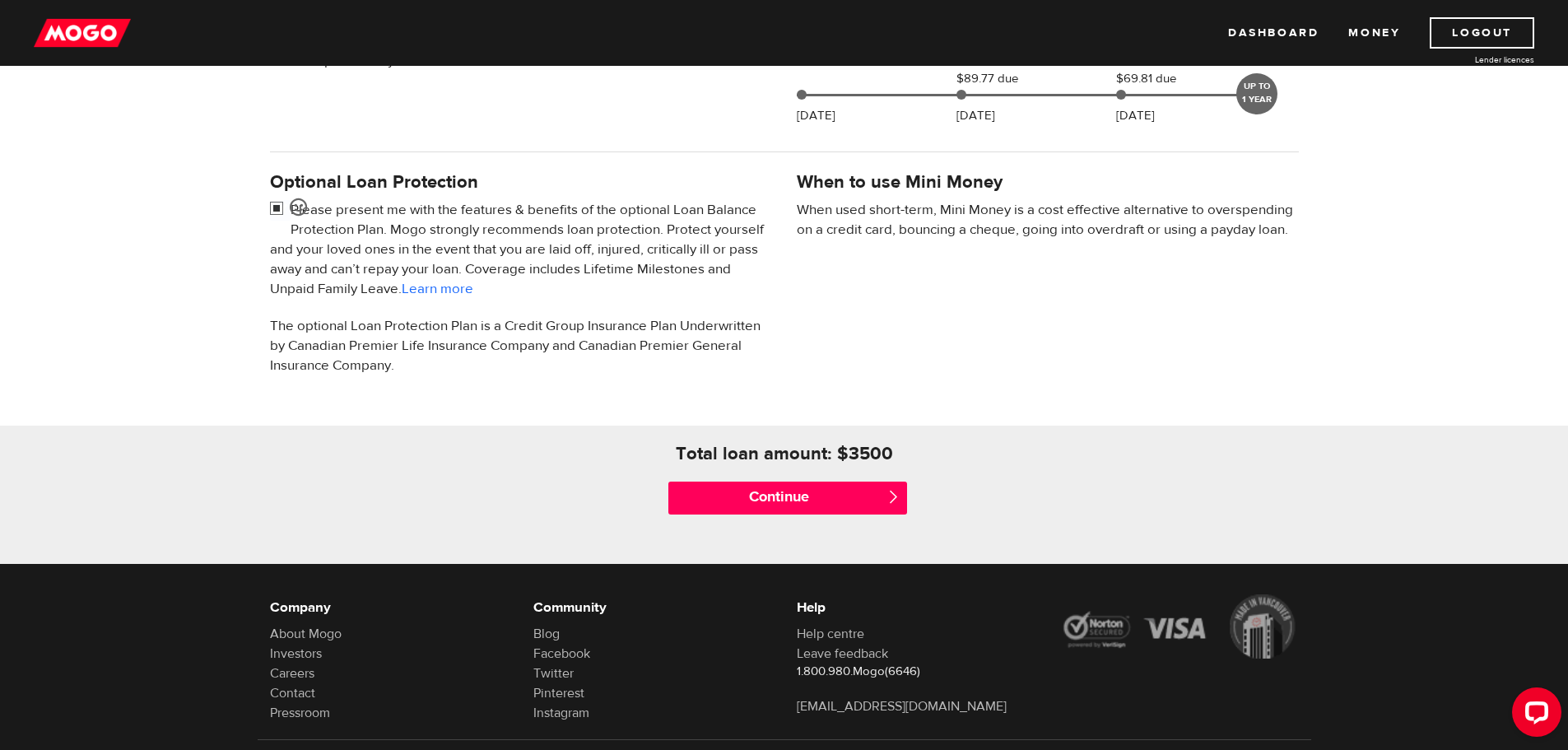
click at [274, 207] on input "checkbox" at bounding box center [280, 210] width 21 height 21
checkbox input "false"
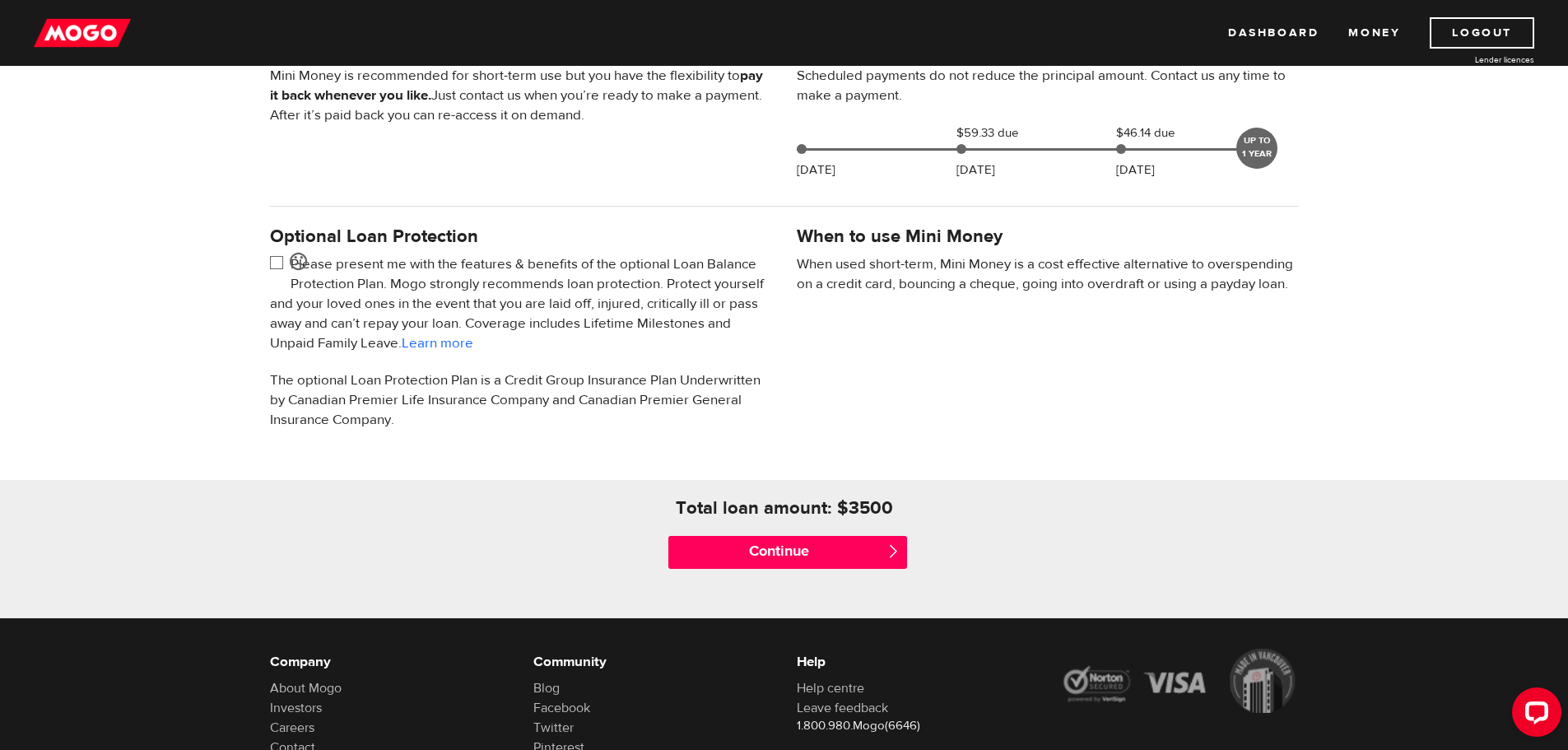
scroll to position [379, 0]
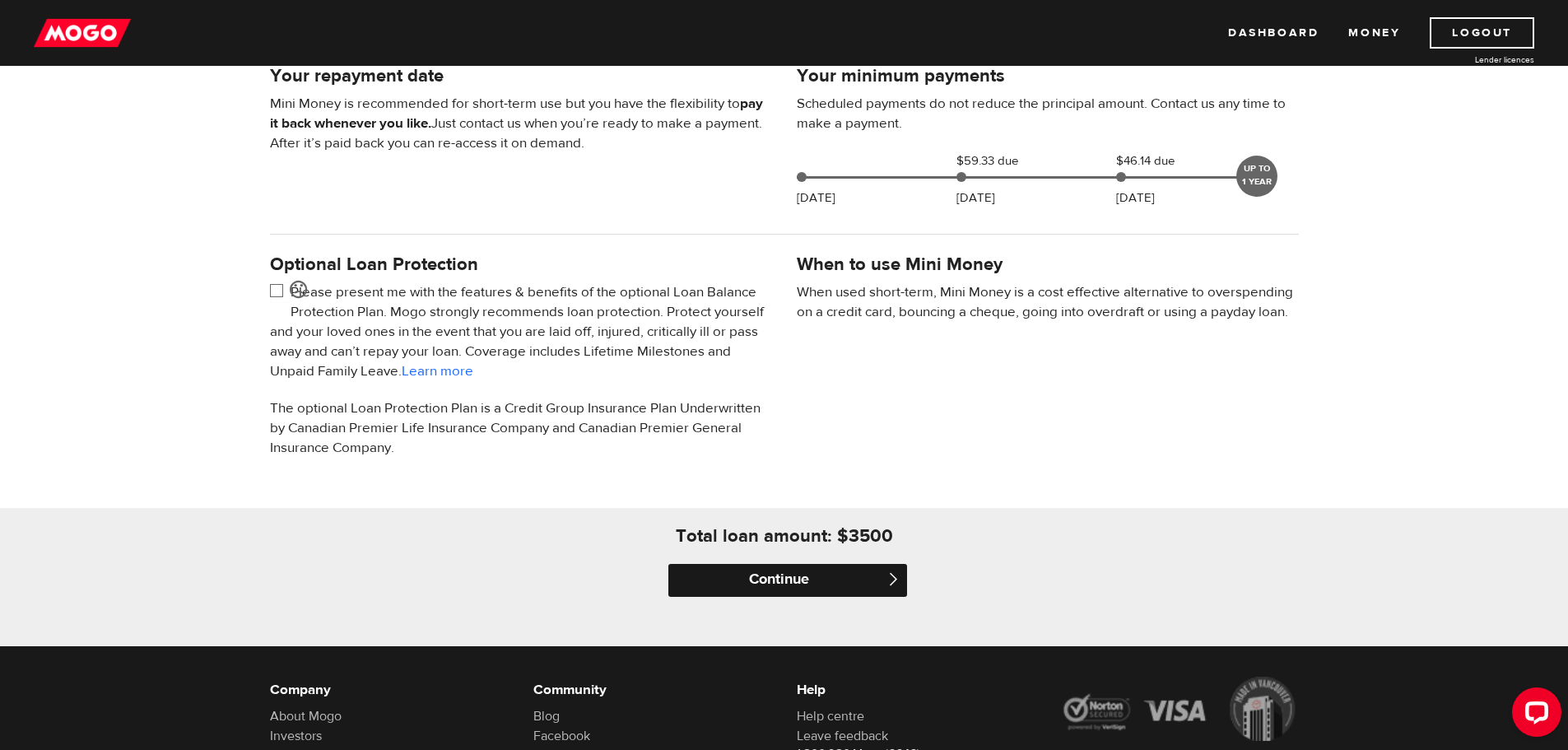
click at [876, 573] on input "Continue" at bounding box center [788, 581] width 239 height 33
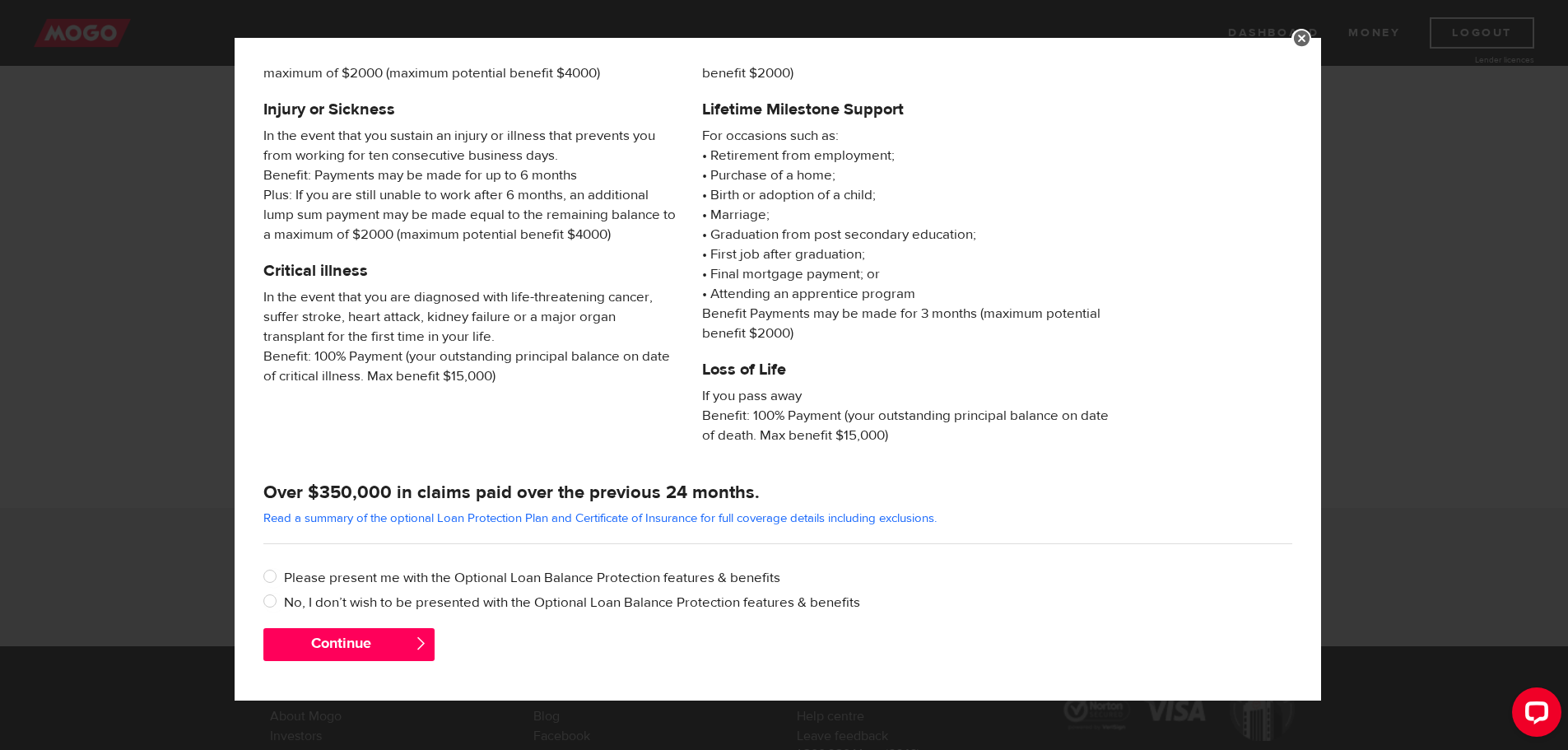
scroll to position [158, 0]
click at [653, 607] on label "No, I don’t wish to be presented with the Optional Loan Balance Protection feat…" at bounding box center [788, 601] width 1008 height 20
click at [284, 607] on input "No, I don’t wish to be presented with the Optional Loan Balance Protection feat…" at bounding box center [274, 601] width 21 height 21
radio input "true"
click at [415, 645] on span "" at bounding box center [420, 641] width 14 height 14
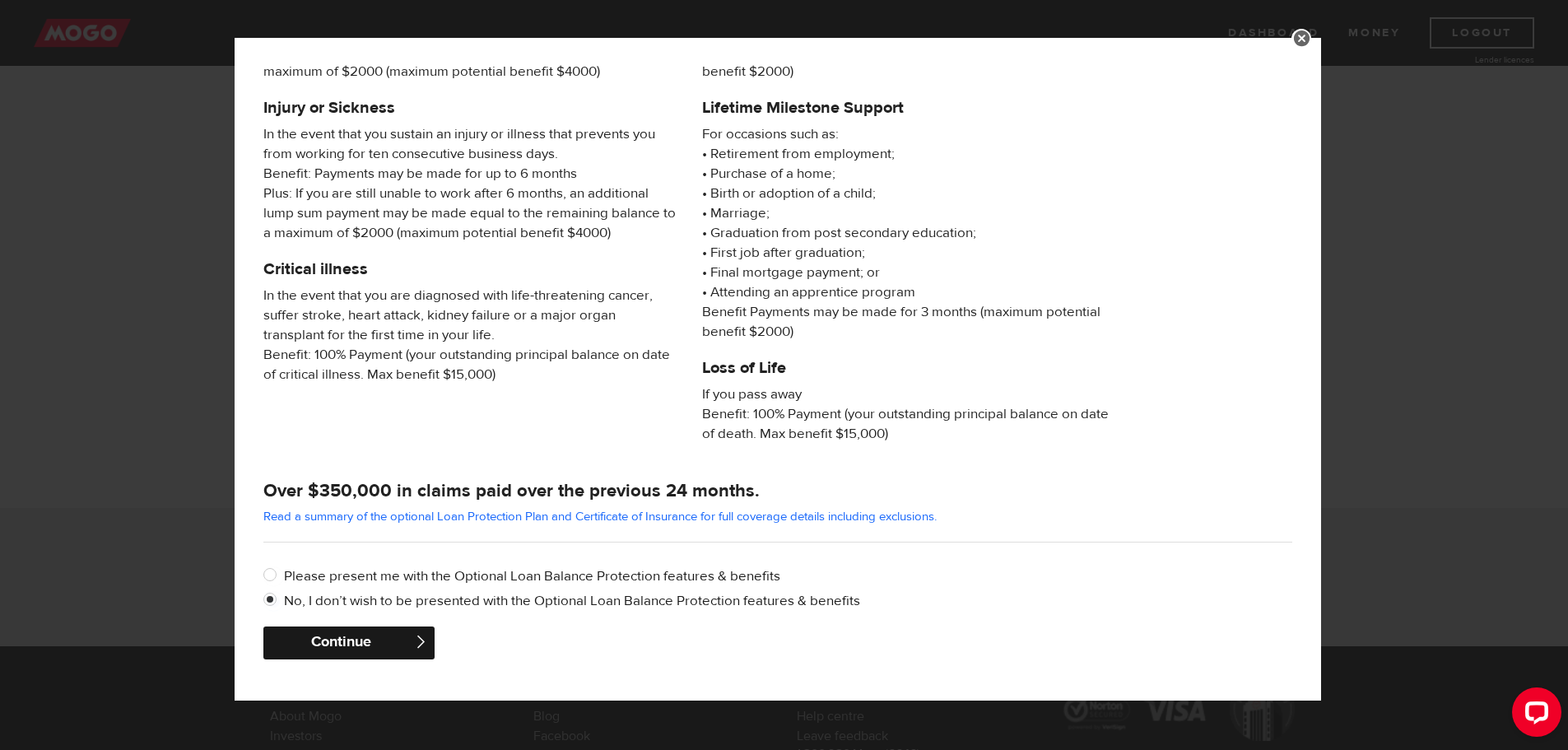
click at [371, 638] on button "Continue" at bounding box center [349, 643] width 171 height 33
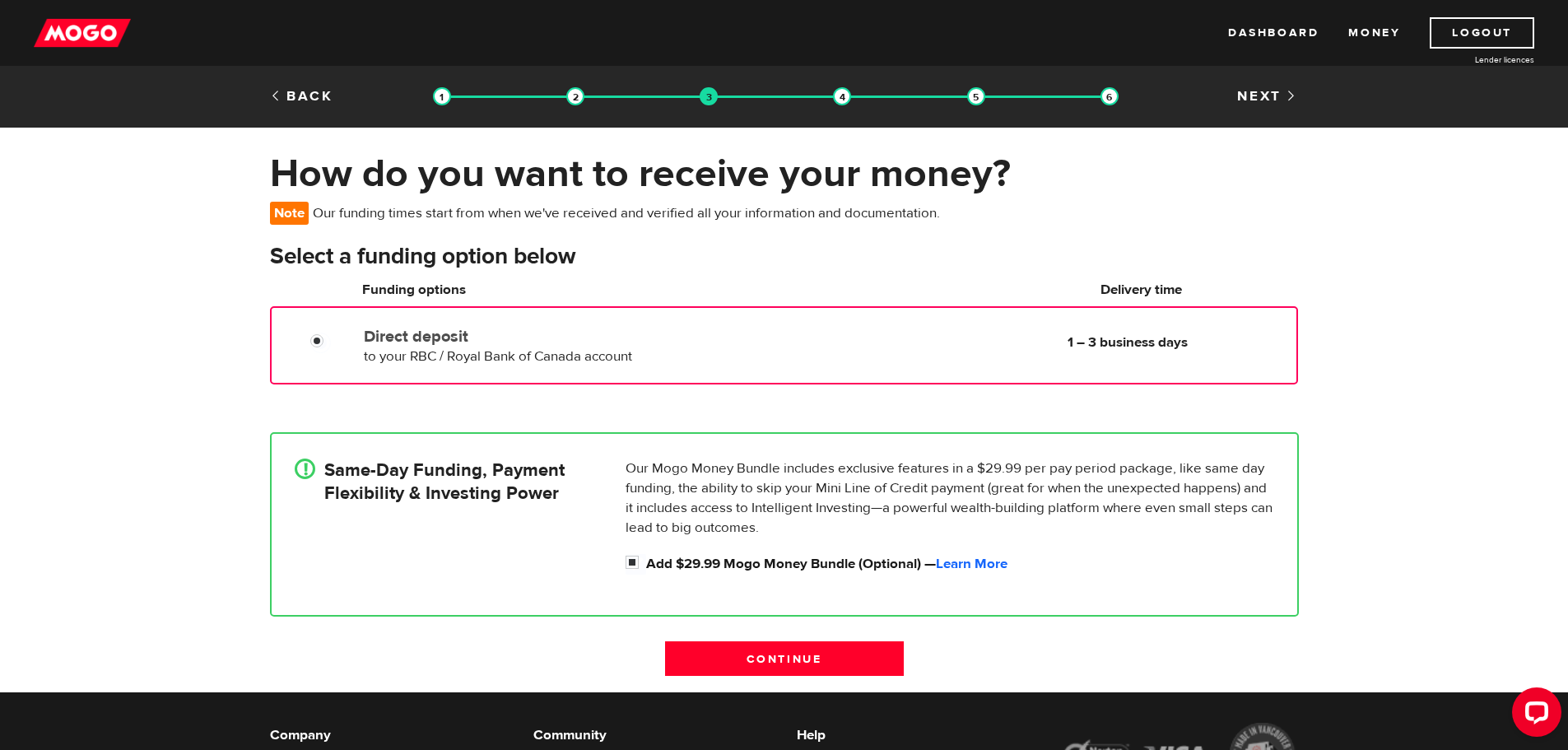
click at [698, 355] on div "Direct deposit to your RBC / Royal Bank of Canada account Delivery in 1 – 3 bus…" at bounding box center [552, 343] width 391 height 46
click at [833, 654] on input "Continue" at bounding box center [784, 659] width 239 height 35
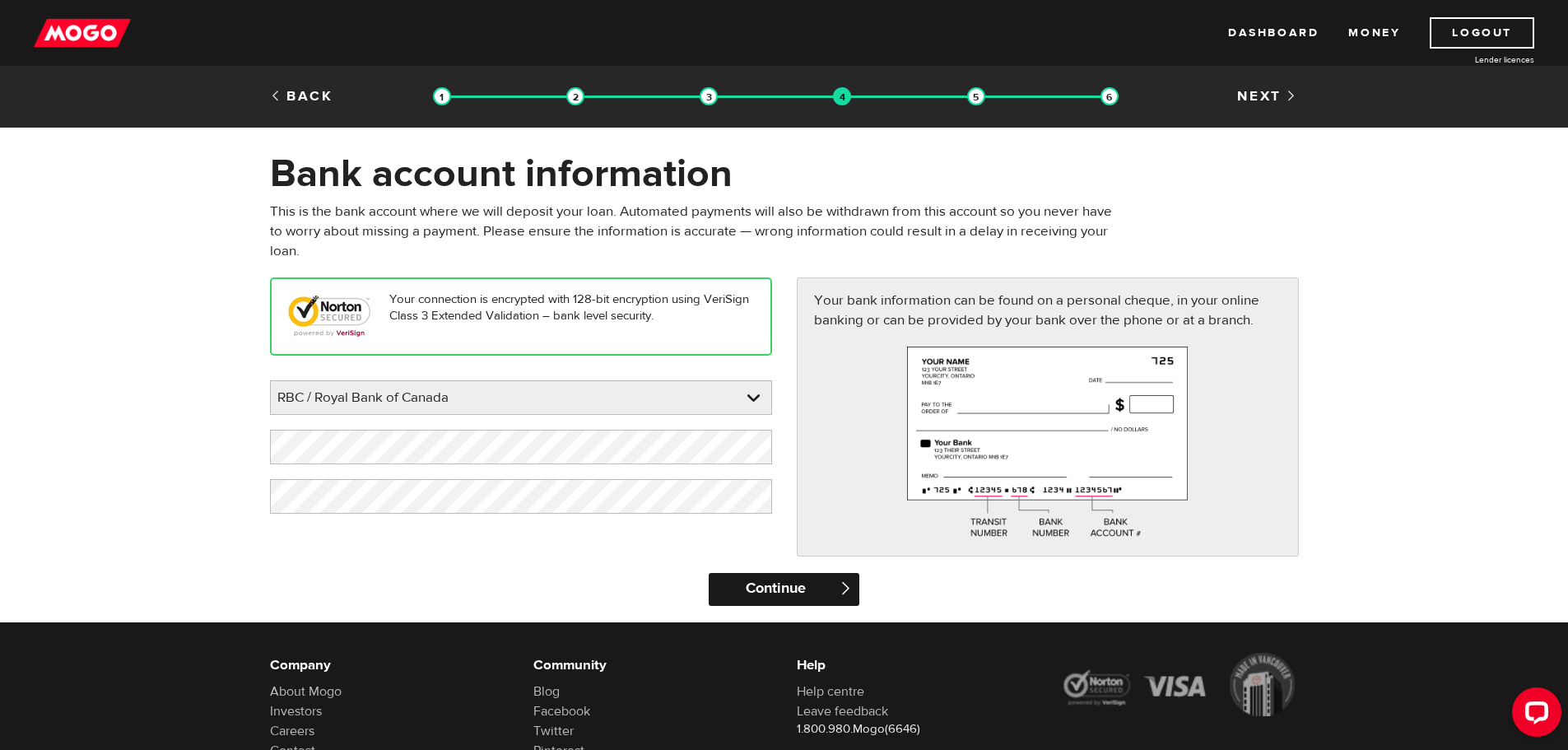
click at [796, 576] on input "Continue" at bounding box center [784, 590] width 151 height 33
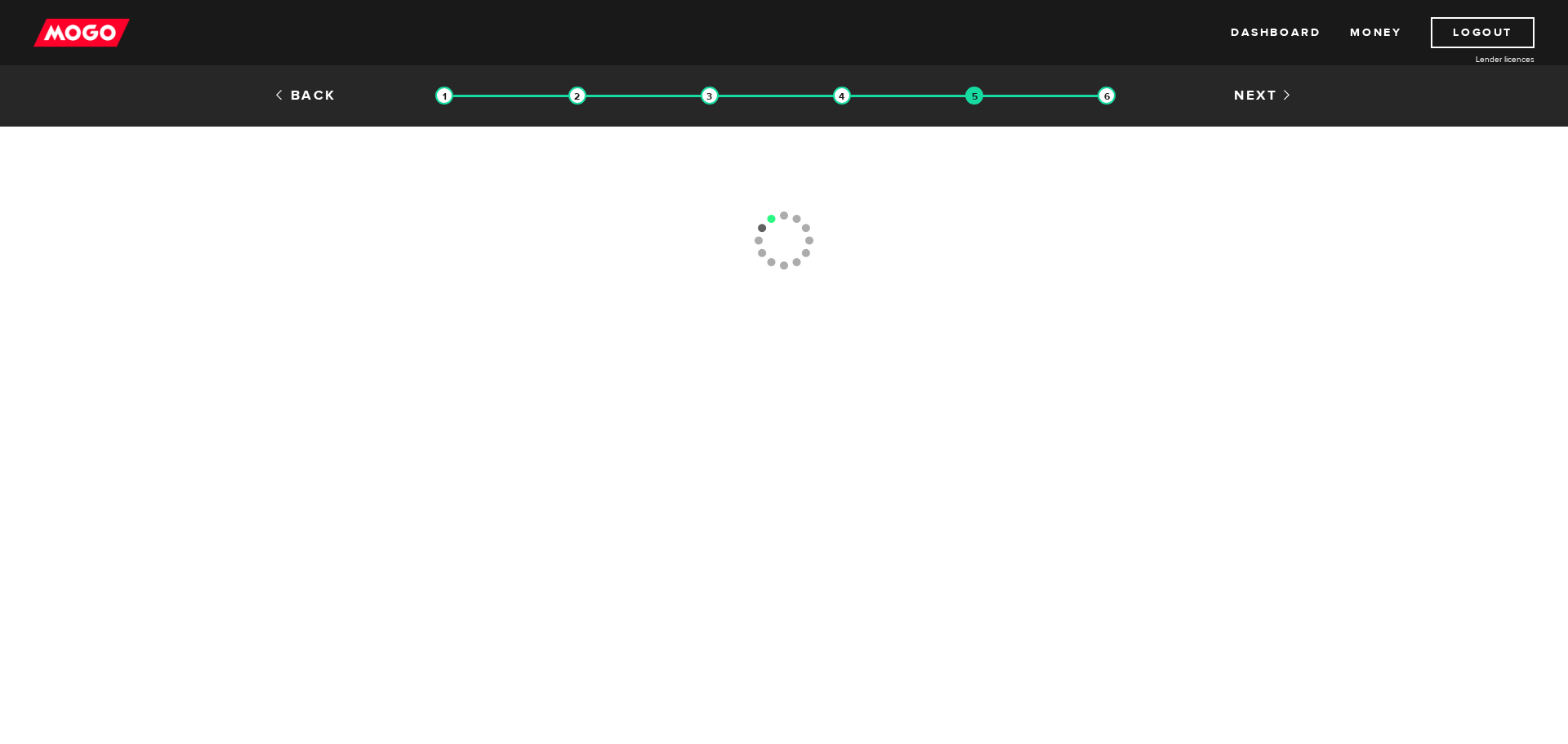
type input "[PHONE_NUMBER]"
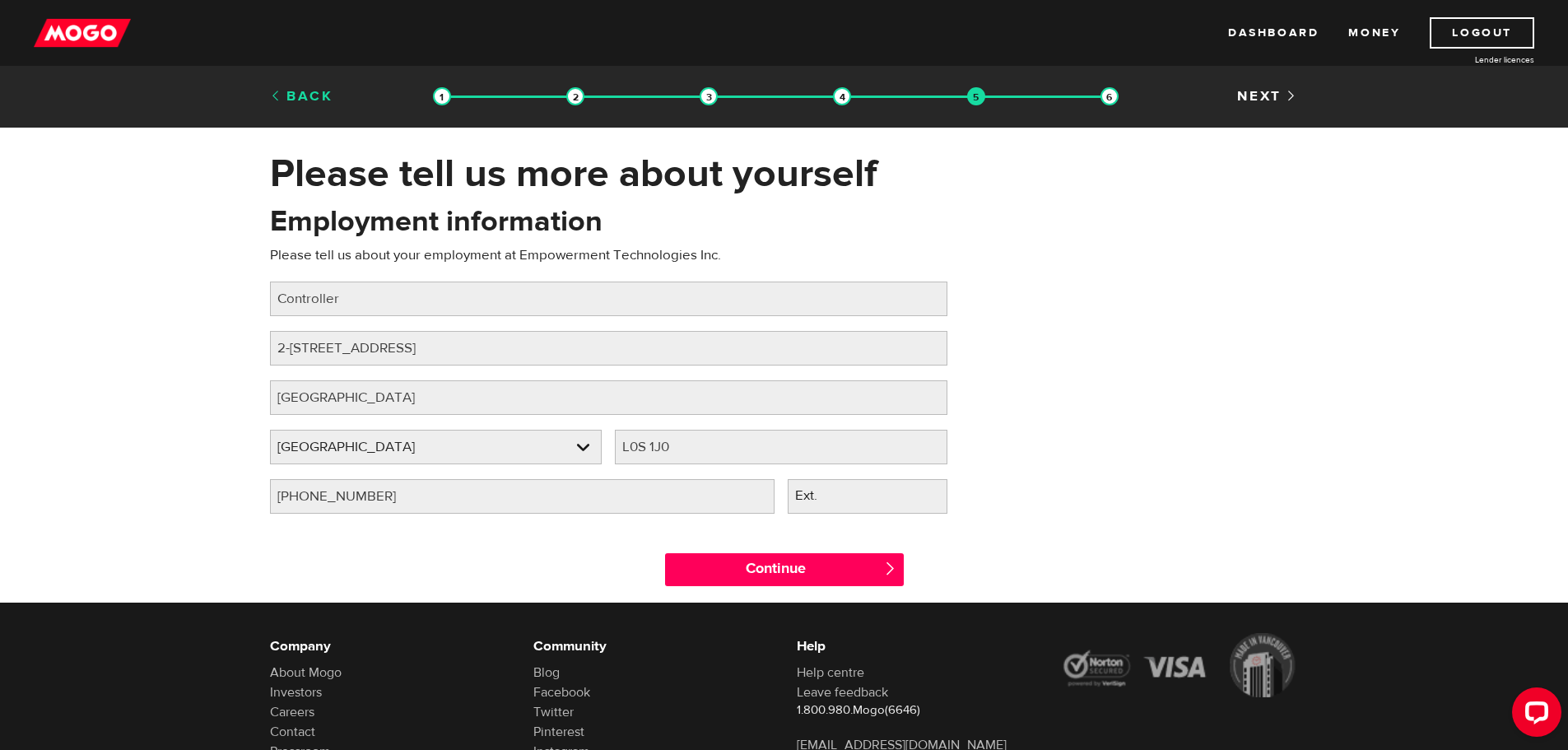
click at [308, 94] on link "Back" at bounding box center [302, 96] width 63 height 18
